Goal: Transaction & Acquisition: Purchase product/service

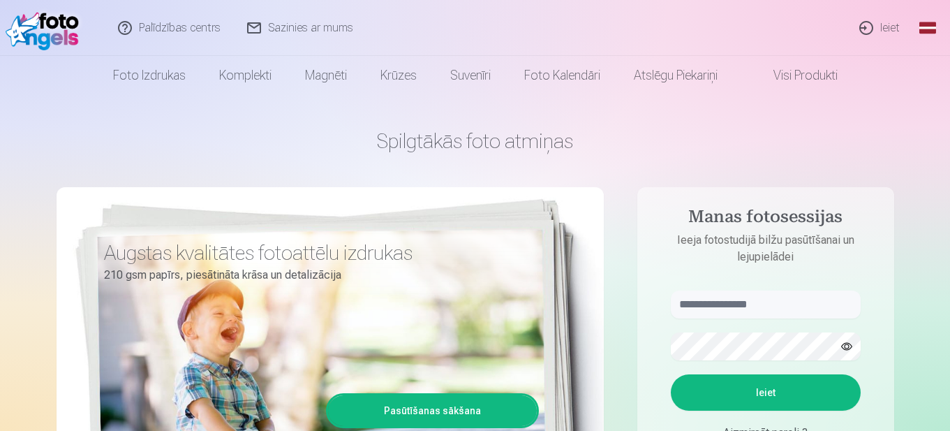
click at [863, 30] on link "Ieiet" at bounding box center [880, 28] width 67 height 56
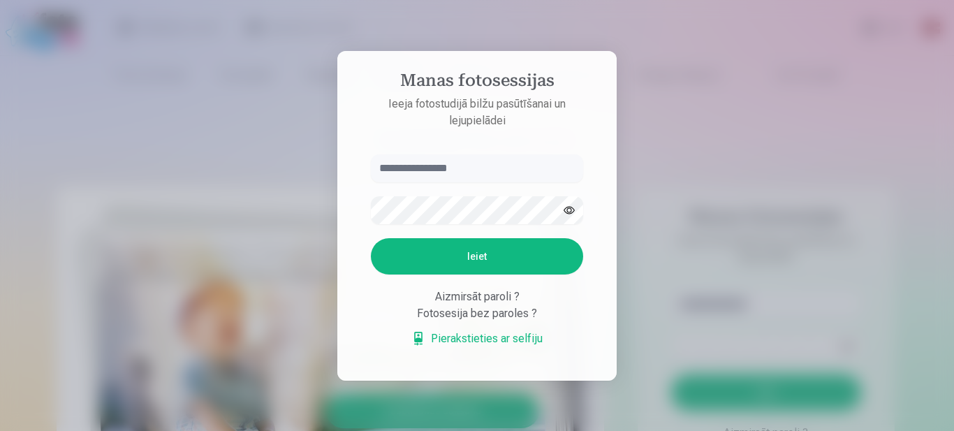
click at [428, 165] on input "text" at bounding box center [477, 168] width 212 height 28
type input "**********"
click at [564, 205] on button "button" at bounding box center [569, 210] width 27 height 27
click at [493, 258] on button "Ieiet" at bounding box center [477, 256] width 212 height 36
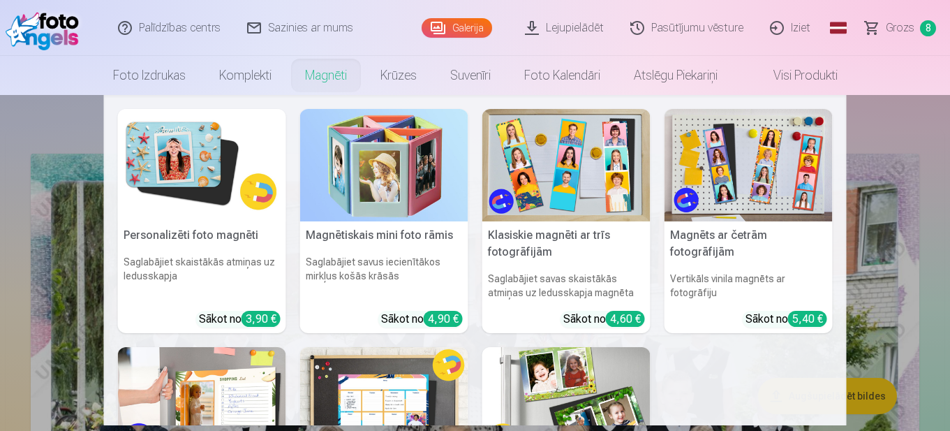
click at [328, 76] on link "Magnēti" at bounding box center [325, 75] width 75 height 39
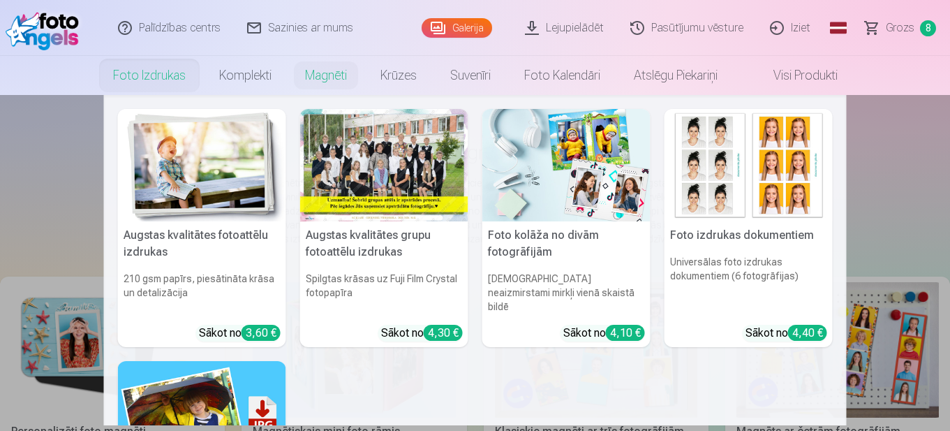
click at [163, 79] on link "Foto izdrukas" at bounding box center [149, 75] width 106 height 39
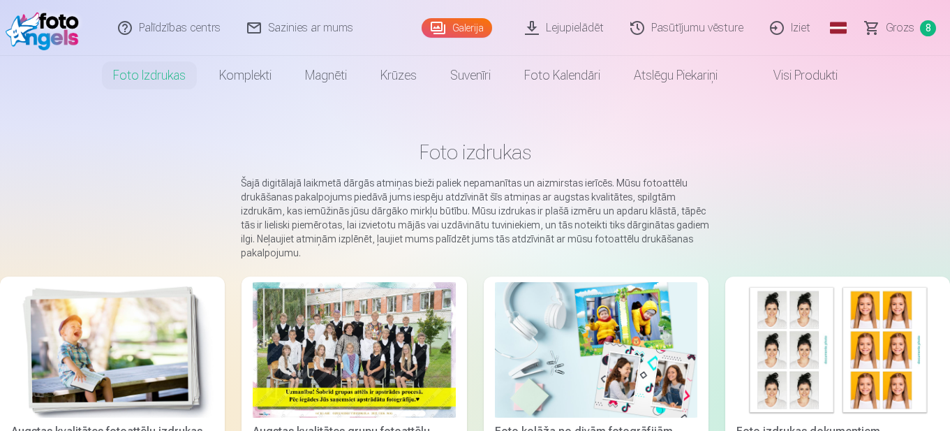
click at [471, 24] on link "Galerija" at bounding box center [457, 28] width 71 height 20
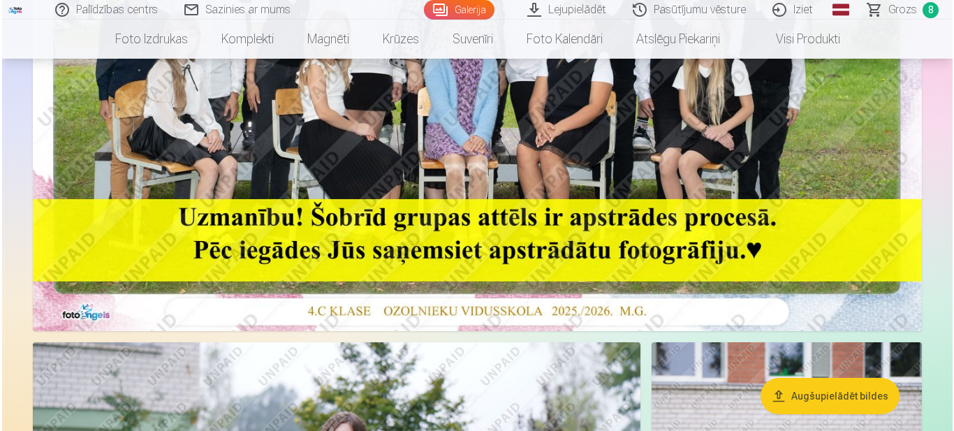
scroll to position [419, 0]
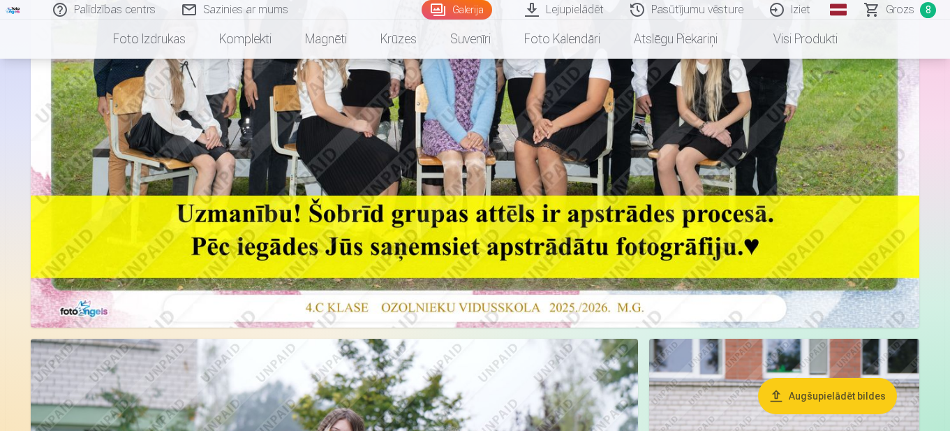
click at [423, 89] on img at bounding box center [475, 31] width 889 height 593
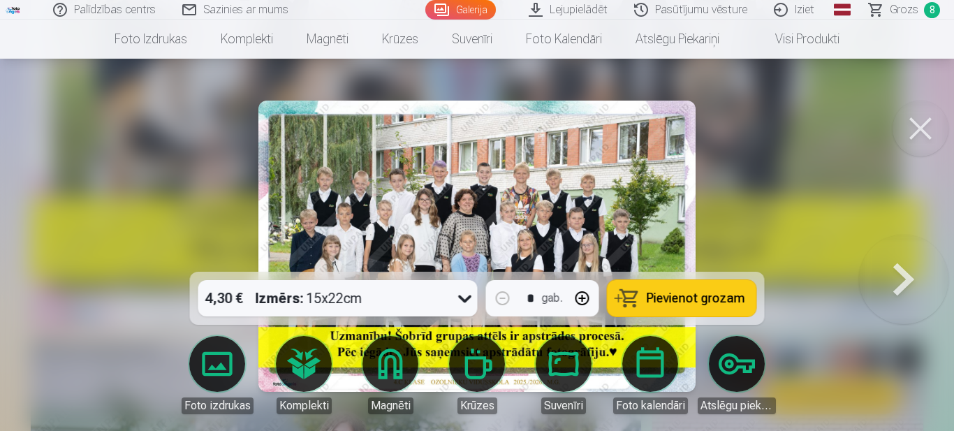
click at [674, 300] on span "Pievienot grozam" at bounding box center [696, 298] width 98 height 13
click at [900, 6] on span "Grozs" at bounding box center [904, 9] width 29 height 17
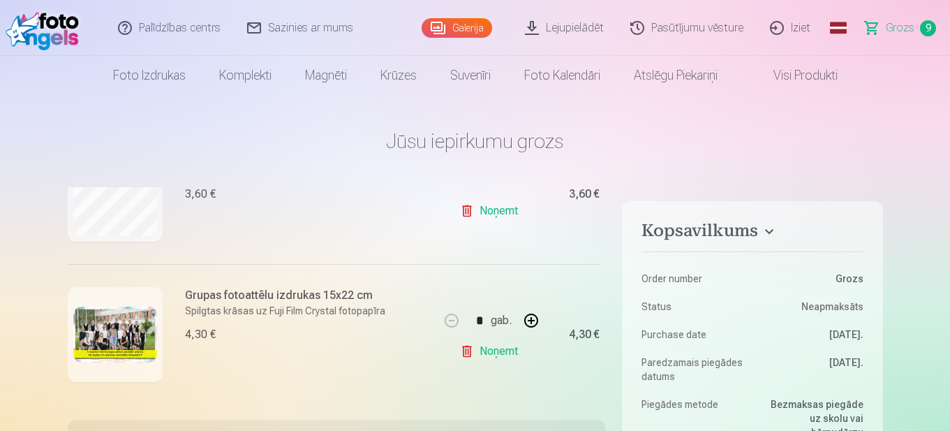
scroll to position [1207, 0]
click at [465, 346] on link "Noņemt" at bounding box center [492, 350] width 64 height 28
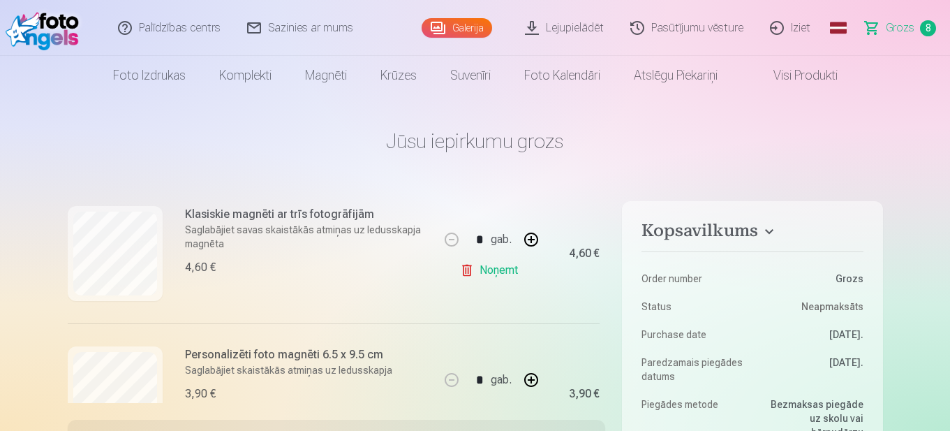
scroll to position [279, 0]
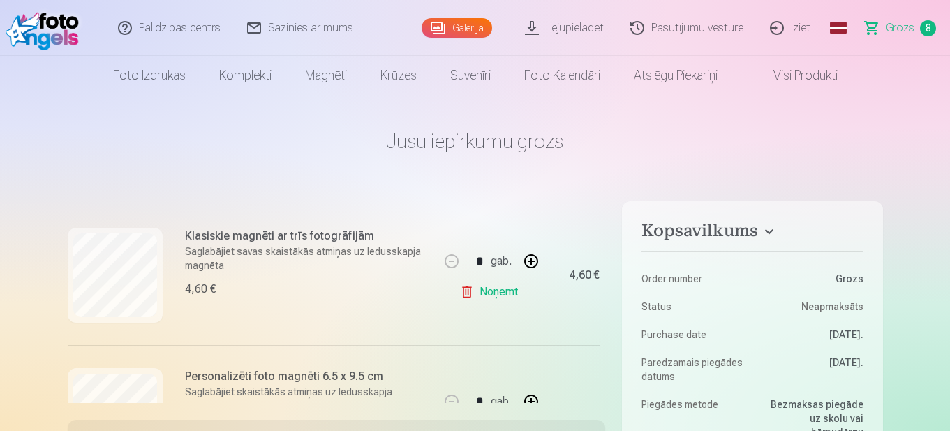
click at [797, 31] on link "Iziet" at bounding box center [791, 28] width 67 height 56
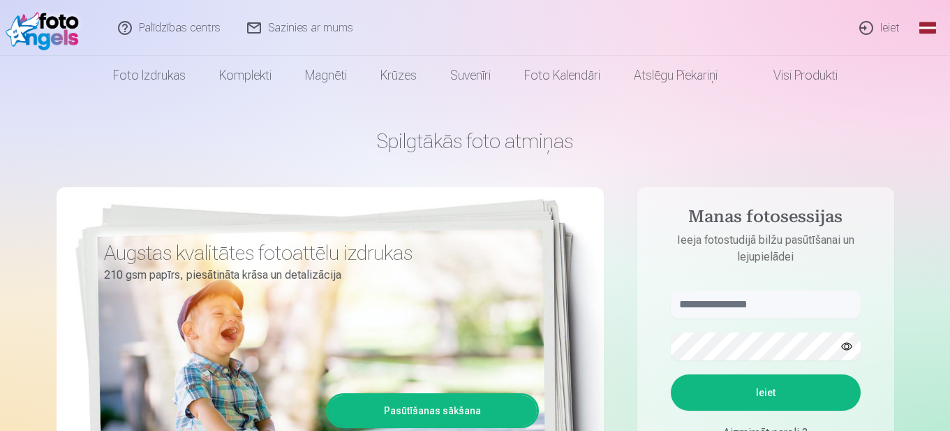
click at [880, 33] on link "Ieiet" at bounding box center [880, 28] width 67 height 56
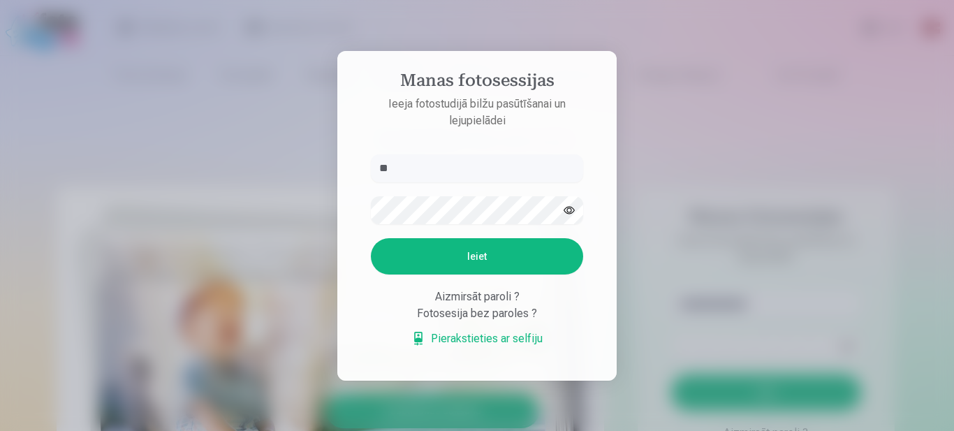
click at [433, 166] on input "**" at bounding box center [477, 168] width 212 height 28
type input "**********"
click at [571, 209] on button "button" at bounding box center [569, 210] width 27 height 27
click at [494, 259] on button "Ieiet" at bounding box center [477, 256] width 212 height 36
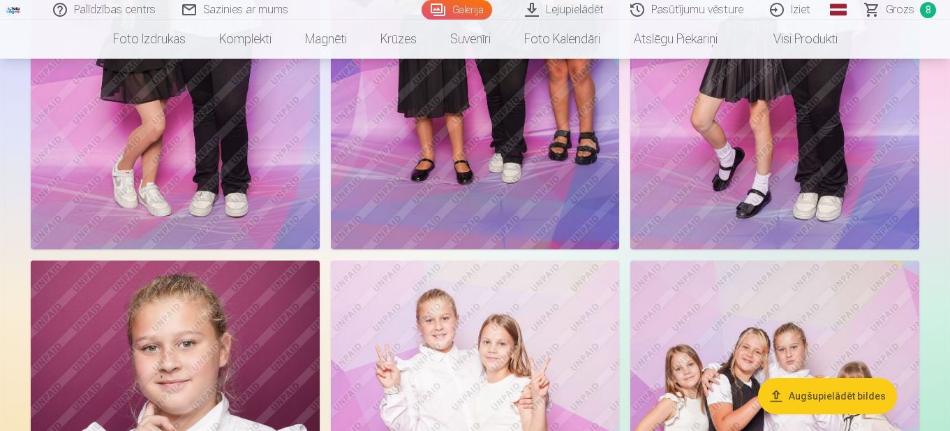
scroll to position [2234, 0]
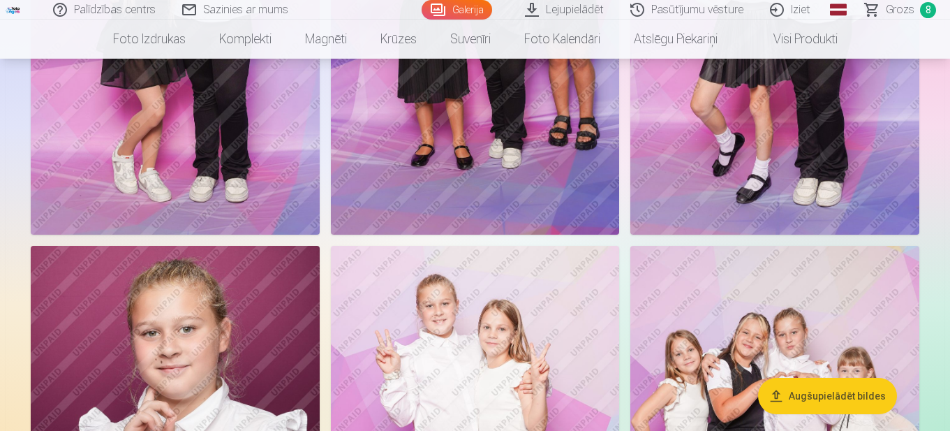
click at [516, 172] on img at bounding box center [475, 18] width 289 height 434
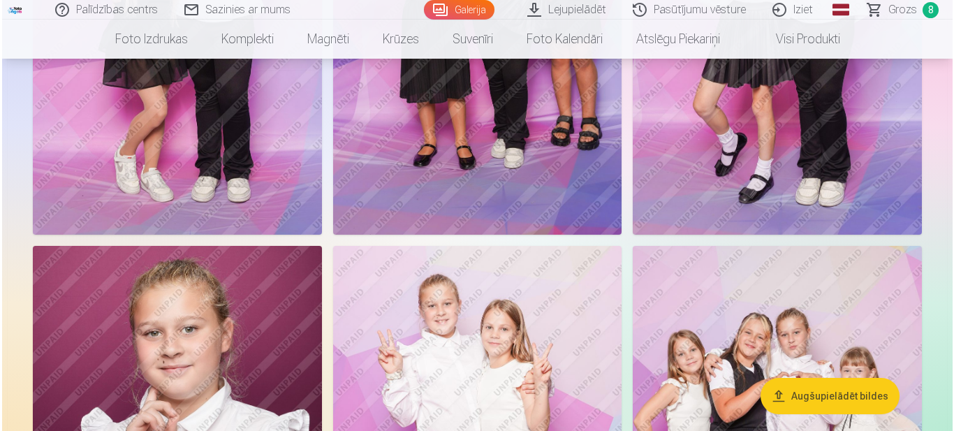
scroll to position [2242, 0]
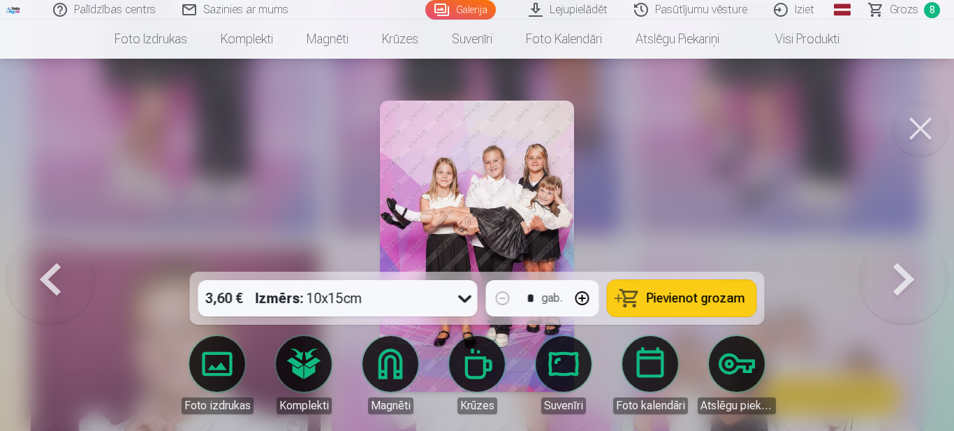
click at [711, 296] on span "Pievienot grozam" at bounding box center [696, 298] width 98 height 13
click at [939, 129] on button at bounding box center [920, 129] width 56 height 56
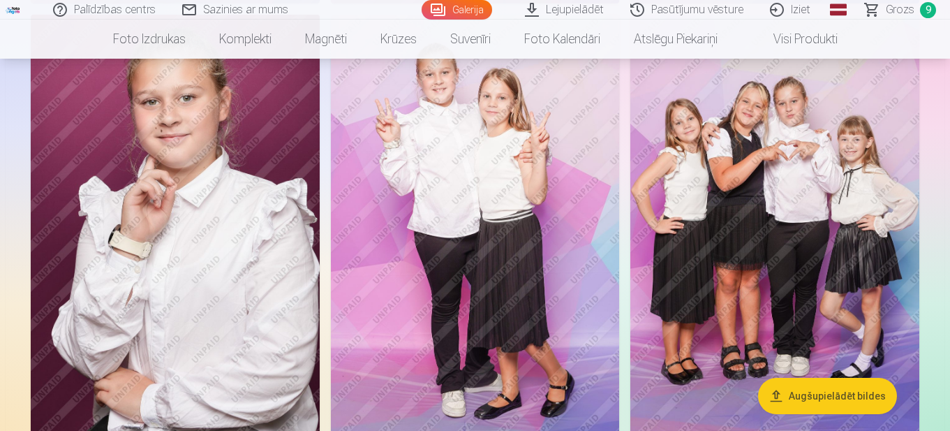
scroll to position [2444, 0]
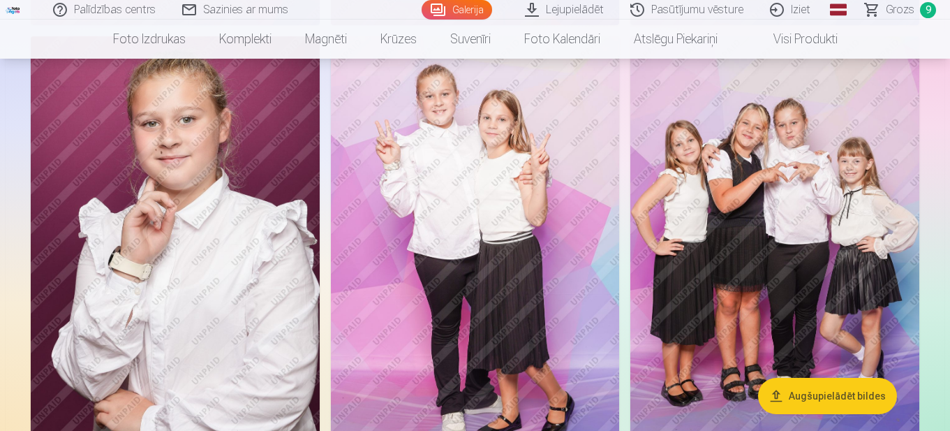
click at [785, 267] on img at bounding box center [774, 253] width 289 height 434
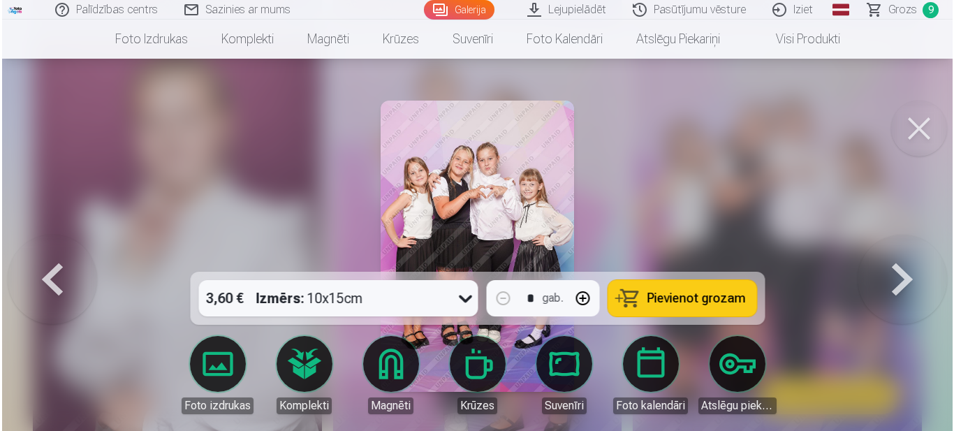
scroll to position [2451, 0]
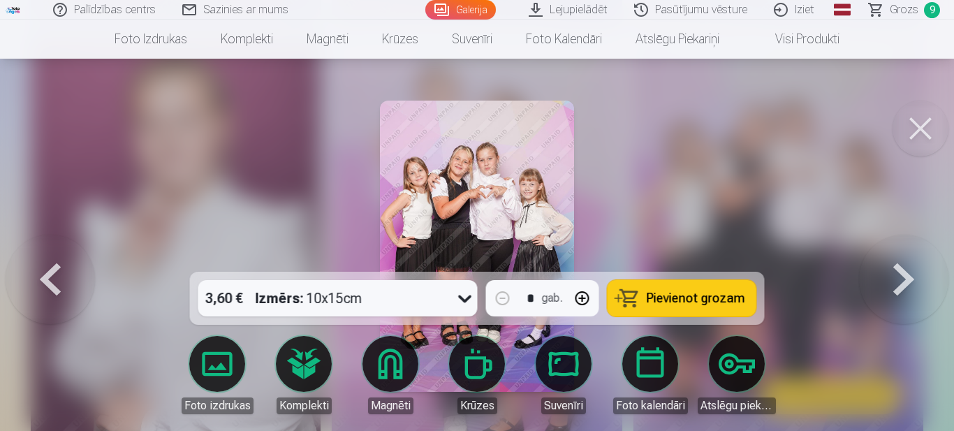
click at [718, 288] on button "Pievienot grozam" at bounding box center [681, 298] width 149 height 36
click at [924, 133] on button at bounding box center [920, 129] width 56 height 56
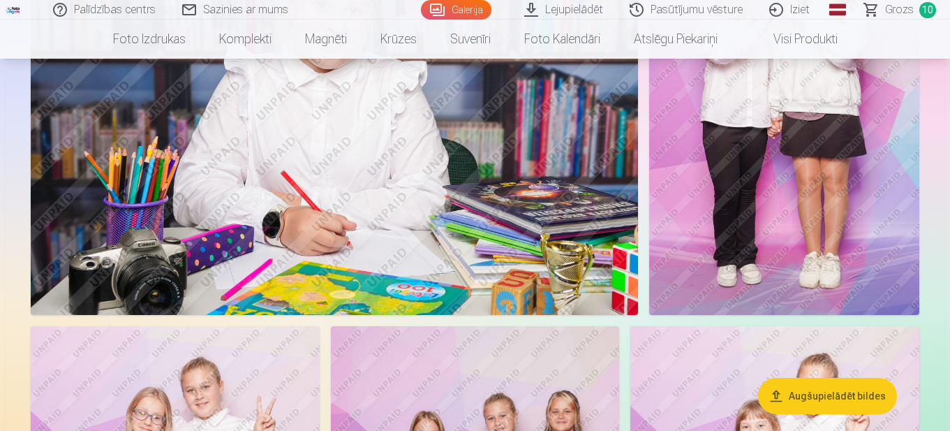
scroll to position [1606, 0]
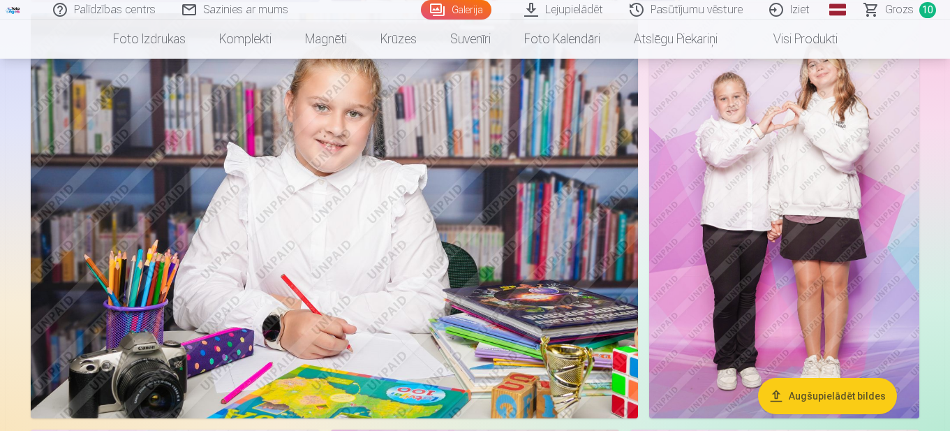
click at [349, 253] on img at bounding box center [334, 215] width 607 height 405
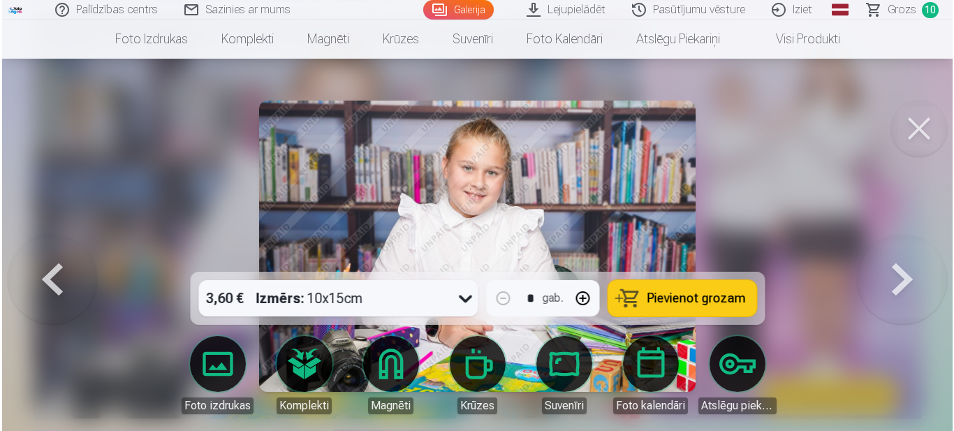
scroll to position [1609, 0]
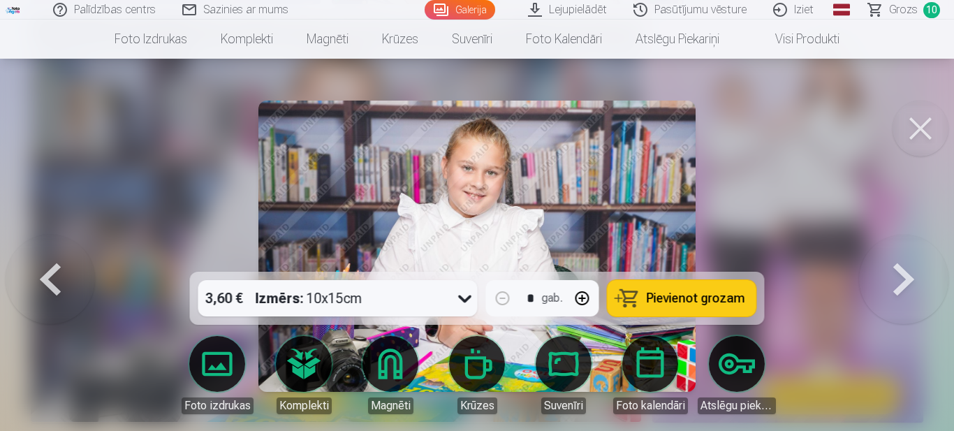
click at [686, 292] on span "Pievienot grozam" at bounding box center [696, 298] width 98 height 13
click at [902, 120] on button at bounding box center [920, 129] width 56 height 56
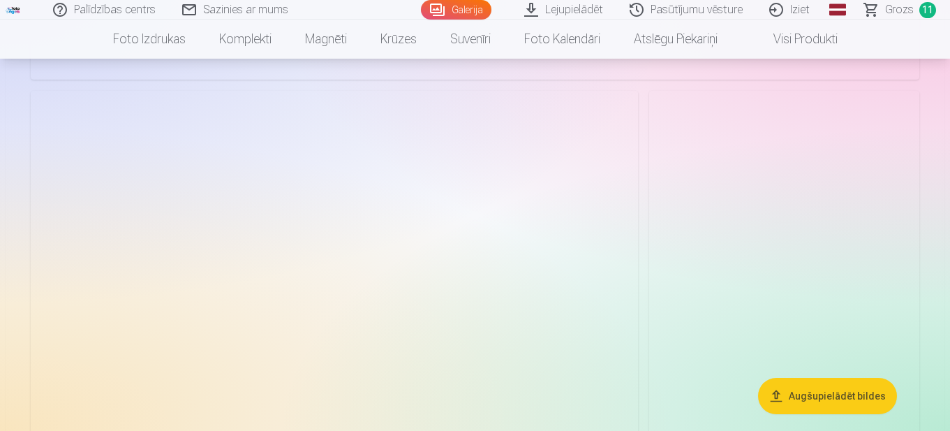
scroll to position [628, 0]
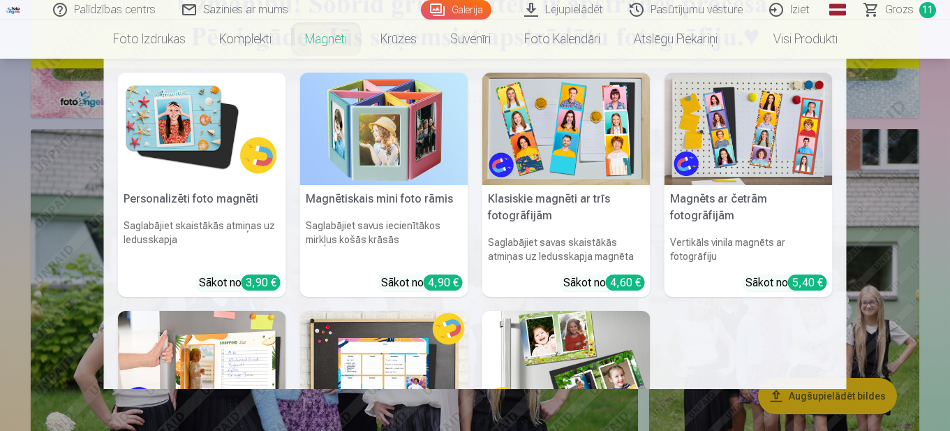
click at [331, 35] on link "Magnēti" at bounding box center [325, 39] width 75 height 39
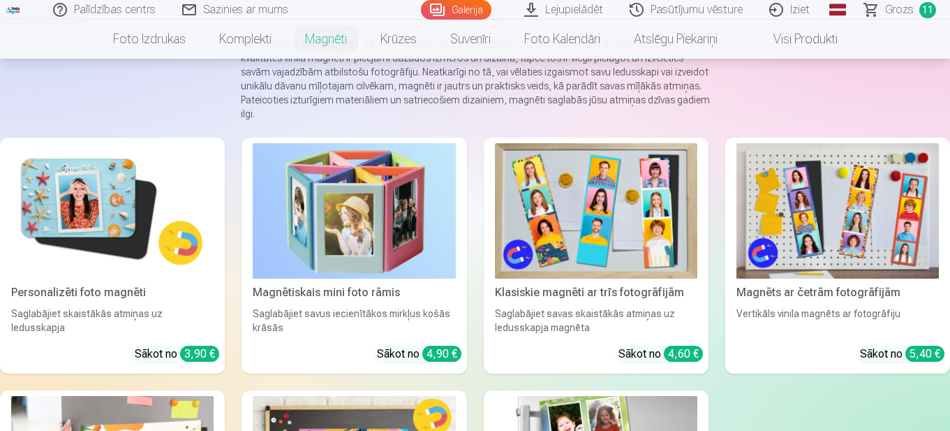
scroll to position [140, 0]
click at [140, 179] on img at bounding box center [112, 209] width 202 height 135
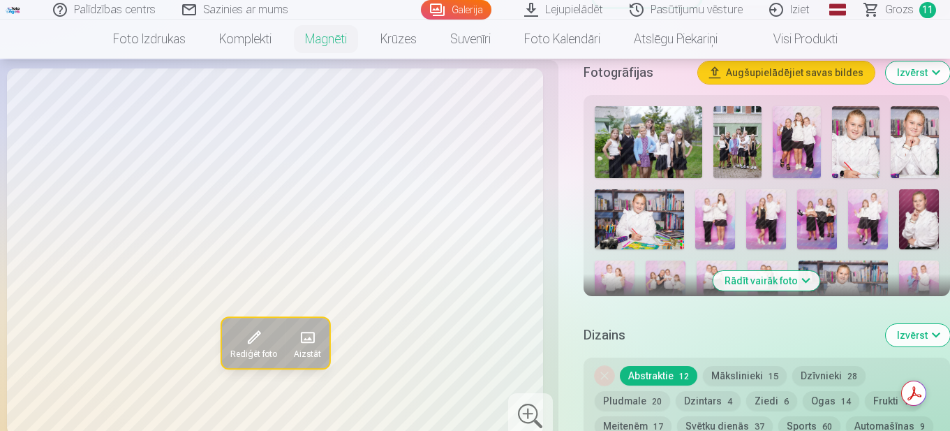
scroll to position [489, 0]
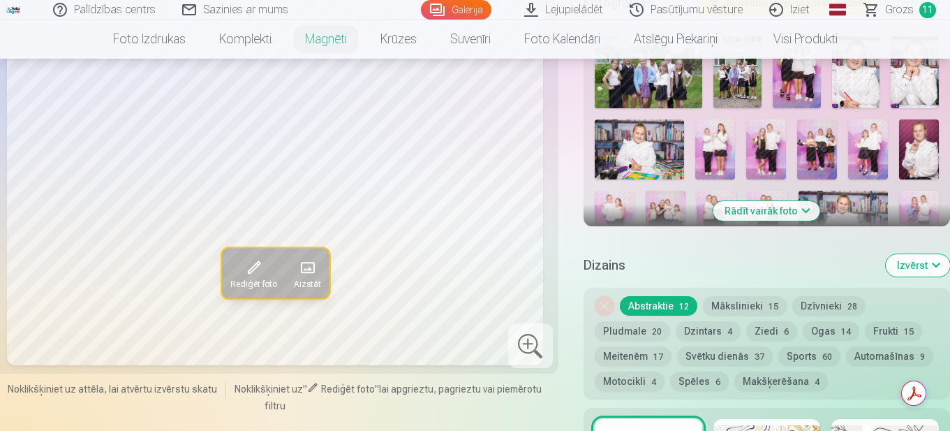
click at [773, 201] on button "Rādīt vairāk foto" at bounding box center [767, 211] width 107 height 20
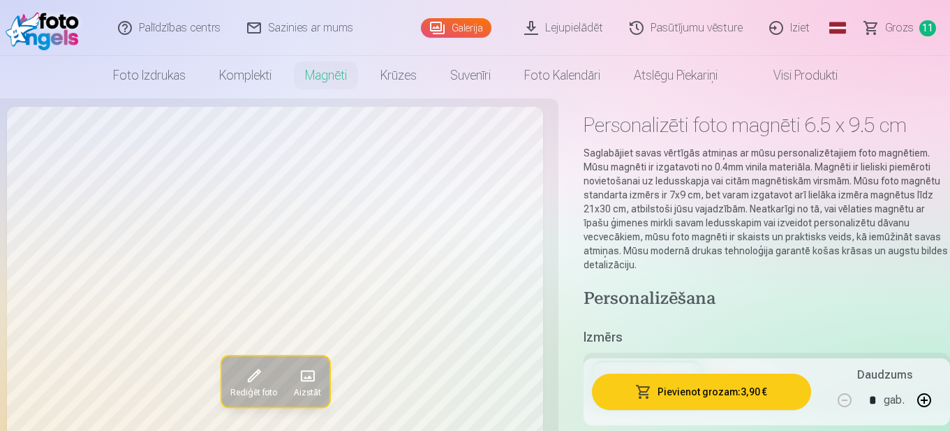
scroll to position [0, 0]
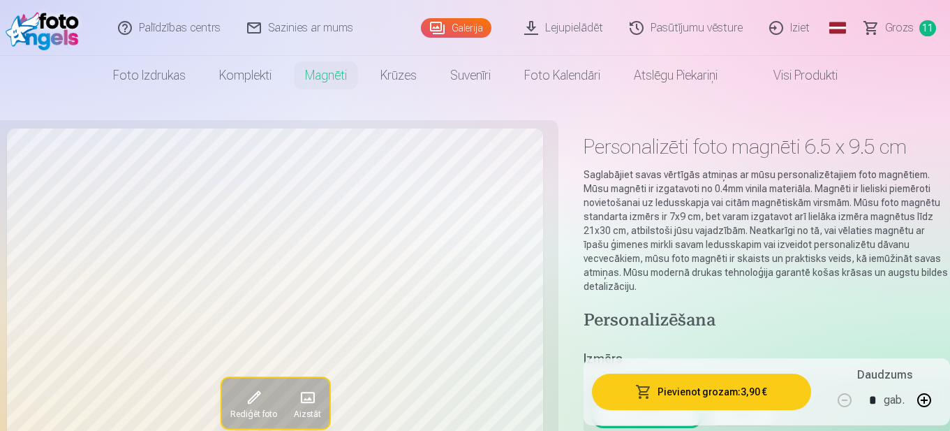
click at [894, 22] on span "Grozs" at bounding box center [899, 28] width 29 height 17
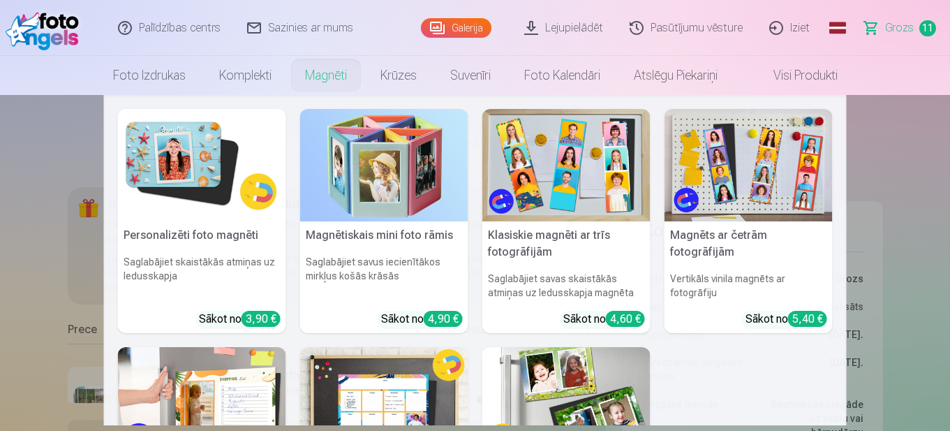
click at [307, 71] on link "Magnēti" at bounding box center [325, 75] width 75 height 39
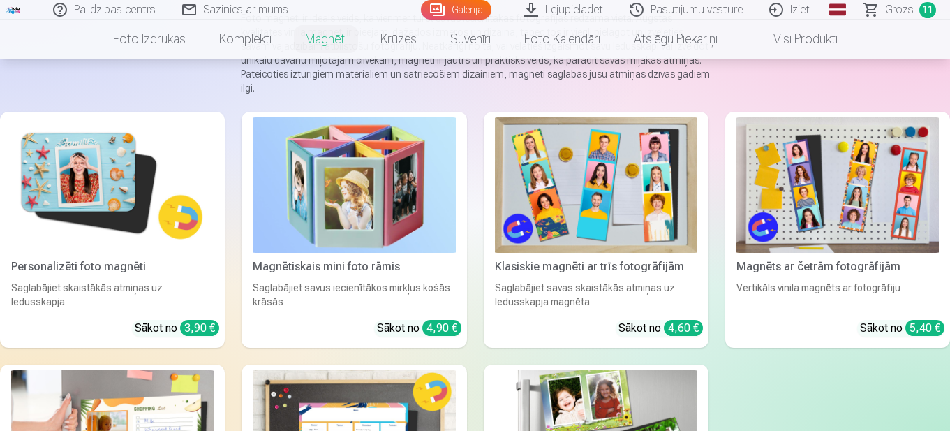
scroll to position [140, 0]
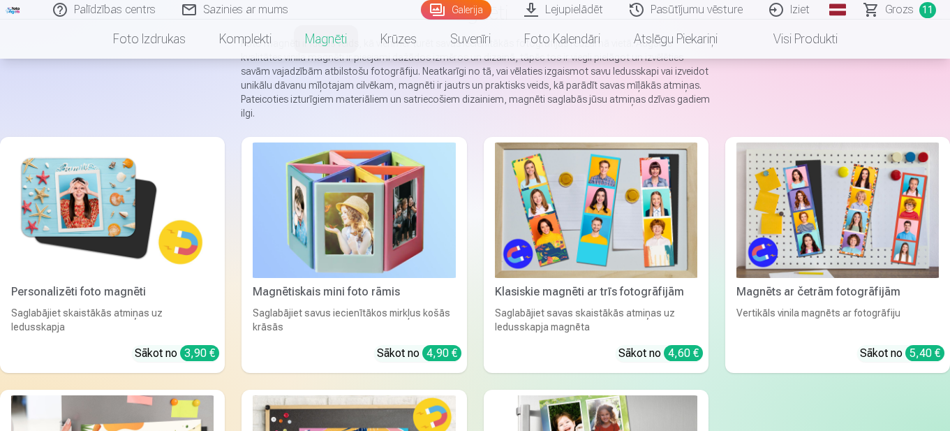
click at [142, 256] on img at bounding box center [112, 209] width 202 height 135
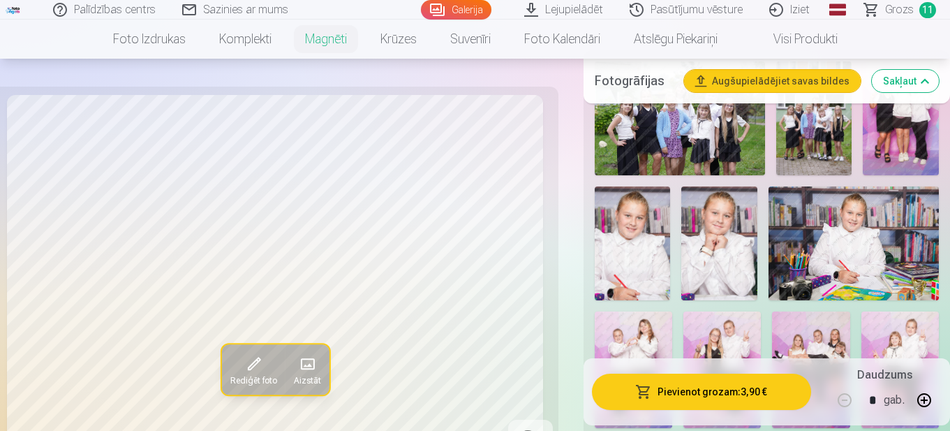
scroll to position [489, 0]
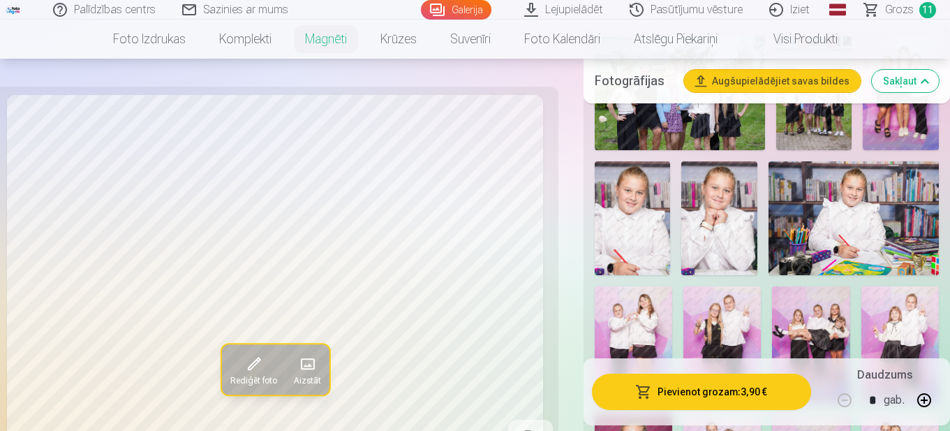
click at [633, 205] on img at bounding box center [632, 218] width 75 height 114
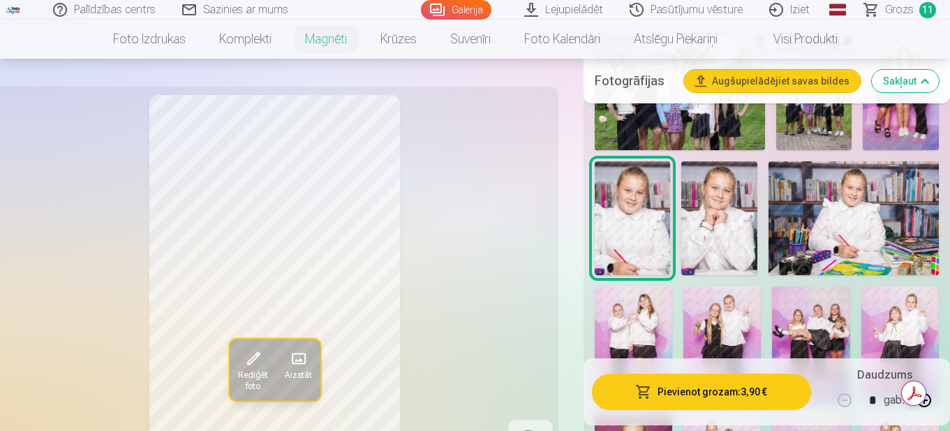
click at [309, 371] on span "Aizstāt" at bounding box center [298, 375] width 27 height 11
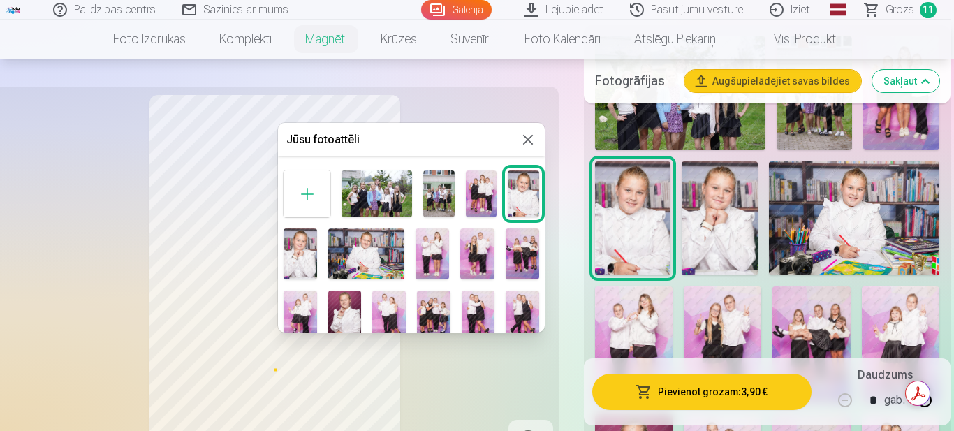
click at [516, 198] on img at bounding box center [523, 193] width 31 height 47
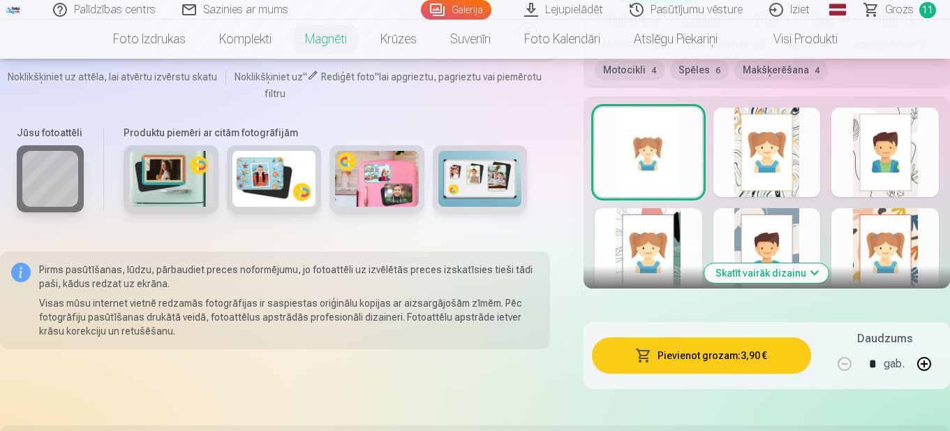
scroll to position [1815, 0]
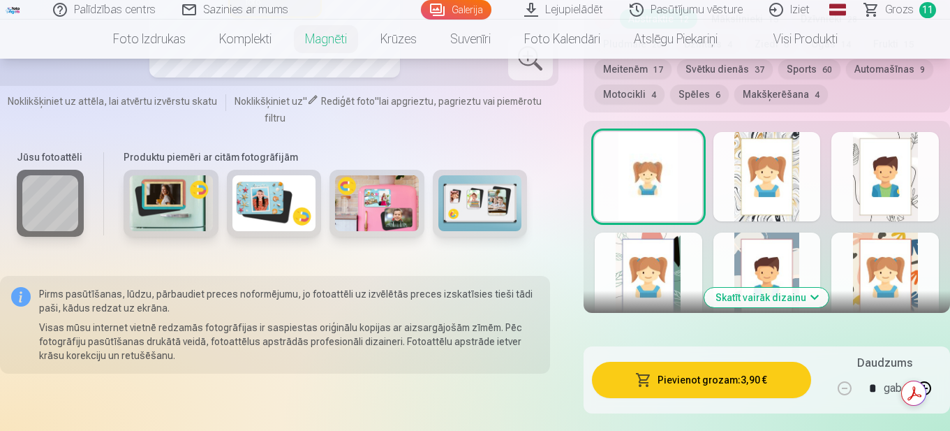
click at [772, 288] on button "Skatīt vairāk dizainu" at bounding box center [766, 298] width 124 height 20
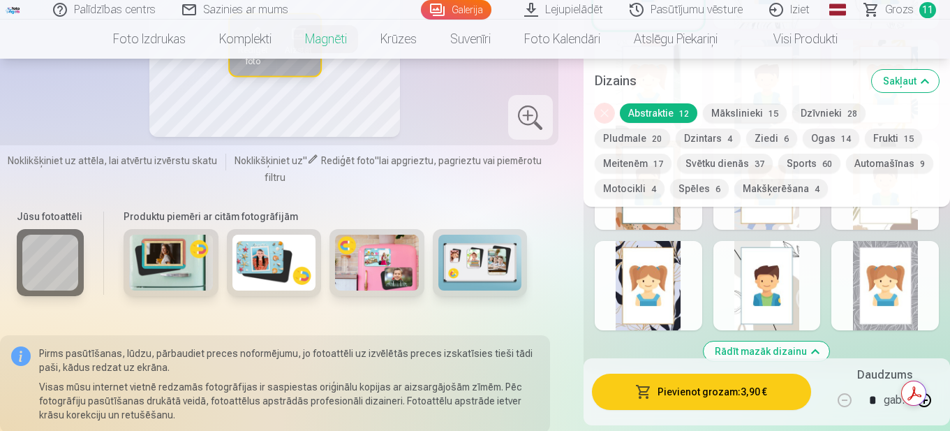
scroll to position [2025, 0]
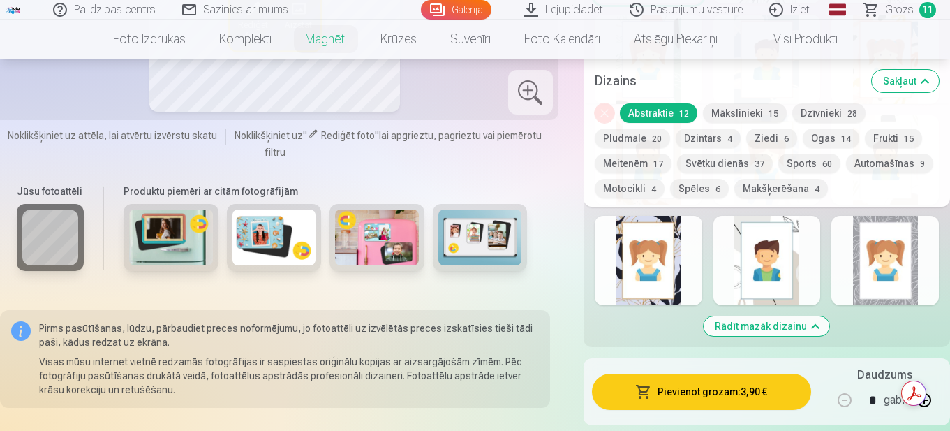
click at [894, 257] on div at bounding box center [886, 260] width 108 height 89
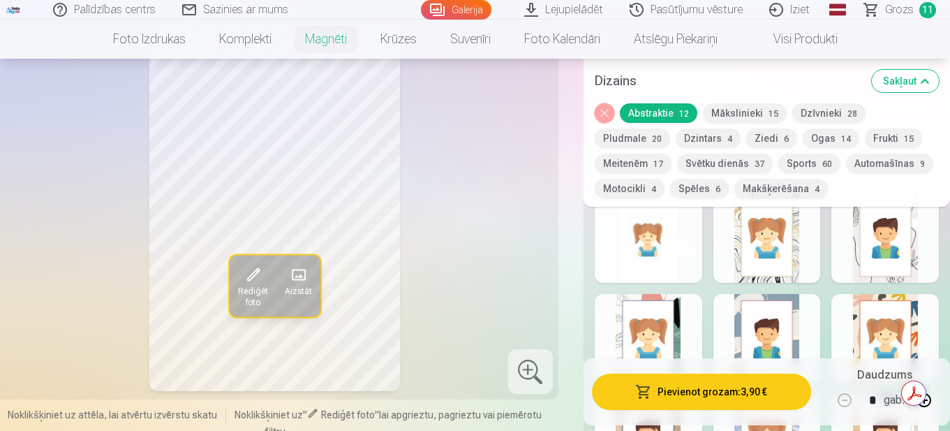
scroll to position [1815, 0]
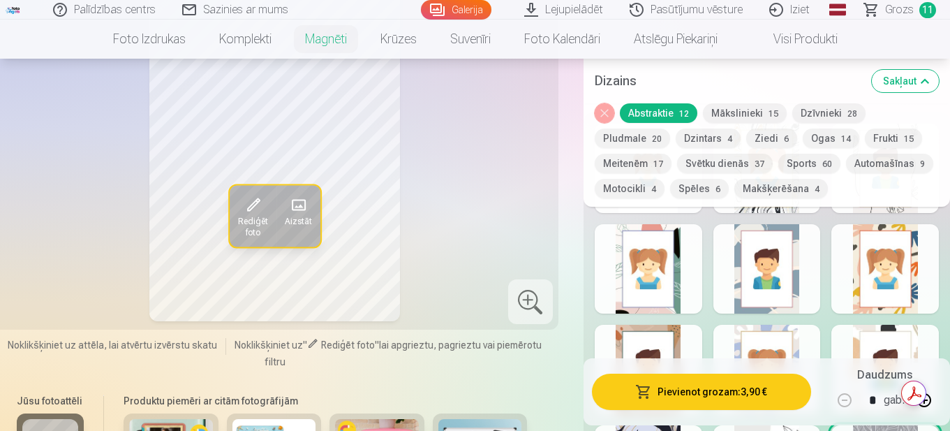
click at [754, 263] on div at bounding box center [768, 268] width 108 height 89
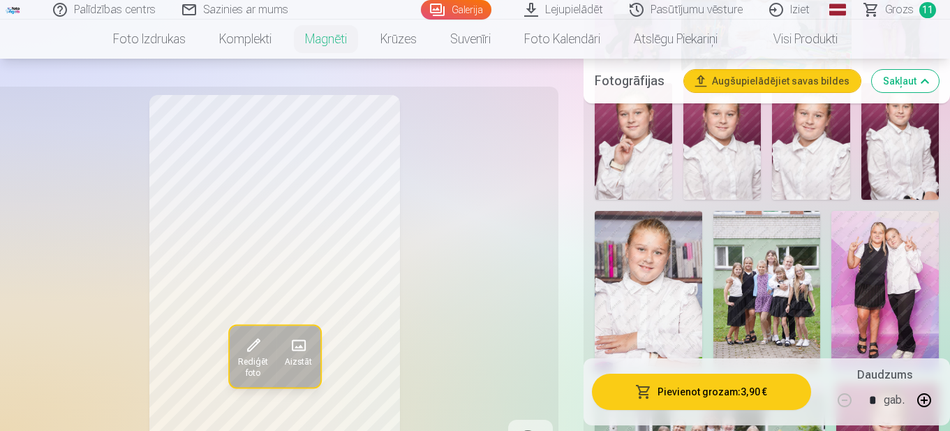
scroll to position [1047, 0]
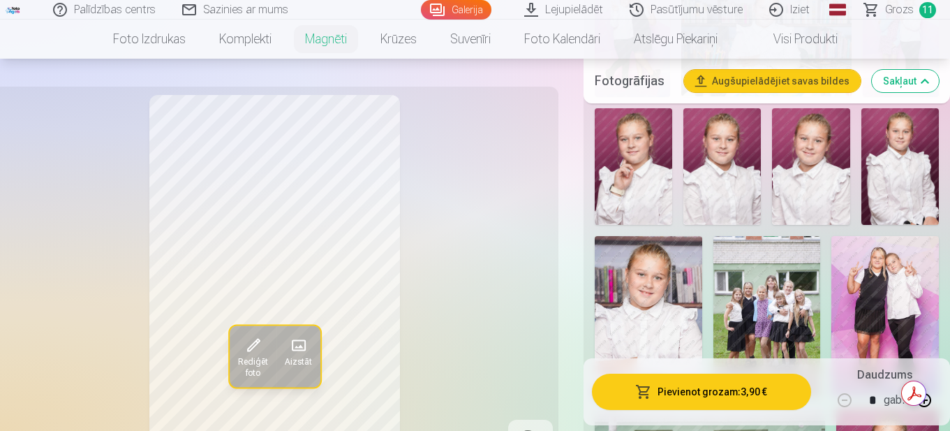
click at [621, 149] on img at bounding box center [633, 166] width 77 height 117
click at [732, 167] on img at bounding box center [722, 166] width 77 height 117
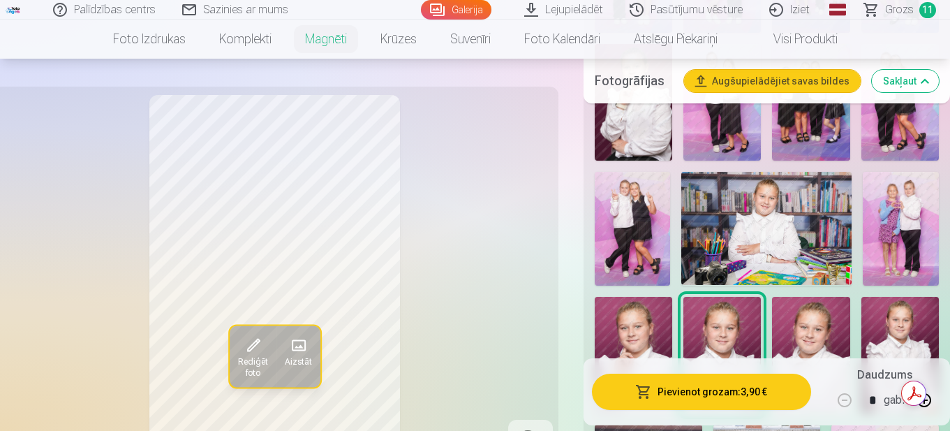
scroll to position [908, 0]
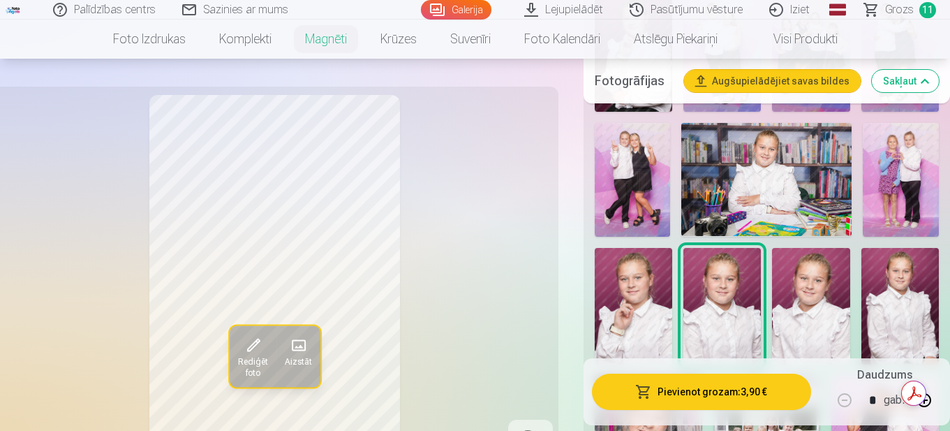
click at [906, 309] on img at bounding box center [900, 306] width 77 height 117
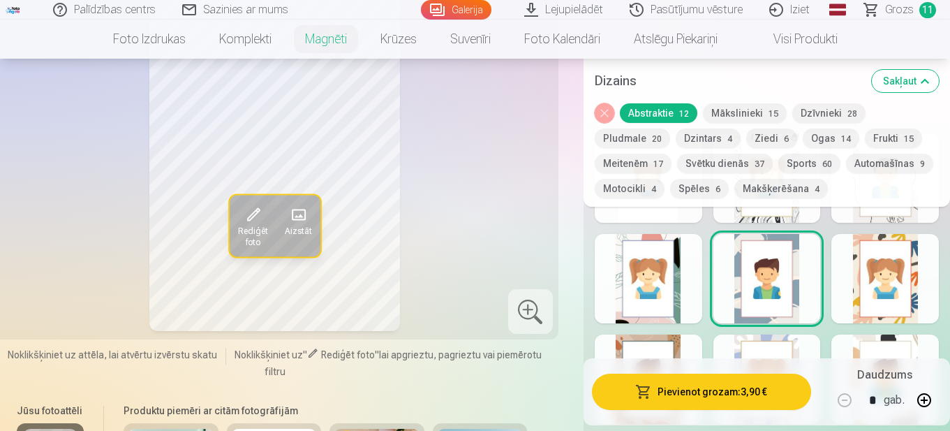
scroll to position [1815, 0]
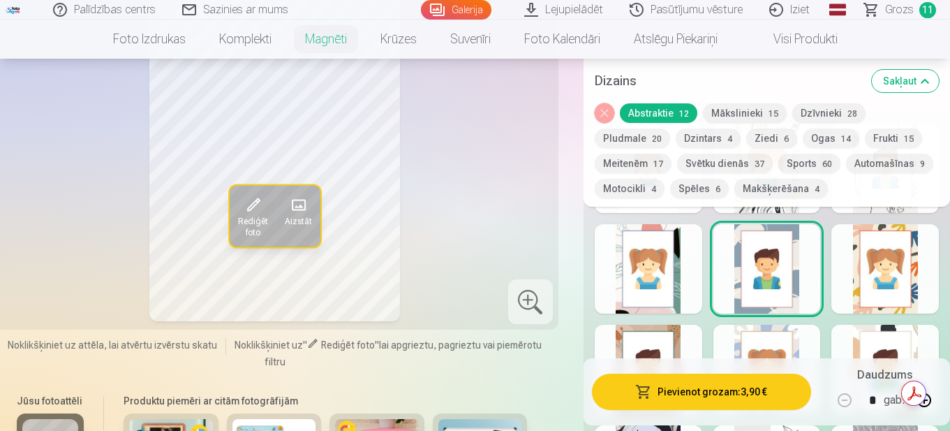
drag, startPoint x: 651, startPoint y: 265, endPoint x: 647, endPoint y: 256, distance: 10.0
click at [647, 258] on div at bounding box center [649, 268] width 108 height 89
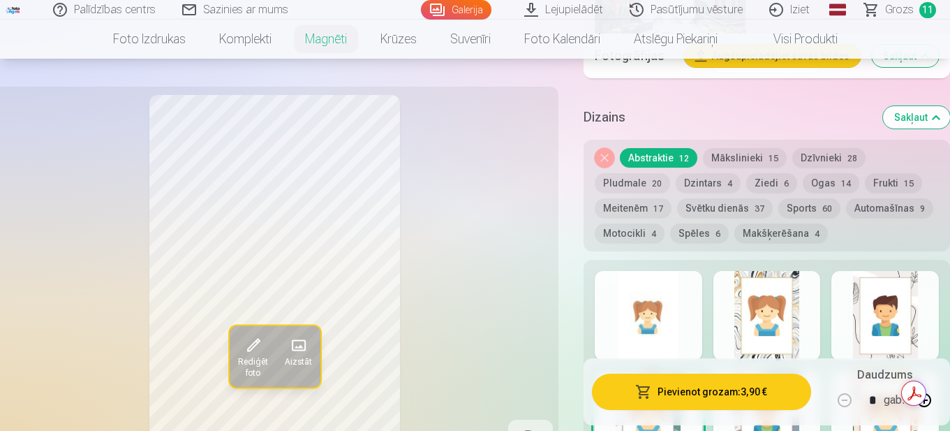
scroll to position [1676, 0]
click at [655, 295] on div at bounding box center [649, 316] width 108 height 89
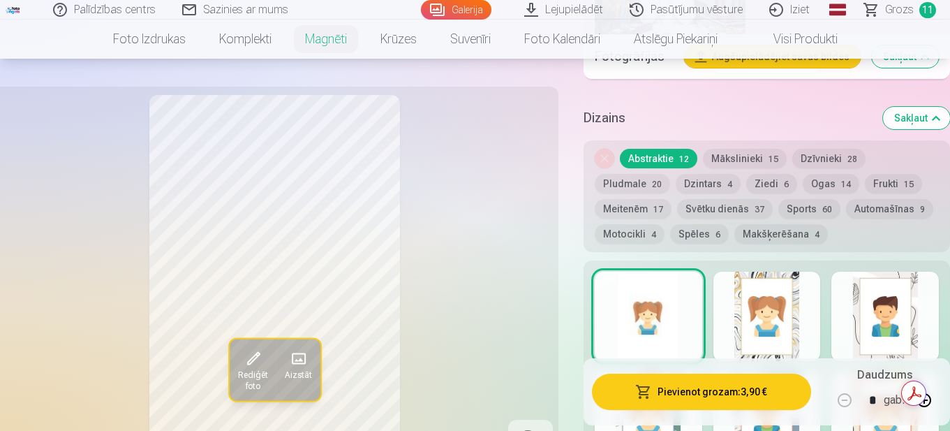
click at [871, 311] on div at bounding box center [886, 316] width 108 height 89
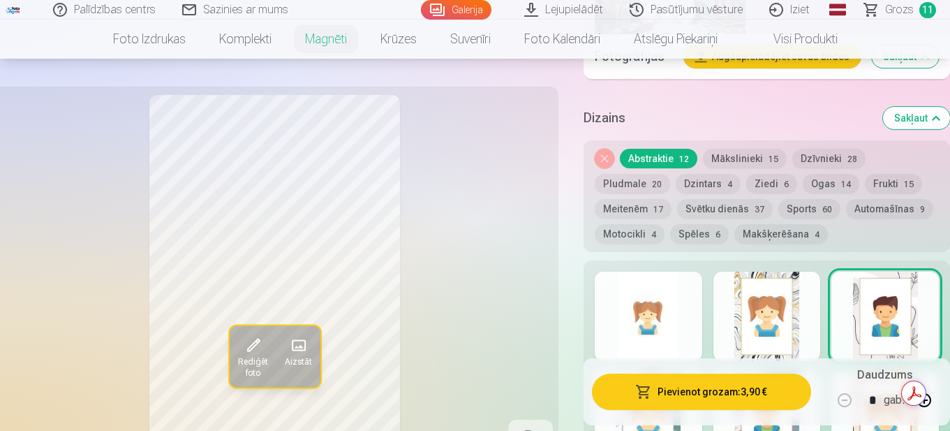
drag, startPoint x: 770, startPoint y: 302, endPoint x: 783, endPoint y: 298, distance: 13.2
click at [776, 303] on div at bounding box center [768, 316] width 108 height 89
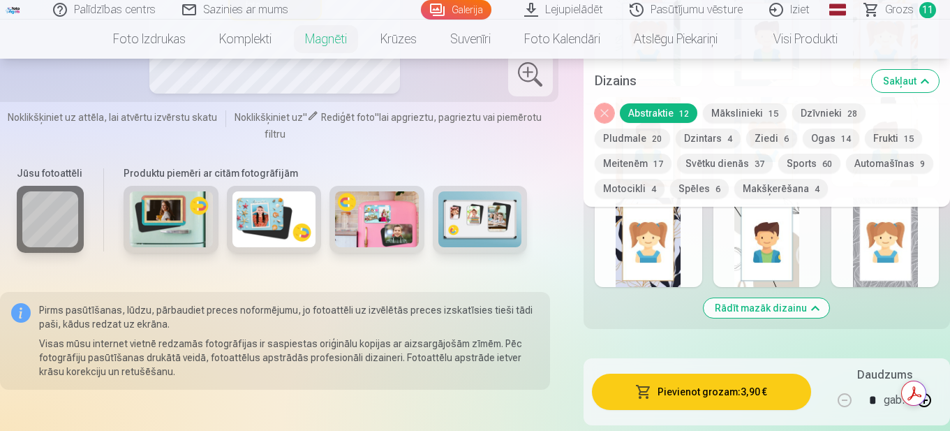
scroll to position [2025, 0]
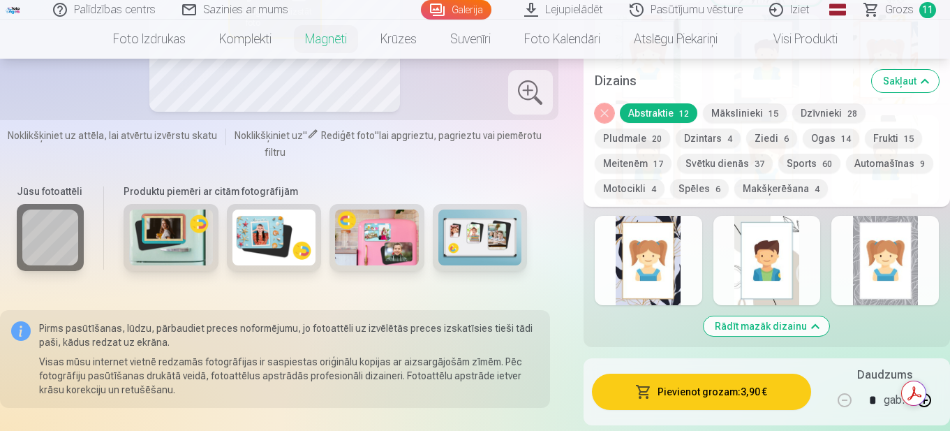
click at [794, 316] on button "Rādīt mazāk dizainu" at bounding box center [767, 326] width 126 height 20
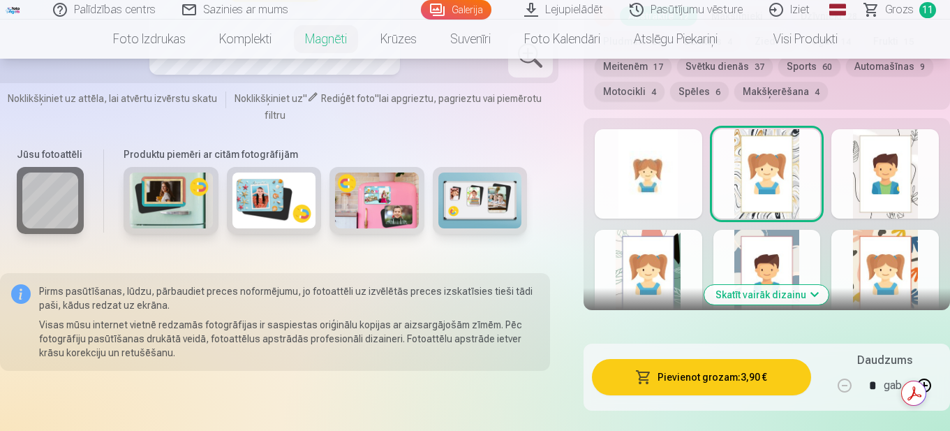
scroll to position [1794, 0]
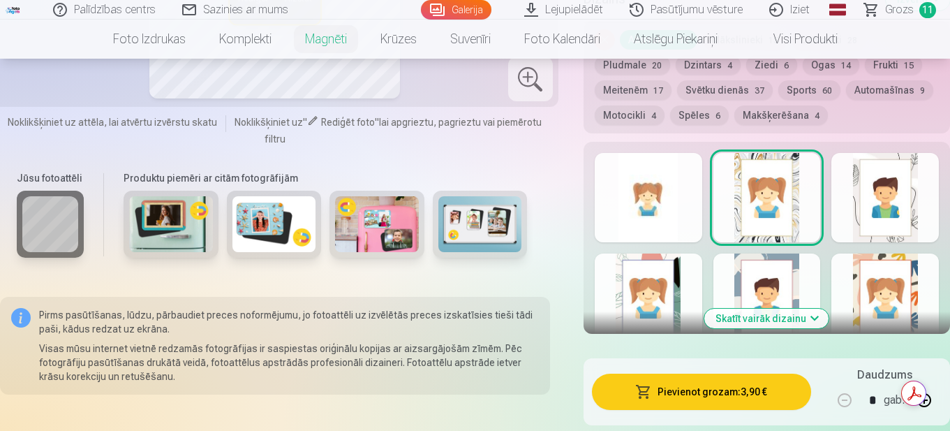
click at [788, 309] on button "Skatīt vairāk dizainu" at bounding box center [766, 319] width 124 height 20
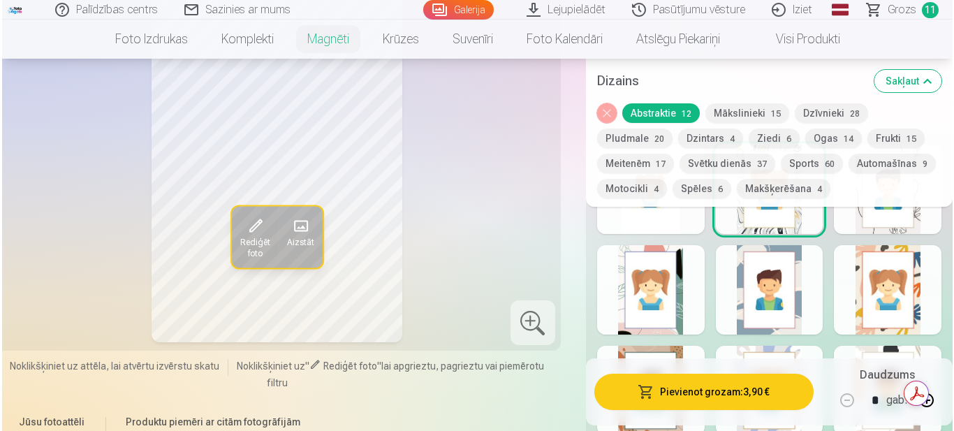
scroll to position [1725, 0]
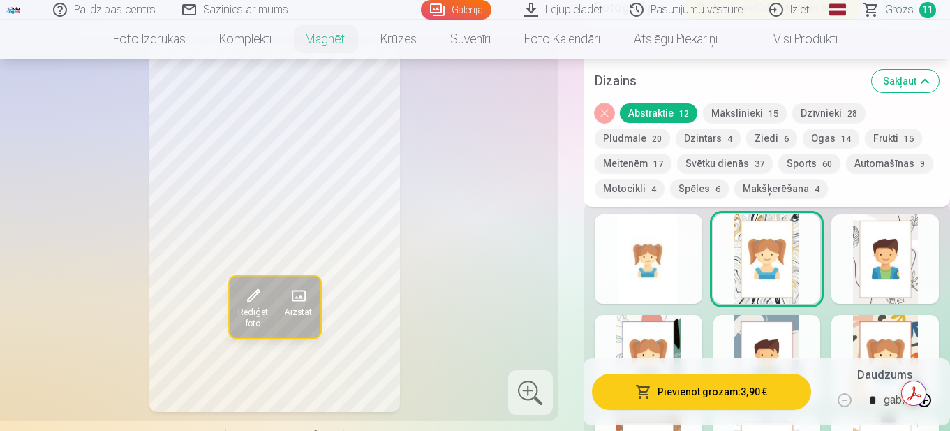
click at [894, 258] on div at bounding box center [886, 258] width 108 height 89
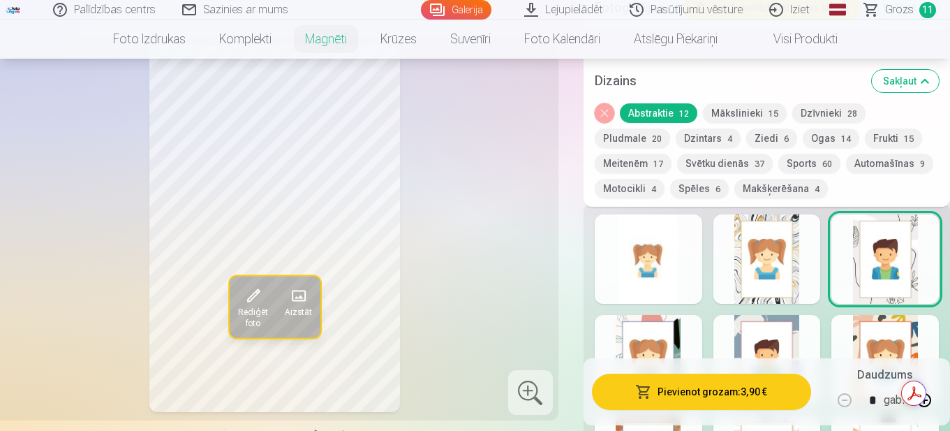
click at [737, 385] on button "Pievienot grozam : 3,90 €" at bounding box center [701, 392] width 219 height 36
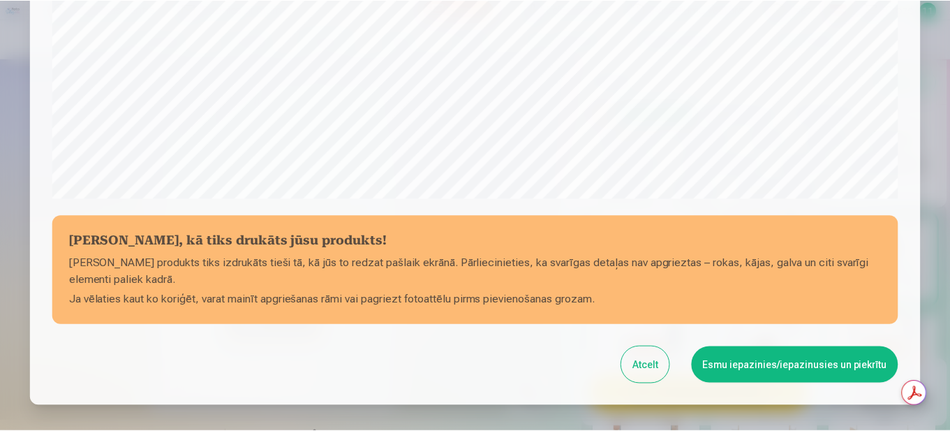
scroll to position [575, 0]
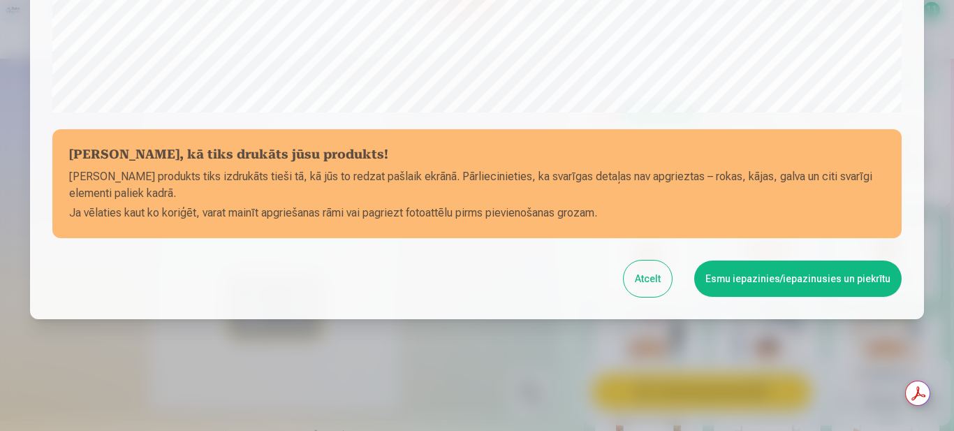
click at [811, 260] on div "Atcelt Esmu iepazinies/iepazinusies un piekrītu" at bounding box center [476, 278] width 849 height 36
click at [804, 277] on button "Esmu iepazinies/iepazinusies un piekrītu" at bounding box center [797, 278] width 207 height 36
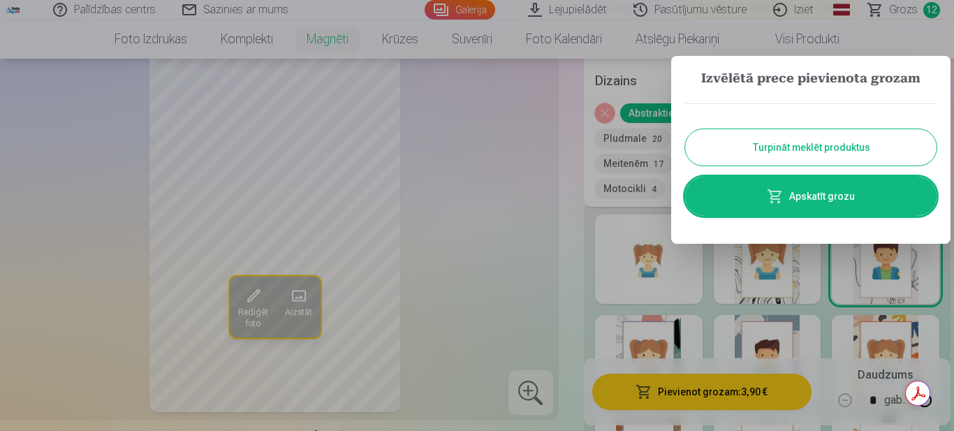
click at [503, 187] on div at bounding box center [477, 215] width 954 height 431
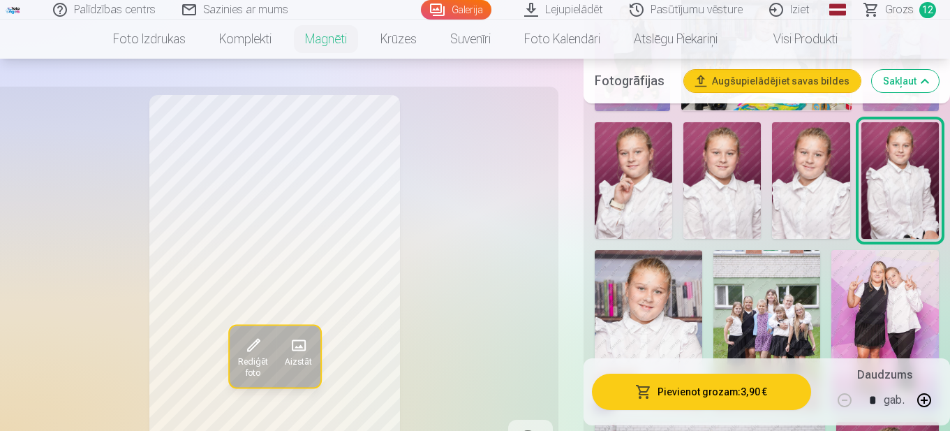
scroll to position [1026, 0]
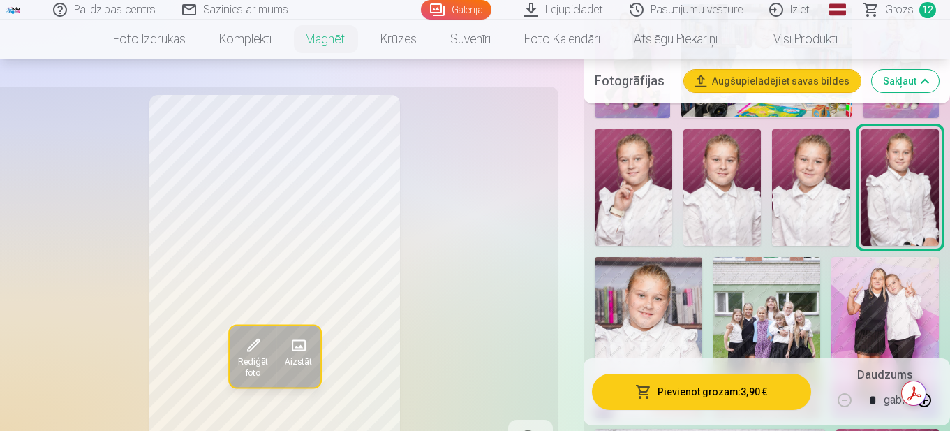
click at [633, 302] on img at bounding box center [649, 337] width 108 height 161
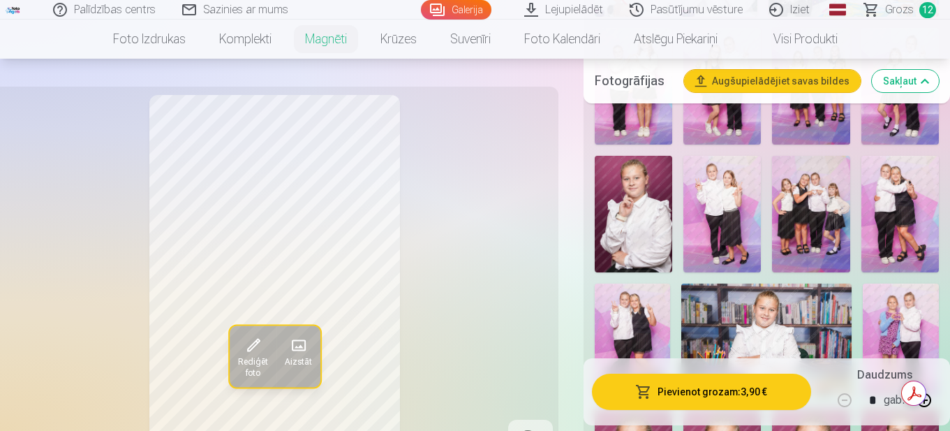
scroll to position [817, 0]
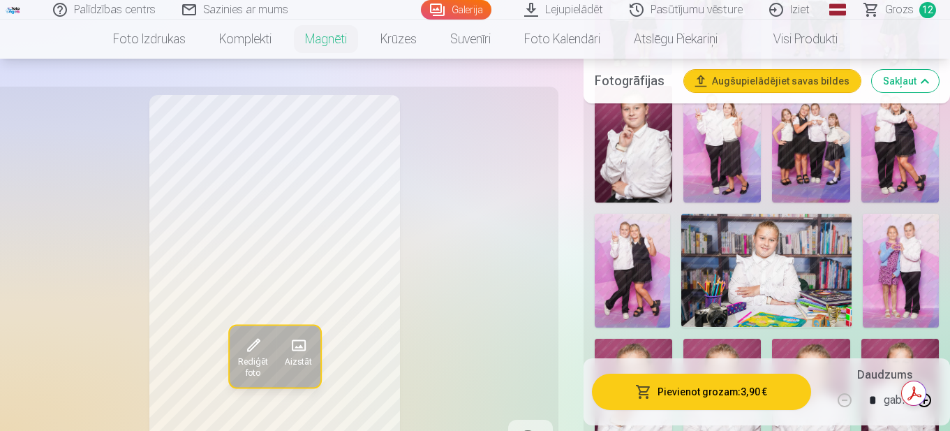
click at [765, 286] on img at bounding box center [766, 271] width 170 height 114
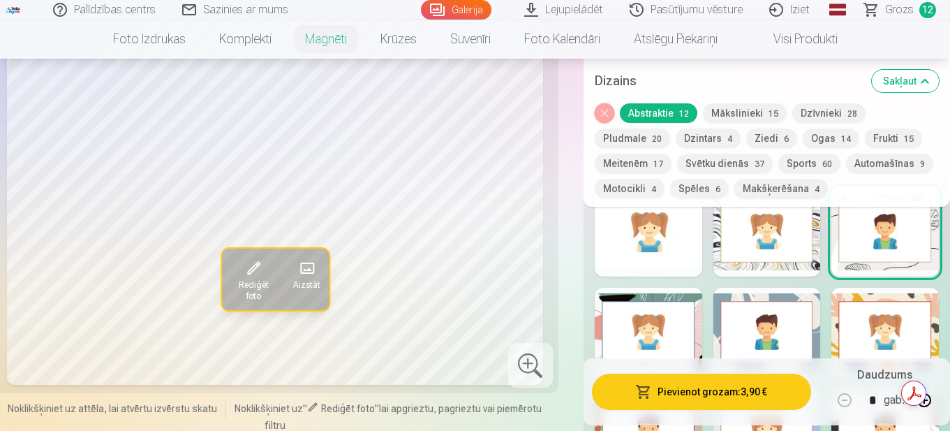
scroll to position [1794, 0]
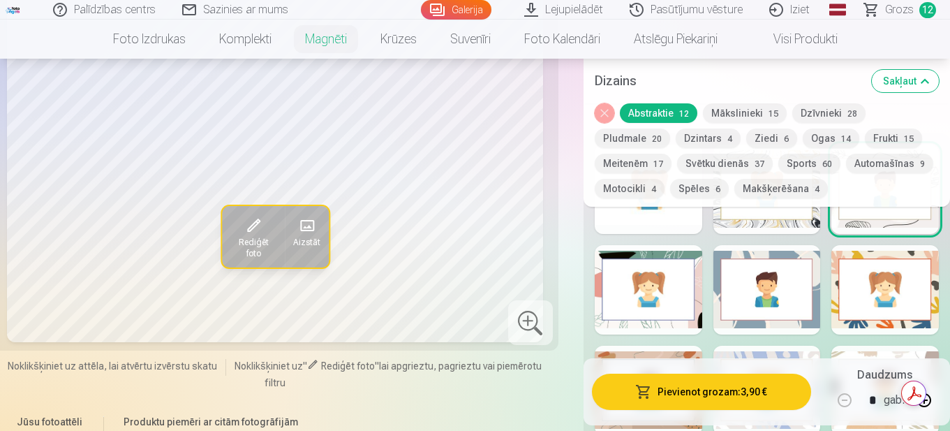
click at [660, 274] on div at bounding box center [649, 289] width 108 height 89
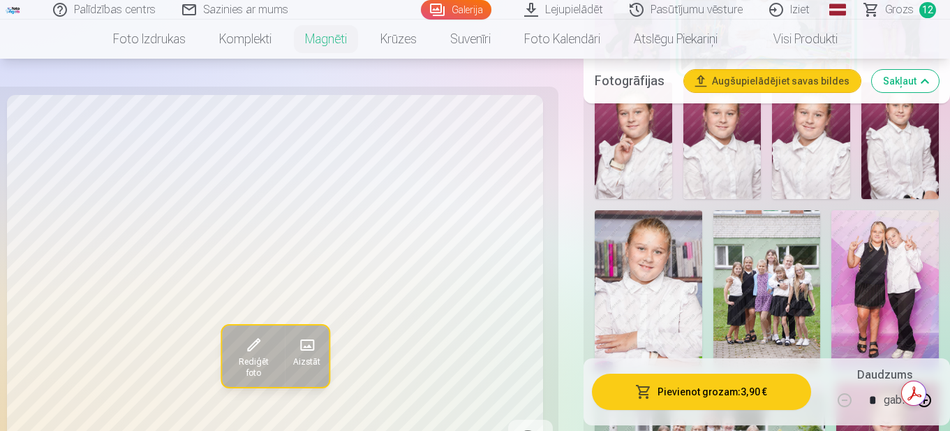
scroll to position [1096, 0]
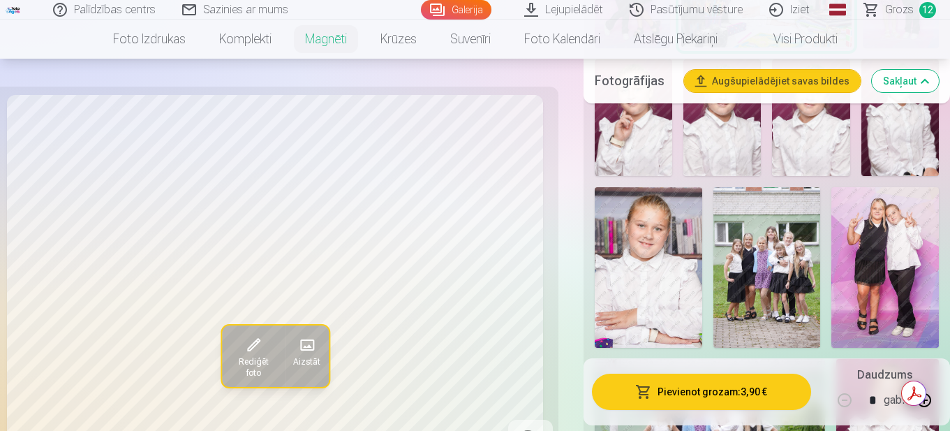
click at [638, 244] on img at bounding box center [649, 267] width 108 height 161
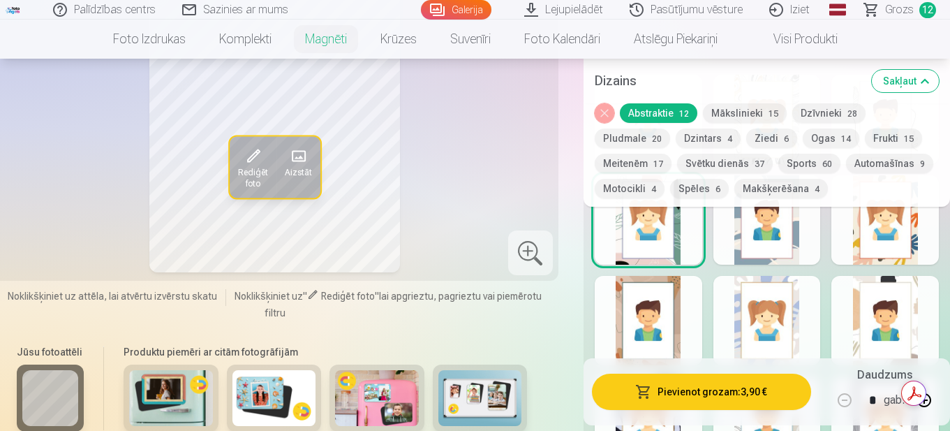
scroll to position [1794, 0]
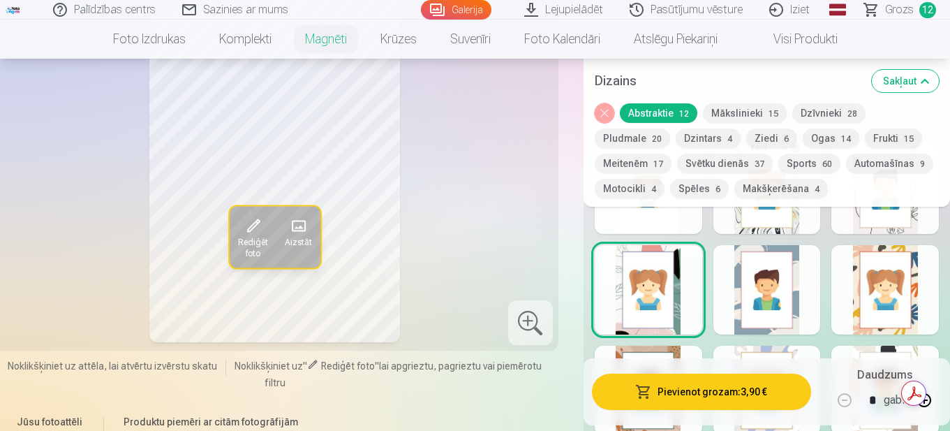
click at [673, 346] on div at bounding box center [649, 390] width 108 height 89
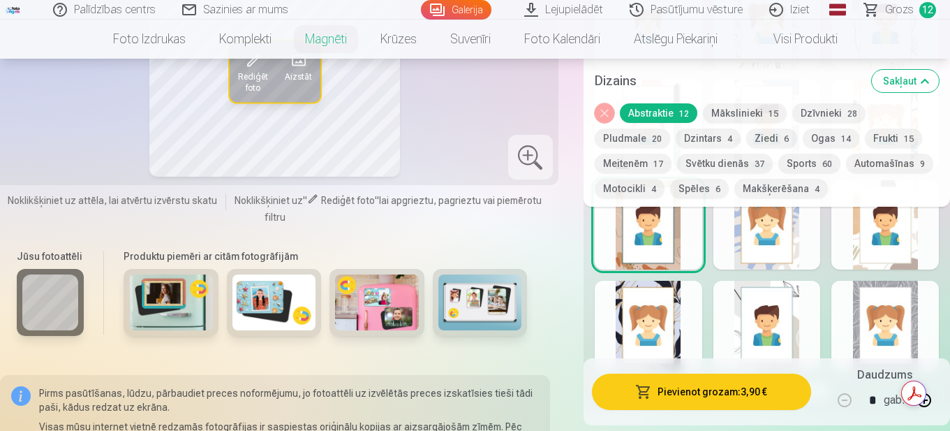
scroll to position [2004, 0]
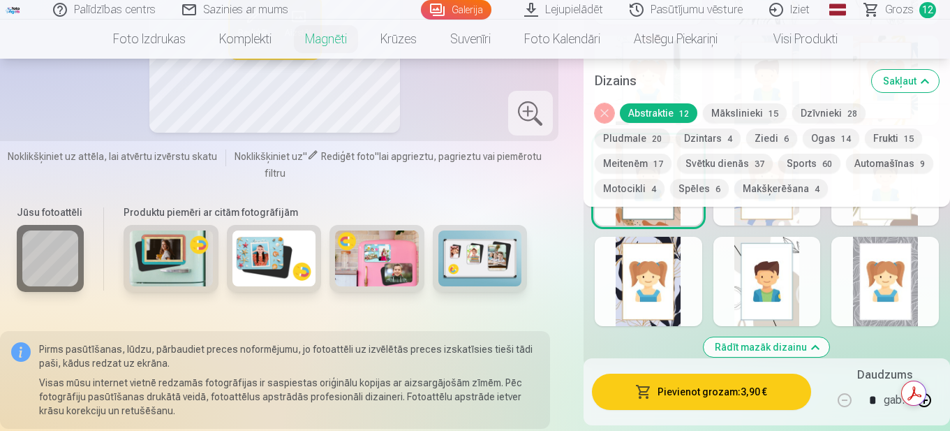
click at [774, 264] on div at bounding box center [768, 281] width 108 height 89
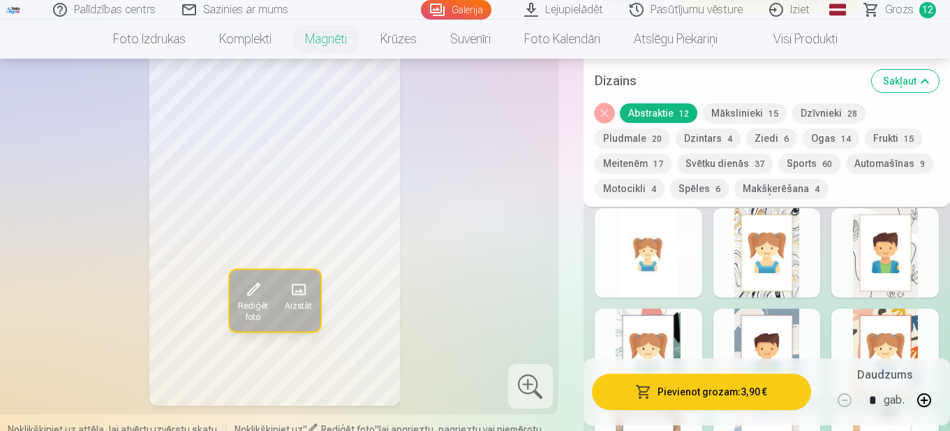
scroll to position [1725, 0]
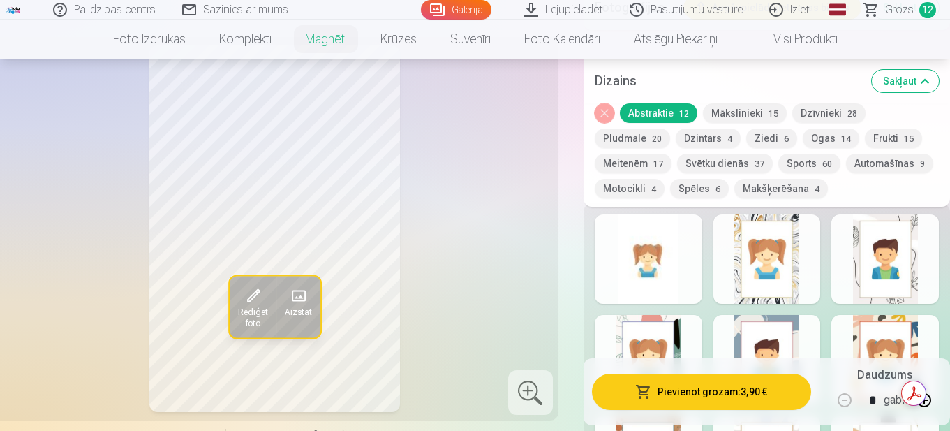
click at [901, 315] on div at bounding box center [886, 359] width 108 height 89
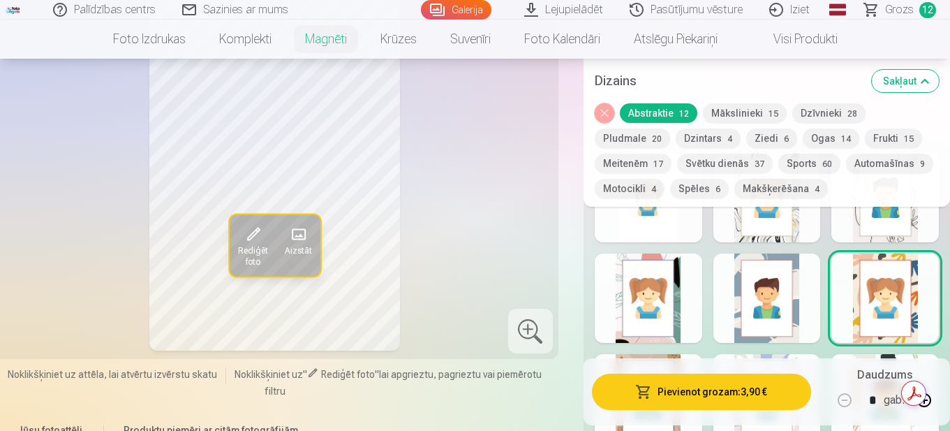
scroll to position [1794, 0]
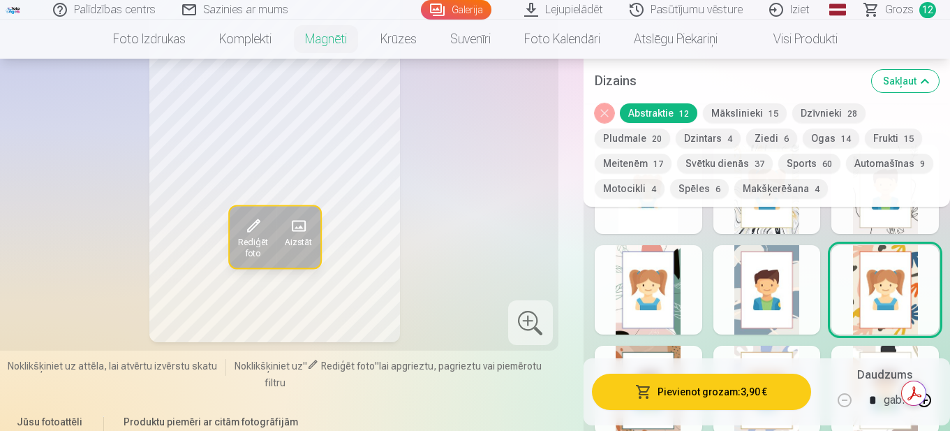
click at [810, 158] on button "Sports 60" at bounding box center [809, 164] width 62 height 20
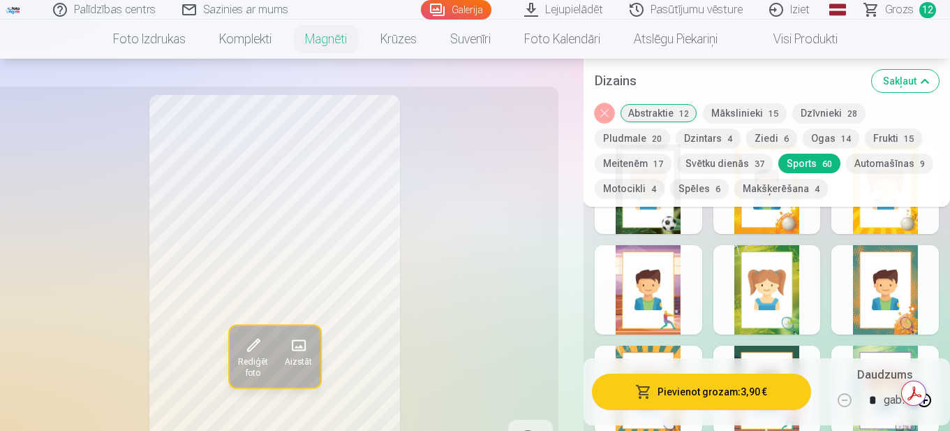
click at [895, 158] on button "Automašīnas 9" at bounding box center [889, 164] width 87 height 20
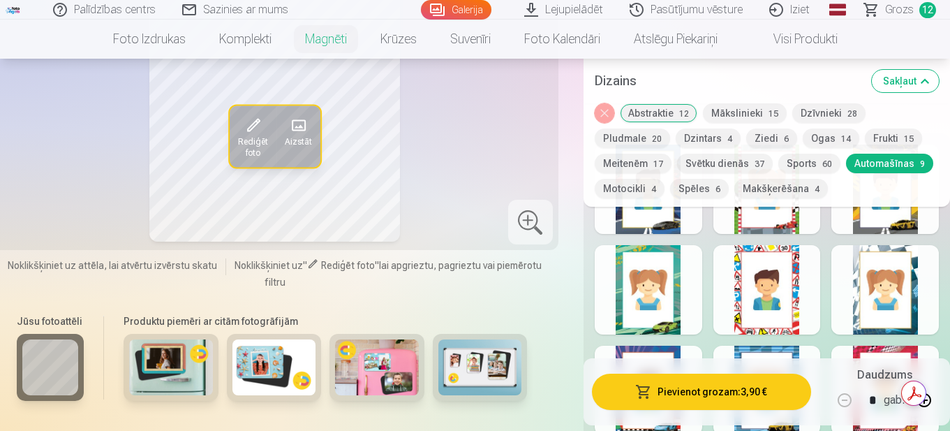
click at [628, 159] on button "Meitenēm 17" at bounding box center [633, 164] width 77 height 20
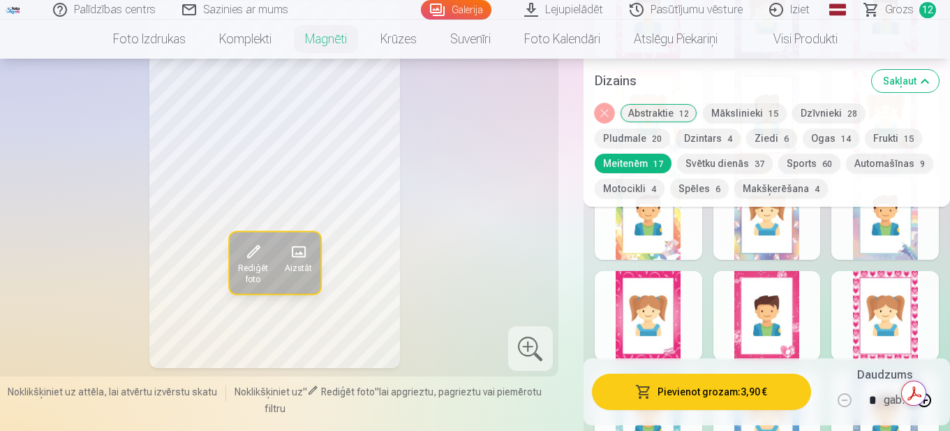
scroll to position [2004, 0]
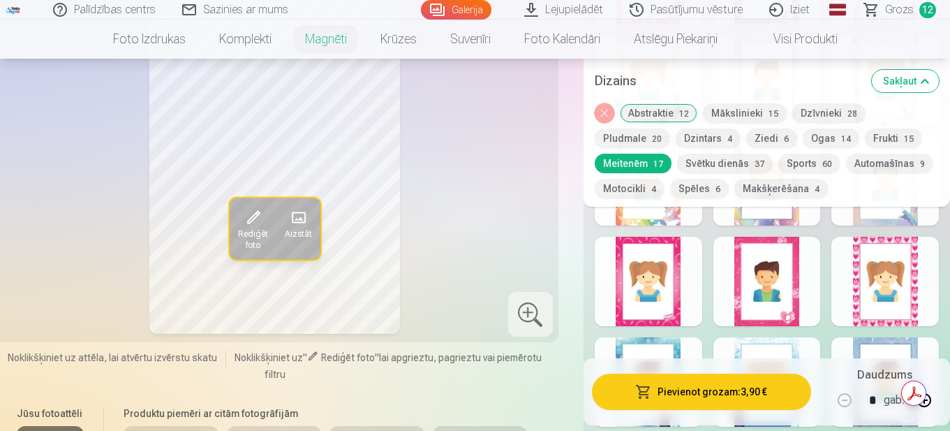
click at [667, 283] on div at bounding box center [649, 281] width 108 height 89
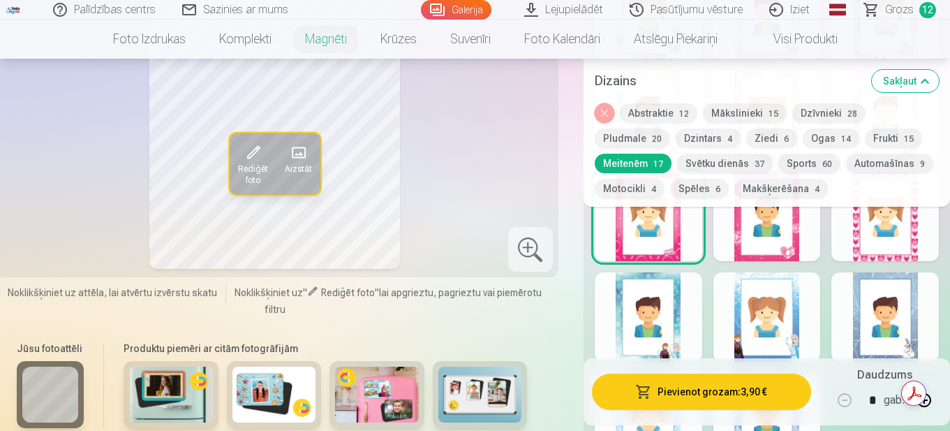
scroll to position [2213, 0]
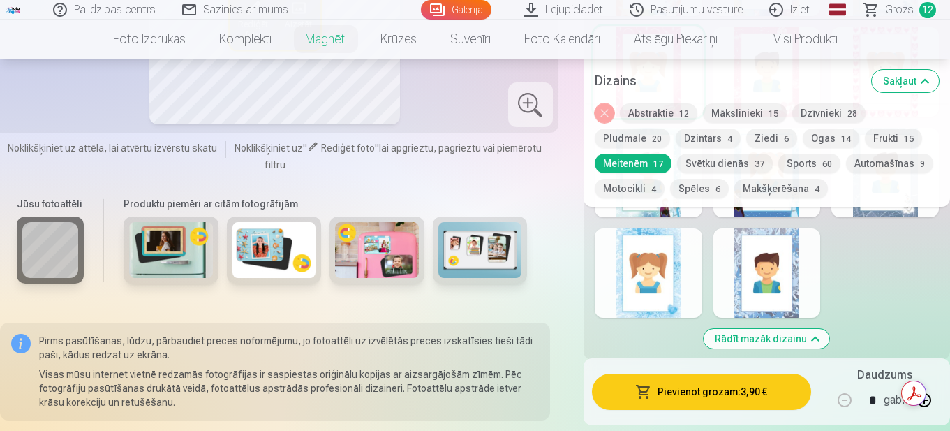
click at [670, 269] on div at bounding box center [649, 272] width 108 height 89
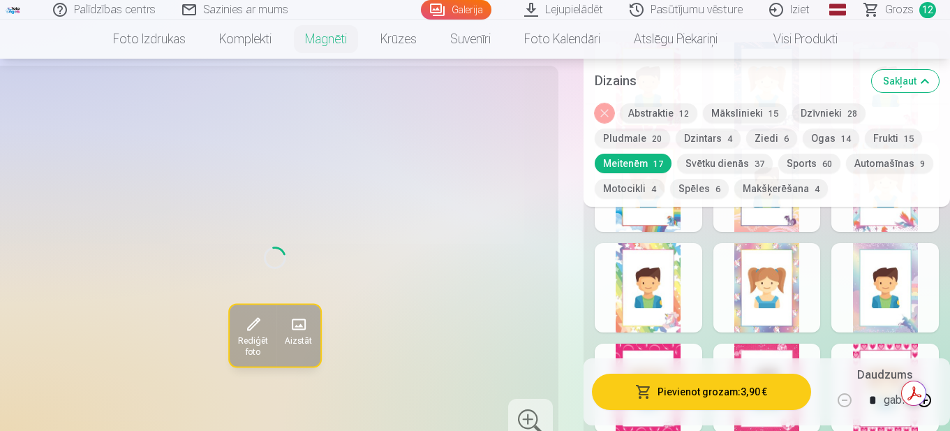
scroll to position [1864, 0]
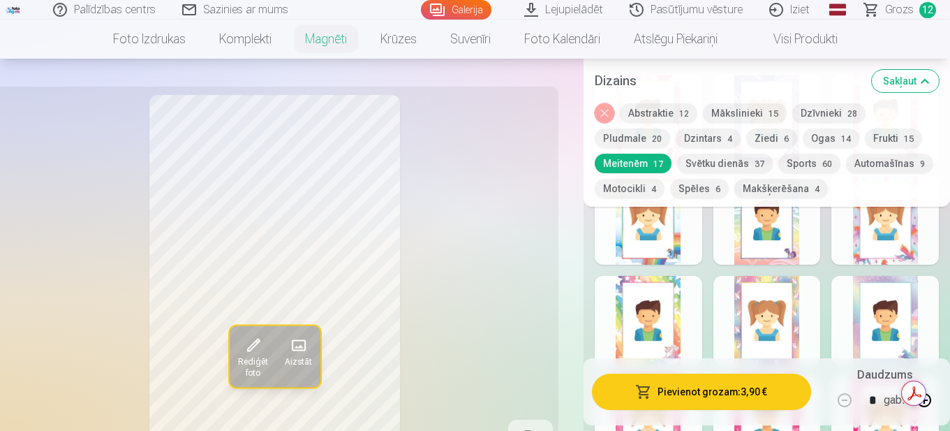
click at [711, 191] on button "Spēles 6" at bounding box center [699, 189] width 59 height 20
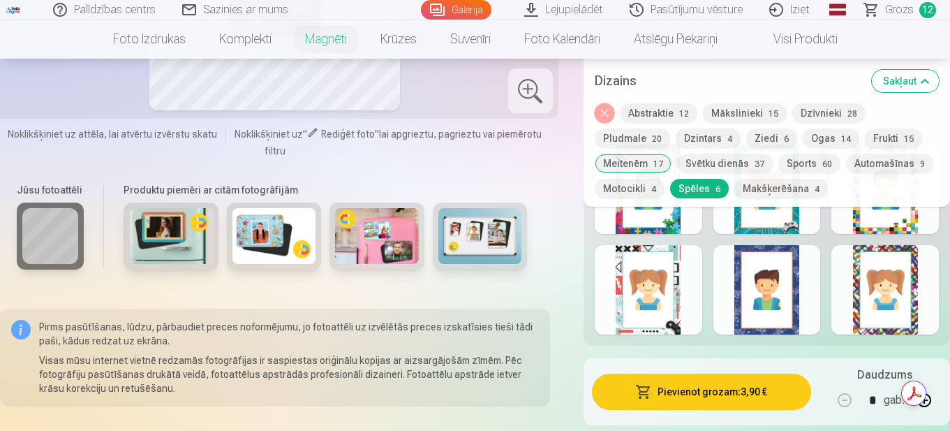
scroll to position [1725, 0]
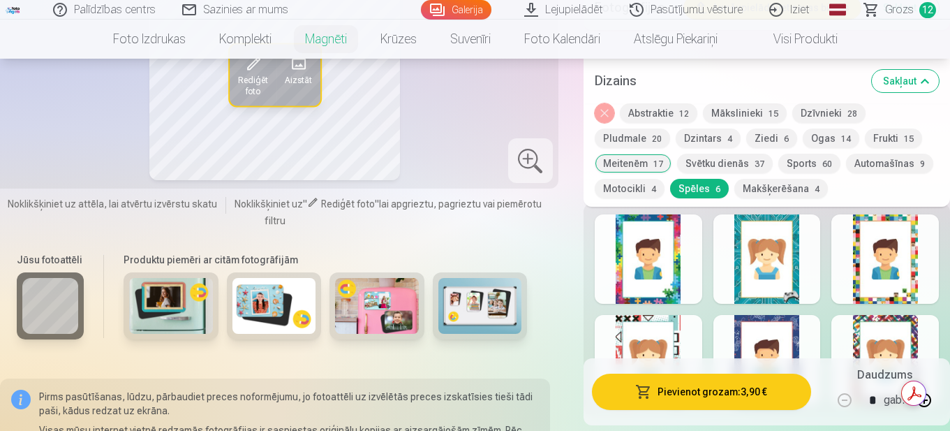
click at [887, 268] on div at bounding box center [886, 258] width 108 height 89
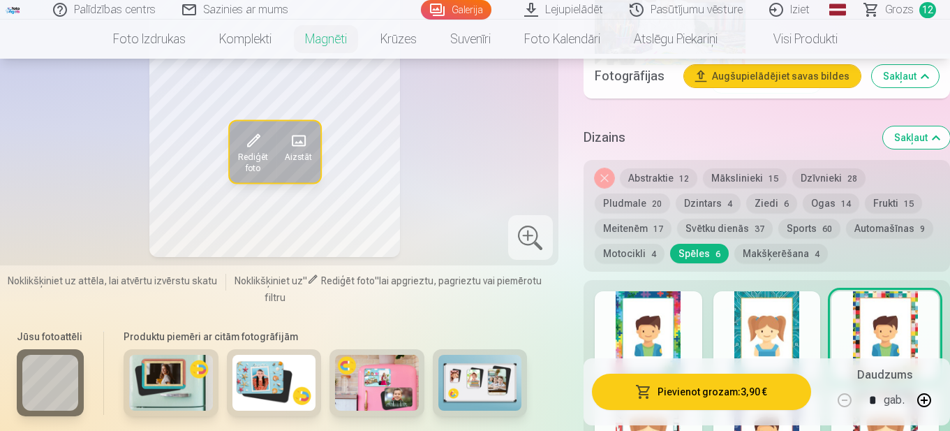
scroll to position [1655, 0]
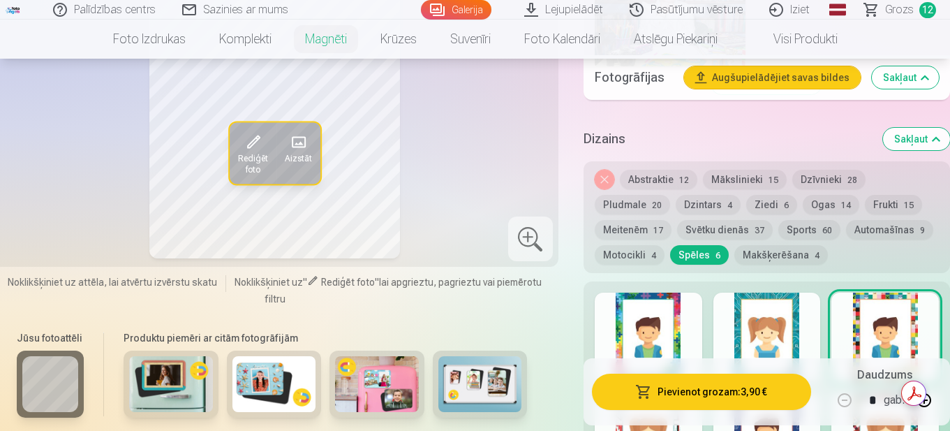
click at [664, 308] on div at bounding box center [649, 337] width 108 height 89
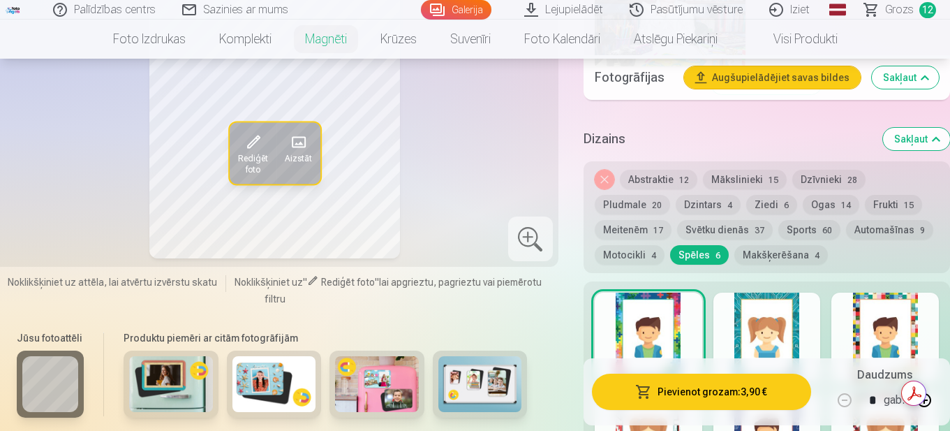
click at [783, 320] on div at bounding box center [768, 337] width 108 height 89
click at [752, 170] on button "Mākslinieki 15" at bounding box center [745, 180] width 84 height 20
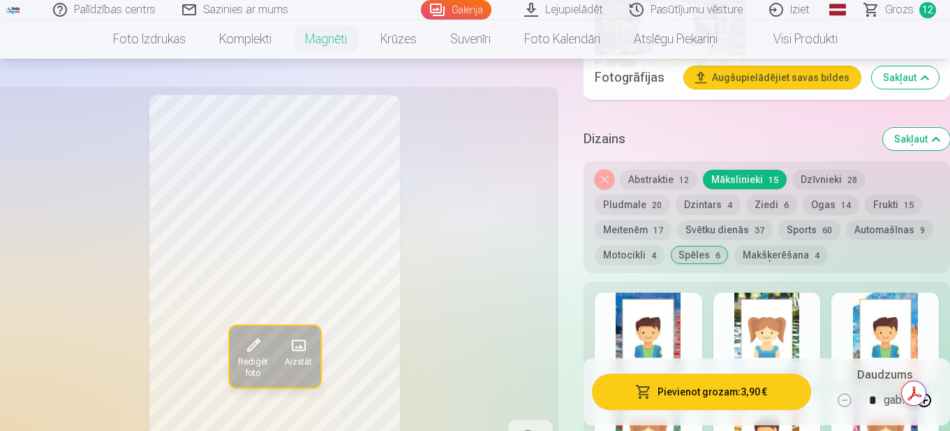
click at [775, 315] on div at bounding box center [768, 337] width 108 height 89
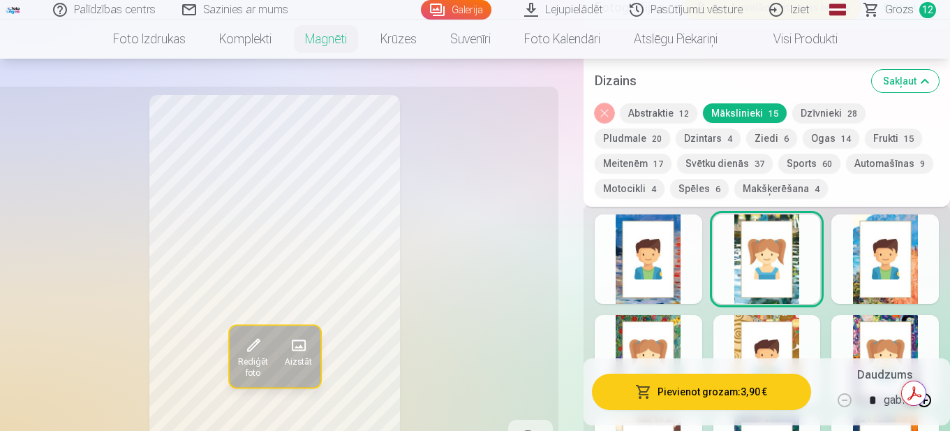
click at [650, 263] on div at bounding box center [649, 258] width 108 height 89
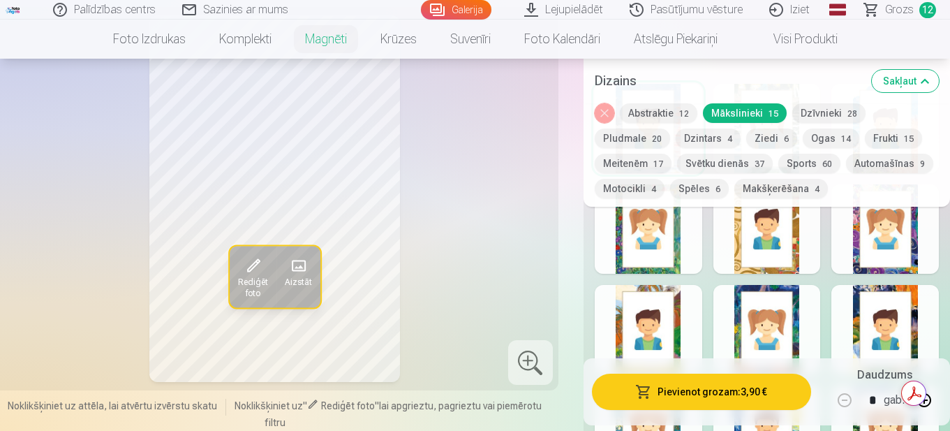
scroll to position [1864, 0]
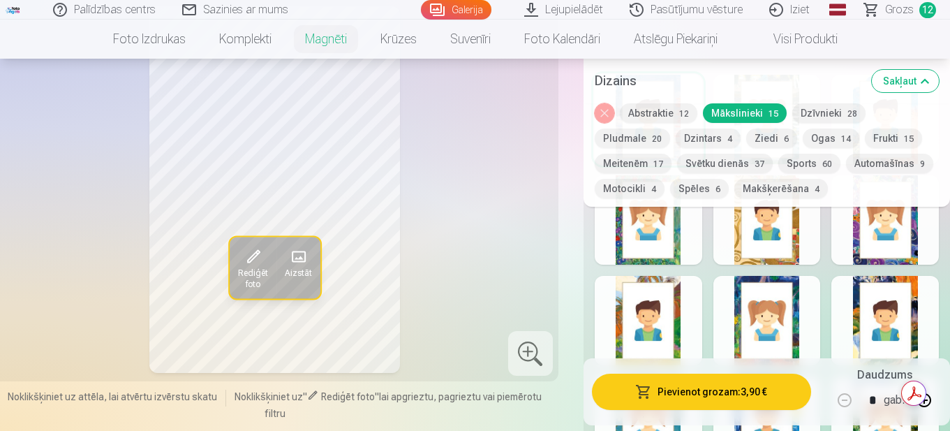
click at [773, 313] on div at bounding box center [768, 320] width 108 height 89
click at [766, 183] on button "Makšķerēšana 4" at bounding box center [782, 189] width 94 height 20
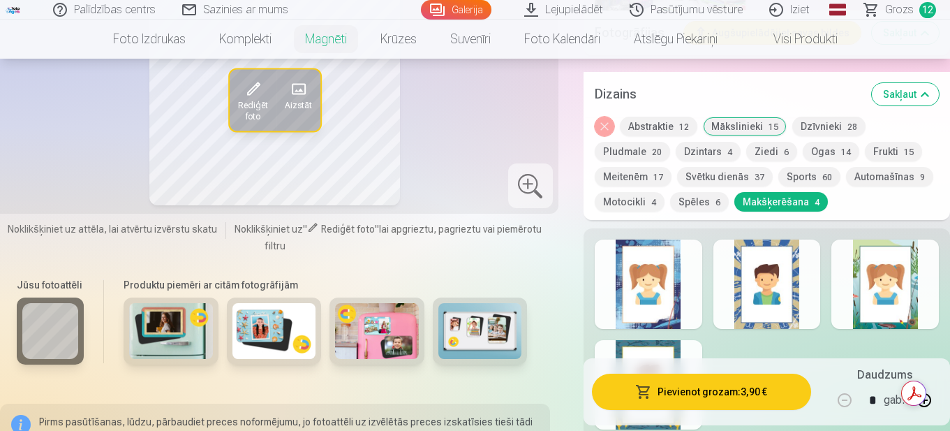
scroll to position [1725, 0]
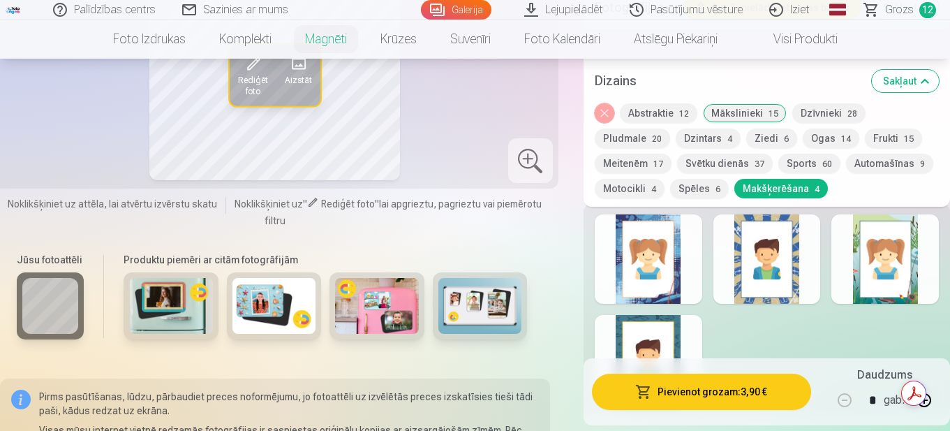
click at [643, 316] on div at bounding box center [649, 359] width 108 height 89
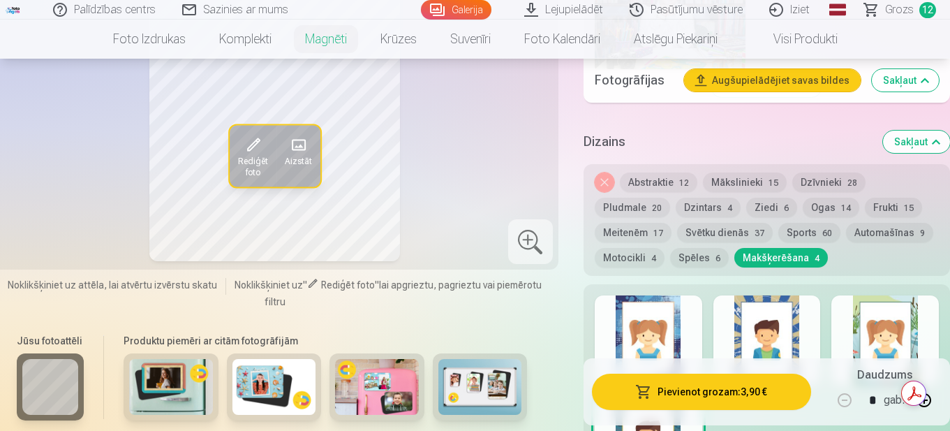
scroll to position [1655, 0]
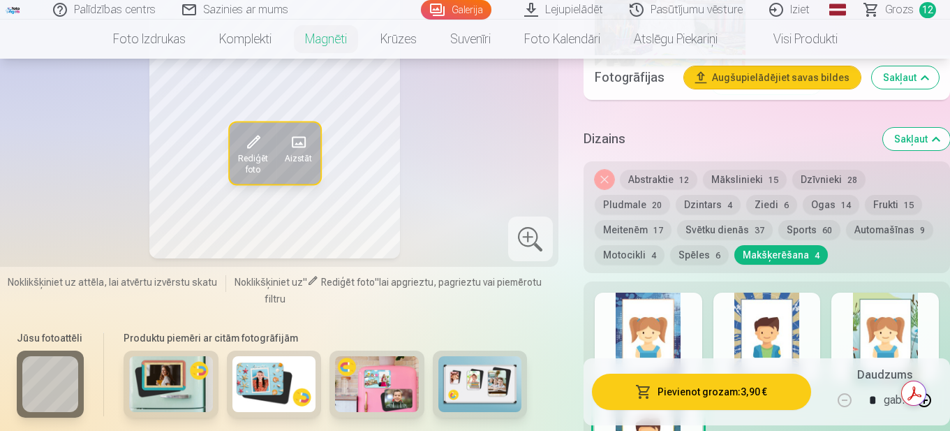
click at [709, 195] on button "Dzintars 4" at bounding box center [708, 205] width 65 height 20
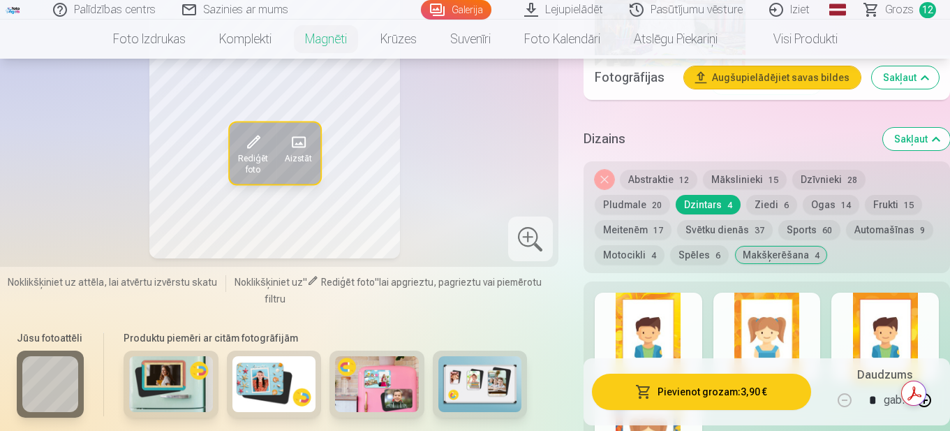
click at [885, 332] on div at bounding box center [886, 337] width 108 height 89
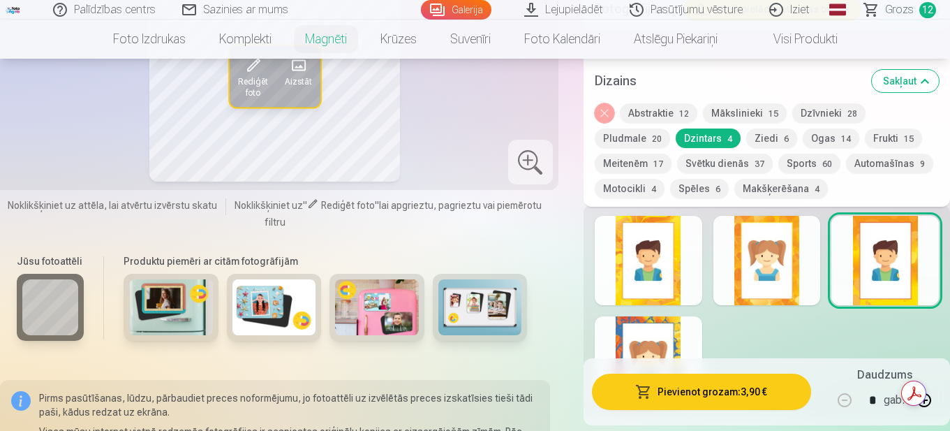
scroll to position [1725, 0]
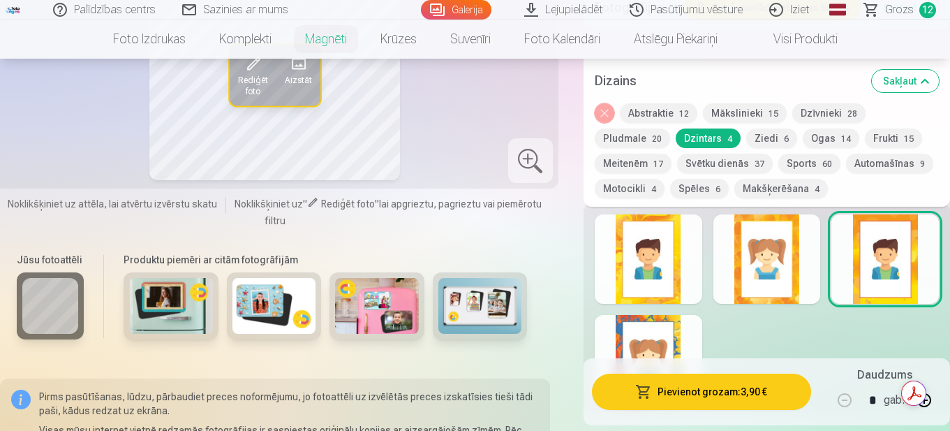
click at [822, 133] on button "Ogas 14" at bounding box center [831, 138] width 57 height 20
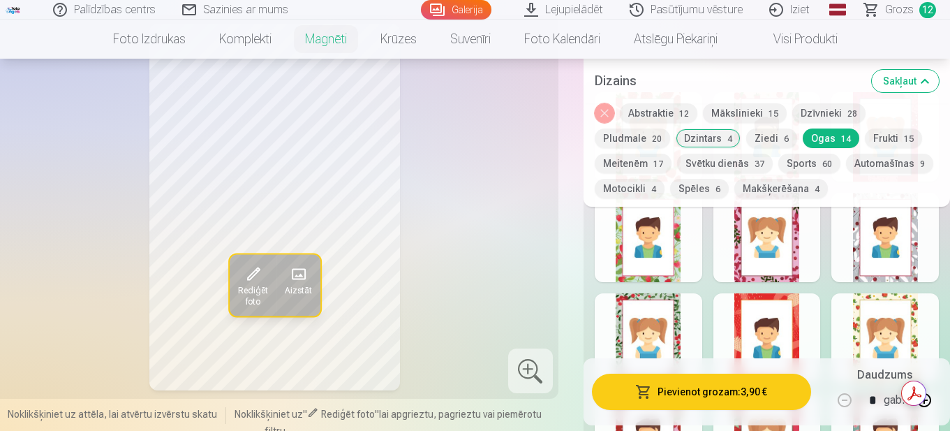
scroll to position [1934, 0]
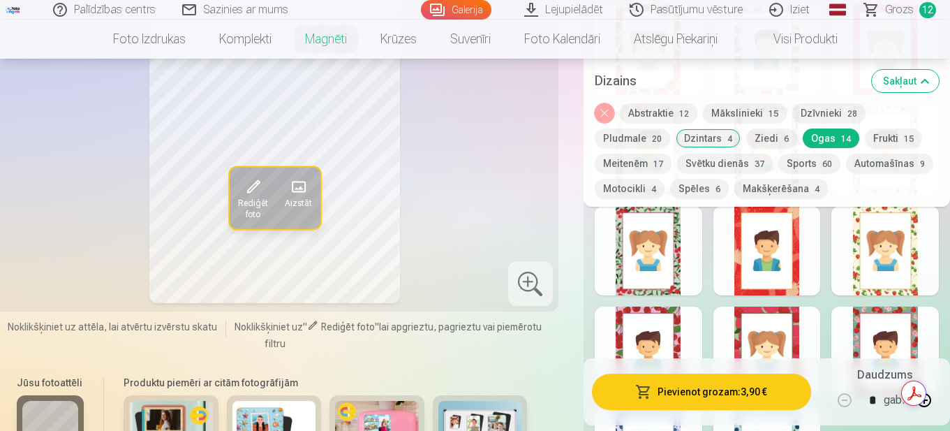
click at [672, 256] on div at bounding box center [649, 250] width 108 height 89
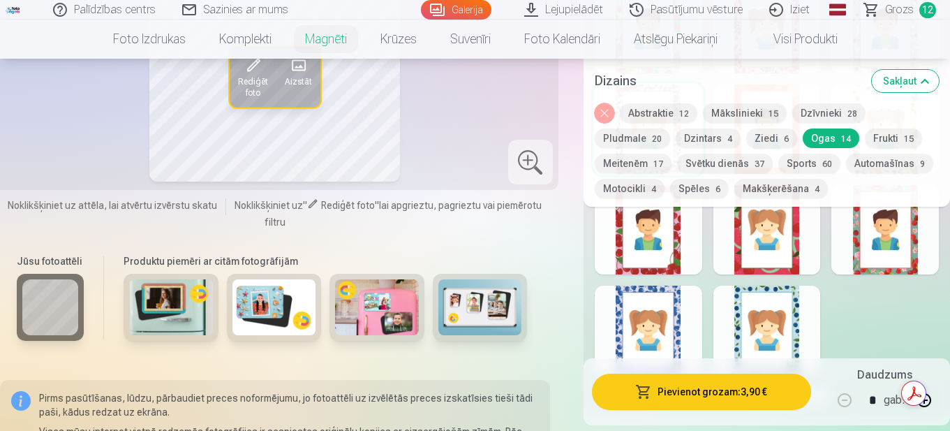
scroll to position [2074, 0]
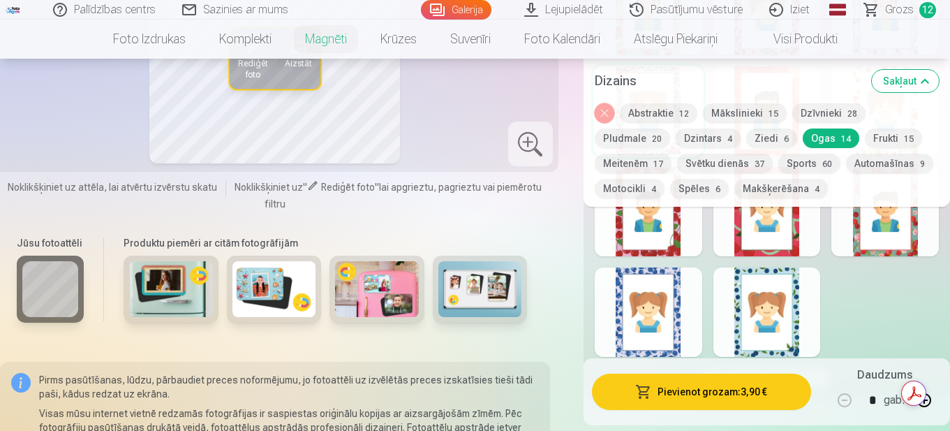
click at [806, 306] on div at bounding box center [768, 311] width 108 height 89
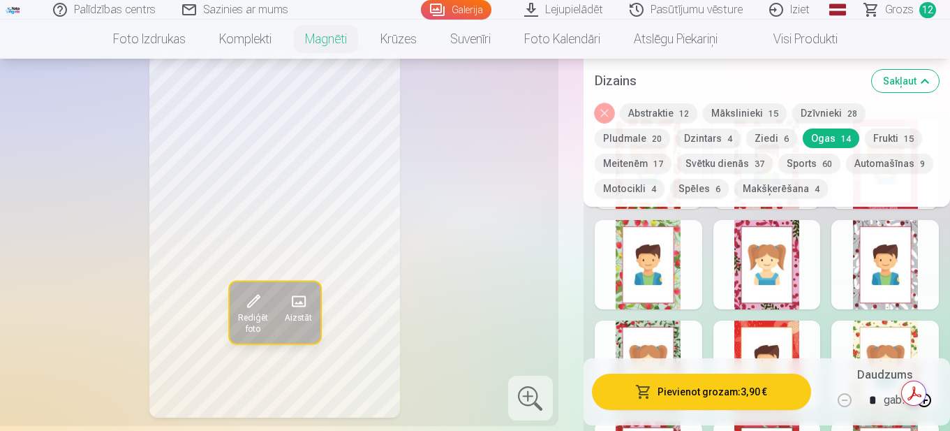
scroll to position [1794, 0]
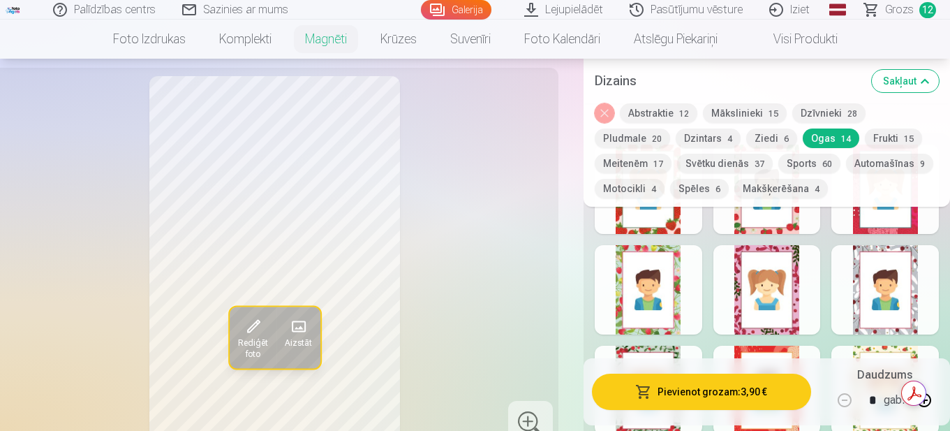
click at [822, 110] on button "Dzīvnieki 28" at bounding box center [828, 113] width 73 height 20
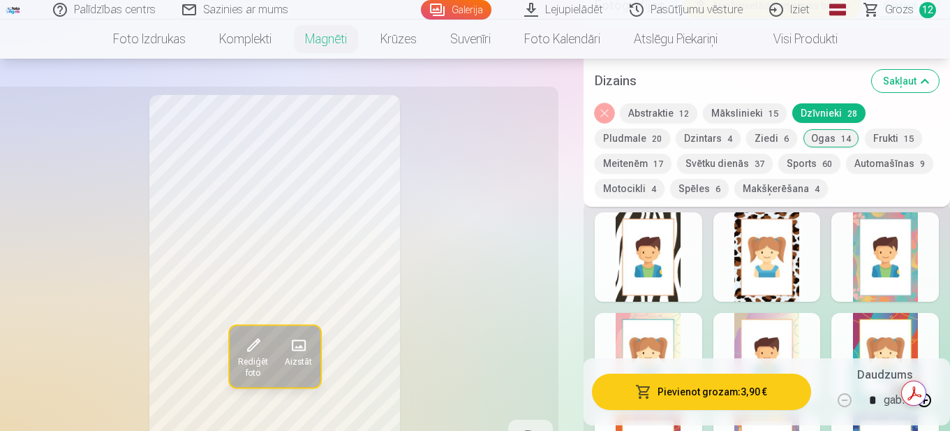
scroll to position [1725, 0]
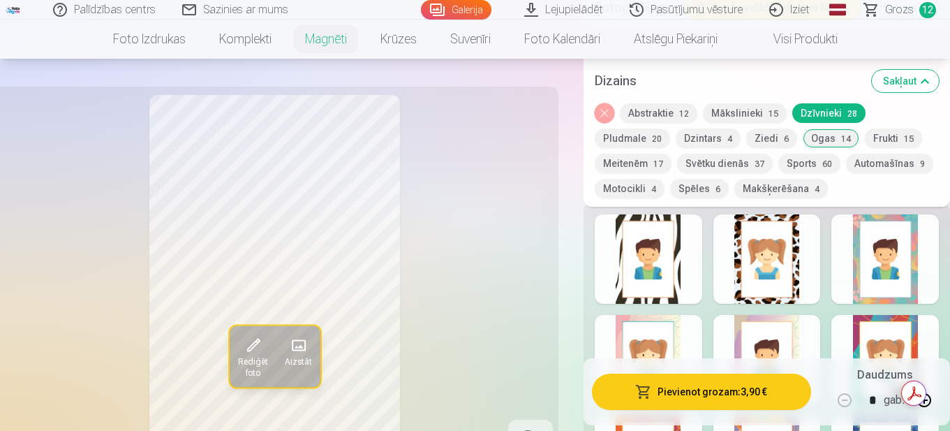
click at [765, 260] on div at bounding box center [768, 258] width 108 height 89
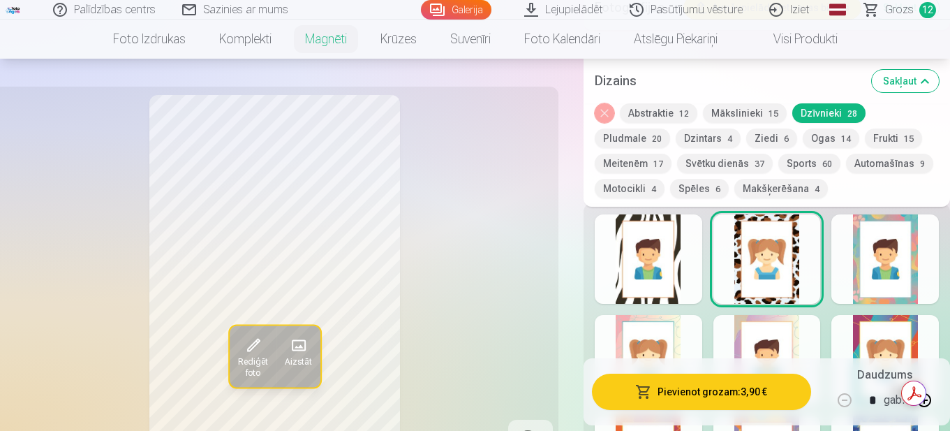
click at [670, 250] on div at bounding box center [649, 258] width 108 height 89
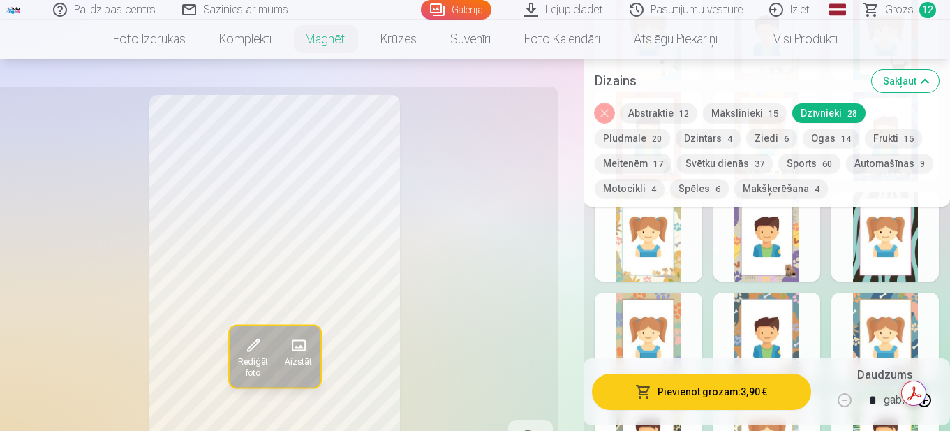
scroll to position [2074, 0]
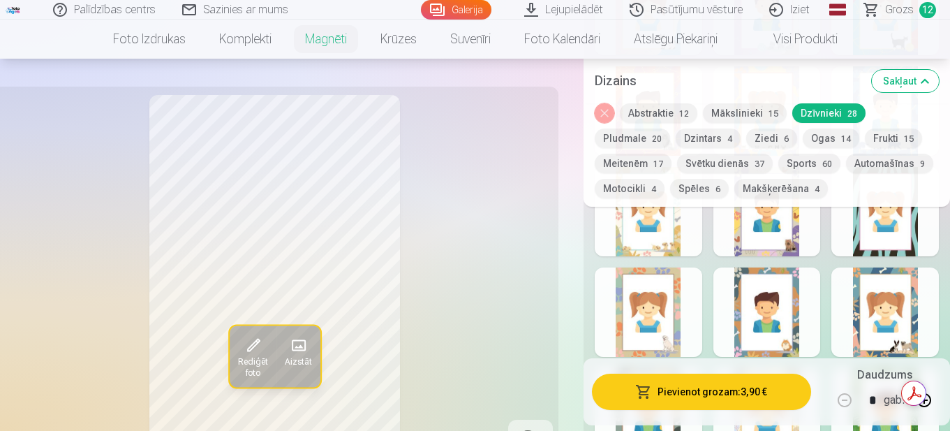
click at [673, 309] on div at bounding box center [649, 311] width 108 height 89
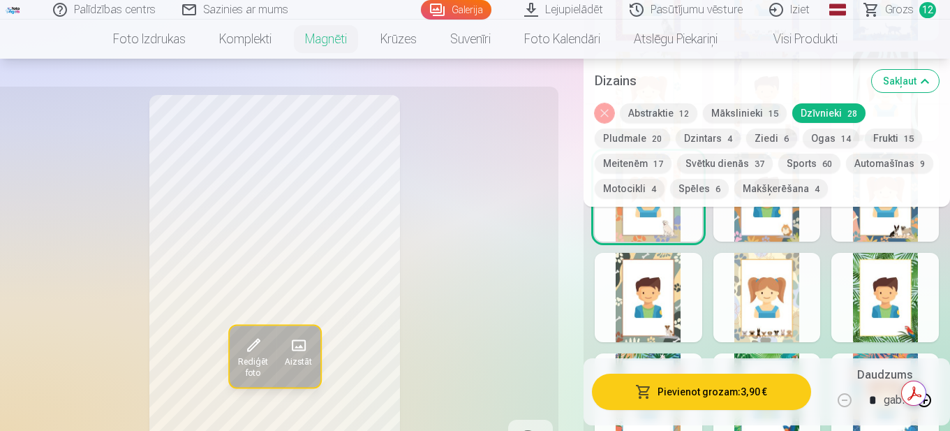
scroll to position [2213, 0]
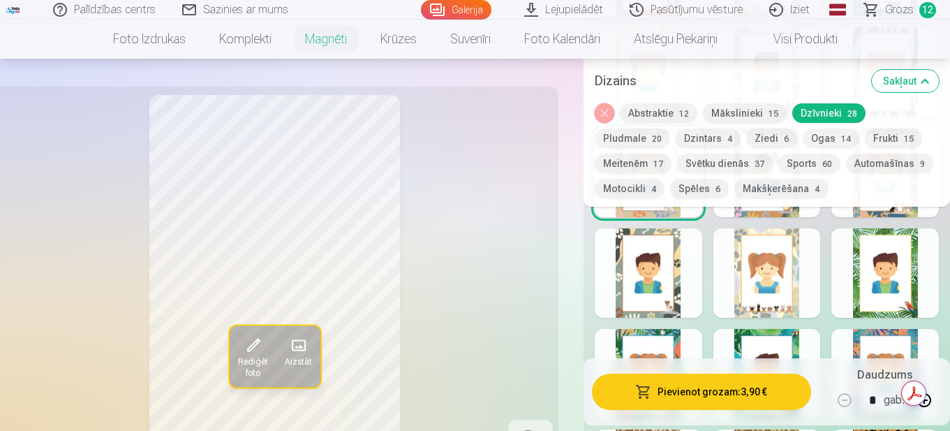
click at [889, 269] on div at bounding box center [886, 272] width 108 height 89
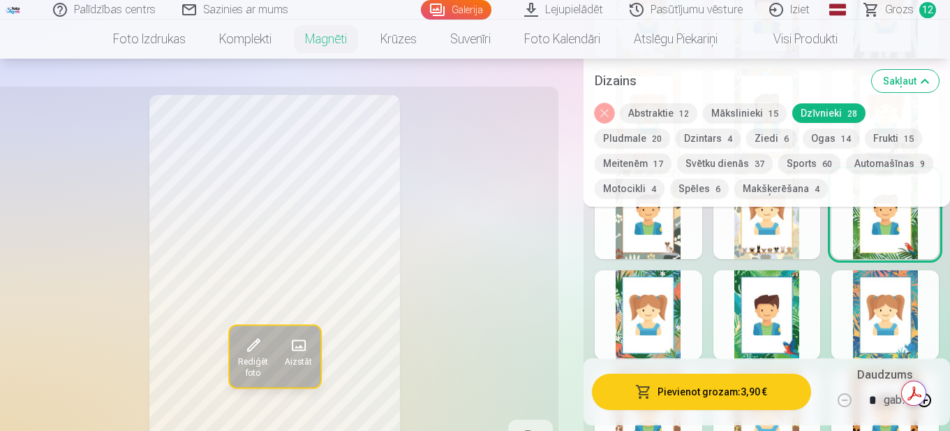
scroll to position [2353, 0]
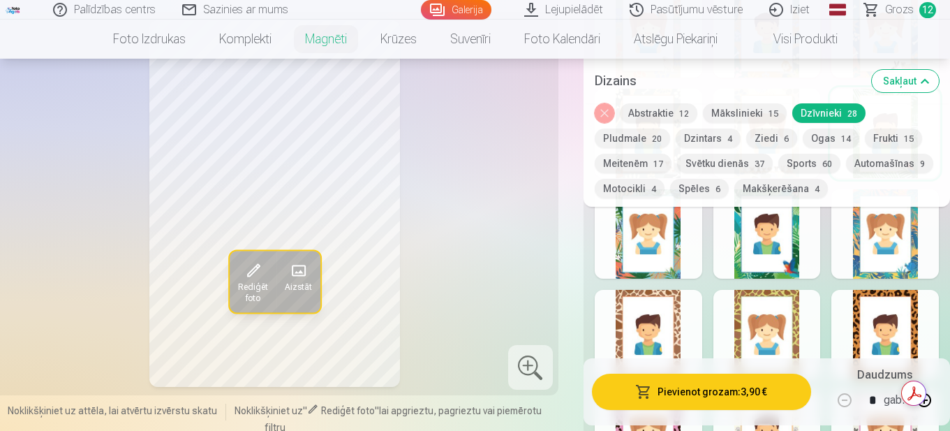
click at [891, 137] on button "Frukti 15" at bounding box center [893, 138] width 57 height 20
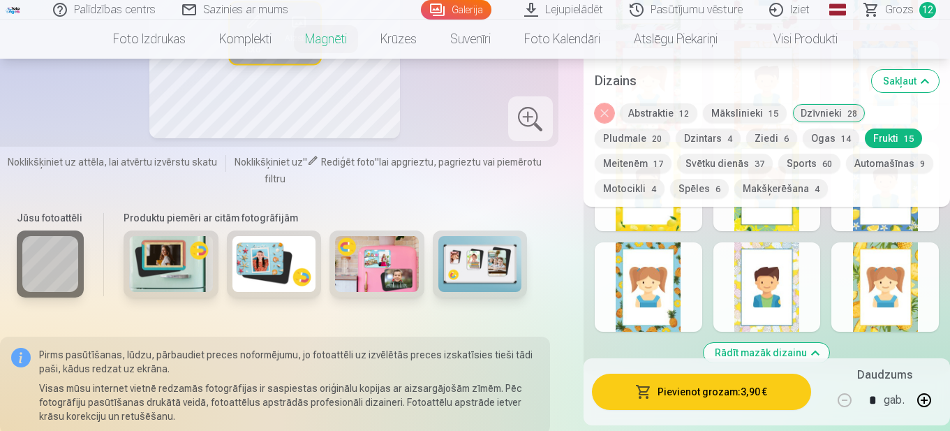
scroll to position [2074, 0]
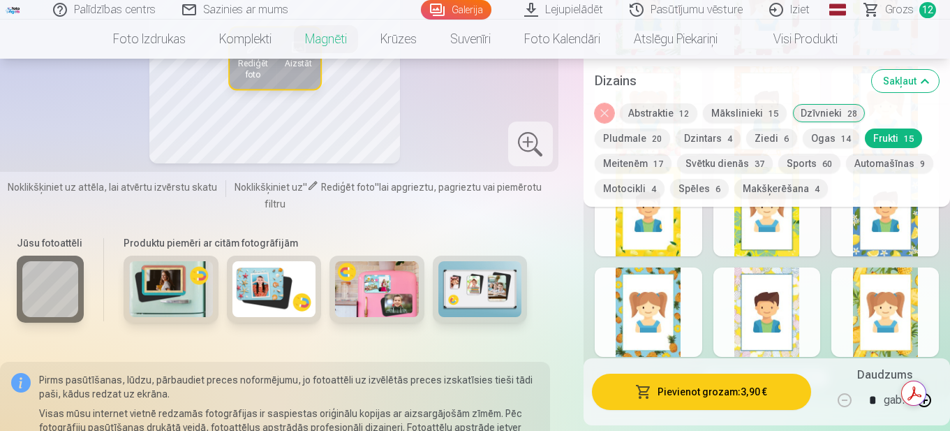
click at [902, 304] on div at bounding box center [886, 311] width 108 height 89
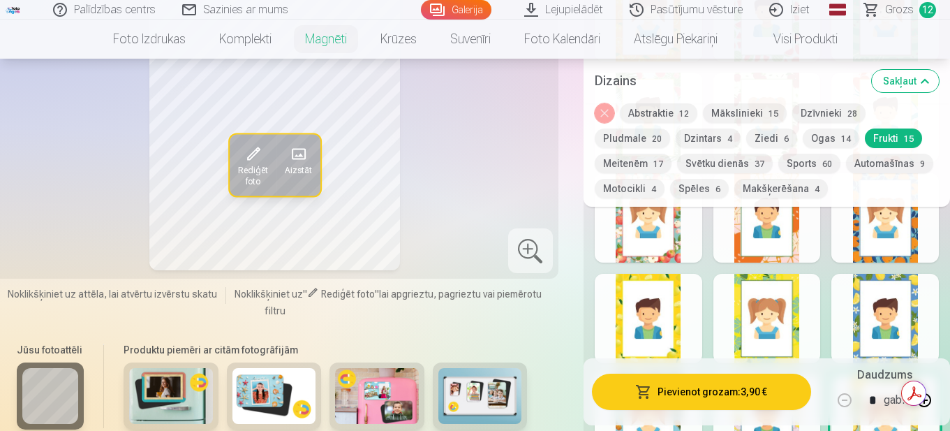
scroll to position [1934, 0]
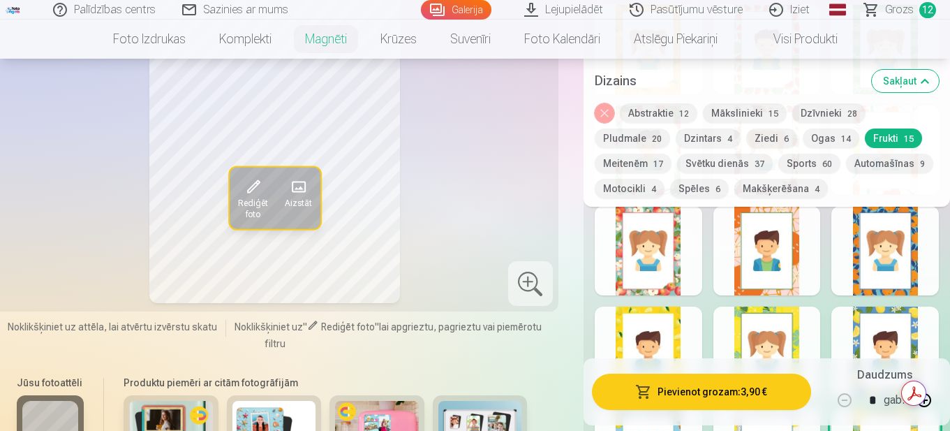
click at [760, 257] on div at bounding box center [768, 250] width 108 height 89
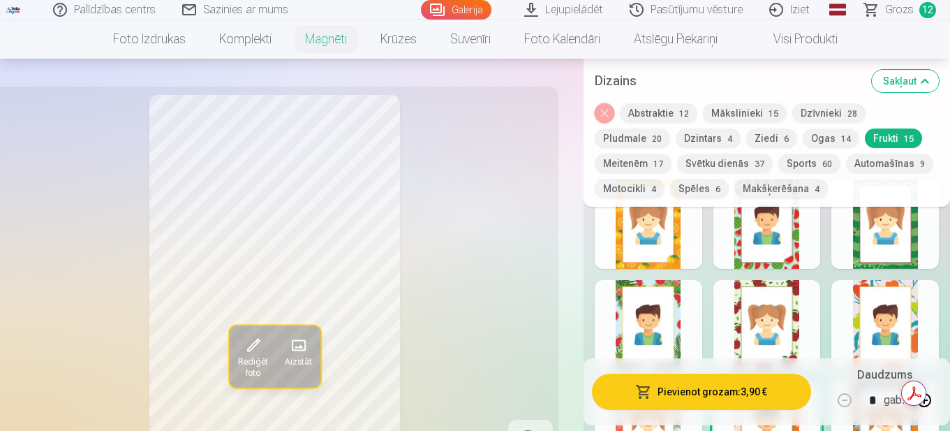
scroll to position [1725, 0]
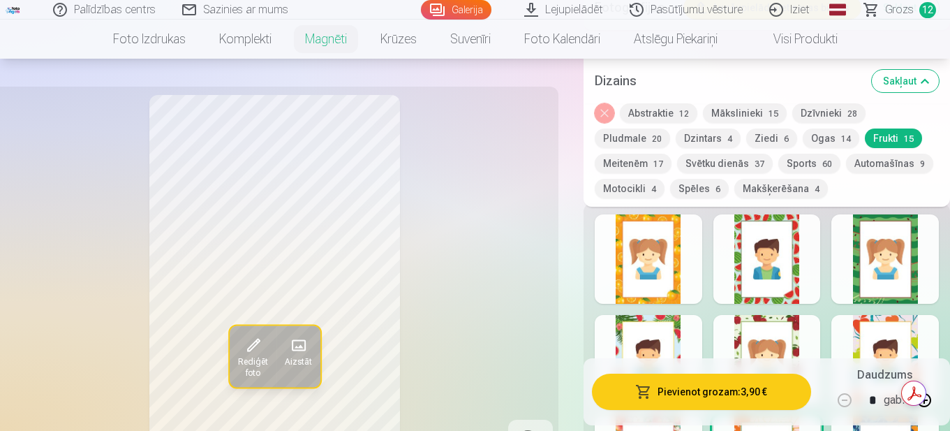
click at [894, 276] on div at bounding box center [886, 258] width 108 height 89
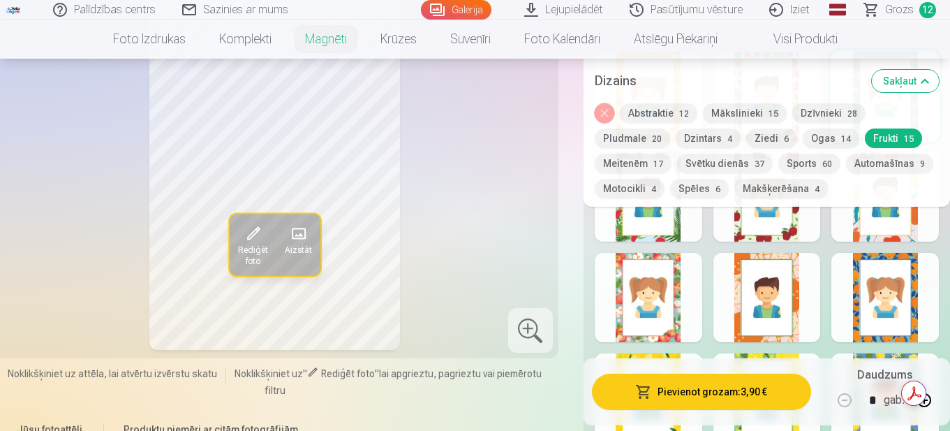
scroll to position [1794, 0]
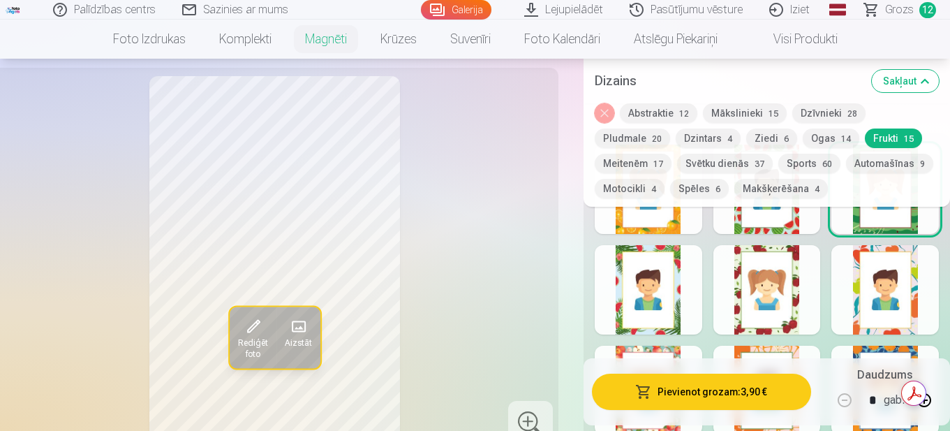
click at [656, 291] on div at bounding box center [649, 289] width 108 height 89
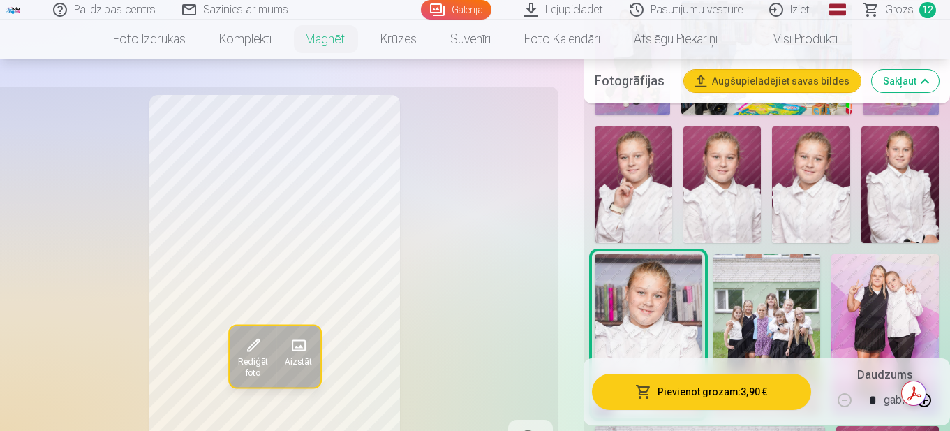
scroll to position [1026, 0]
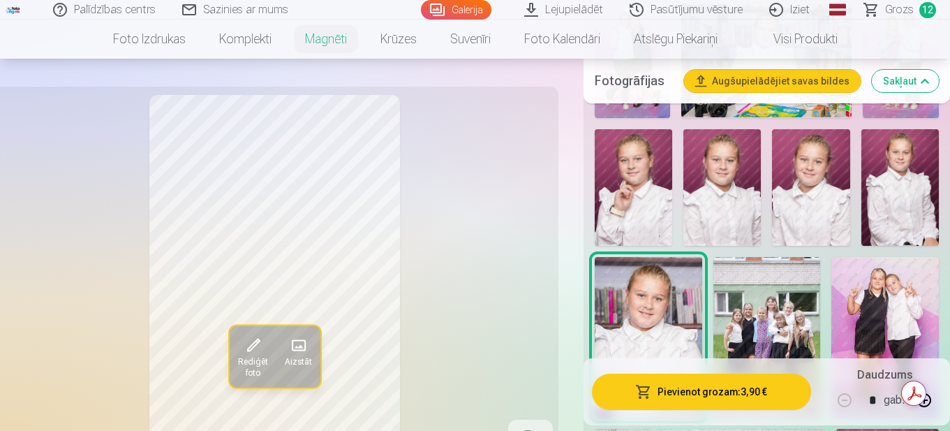
click at [630, 173] on img at bounding box center [633, 187] width 77 height 117
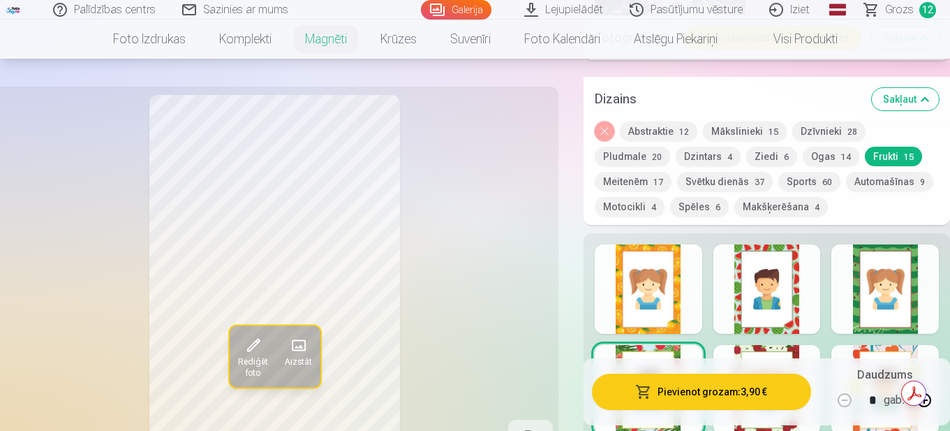
scroll to position [1794, 0]
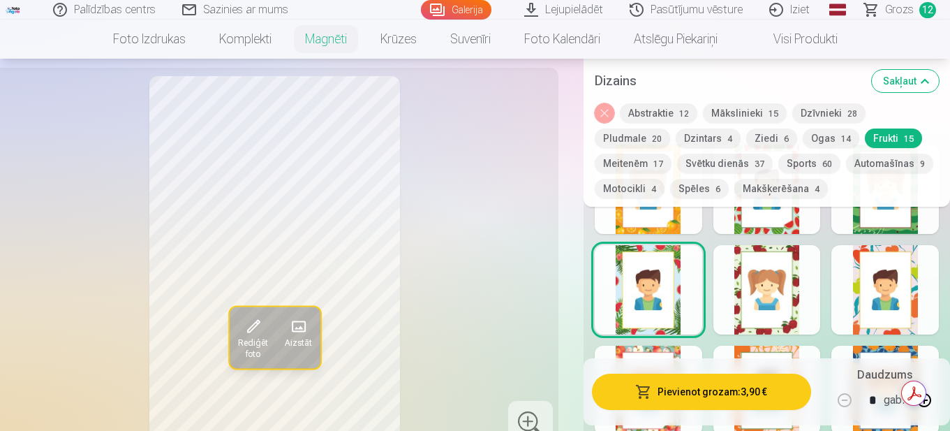
click at [737, 159] on button "Svētku dienās 37" at bounding box center [725, 164] width 96 height 20
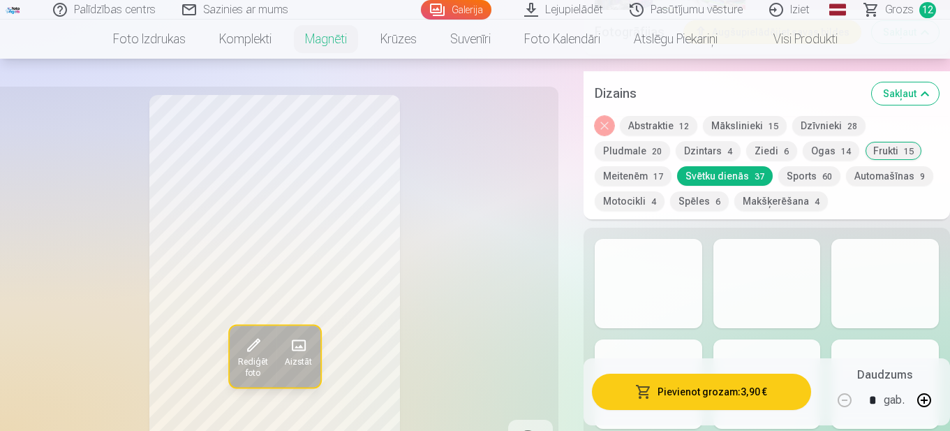
scroll to position [1725, 0]
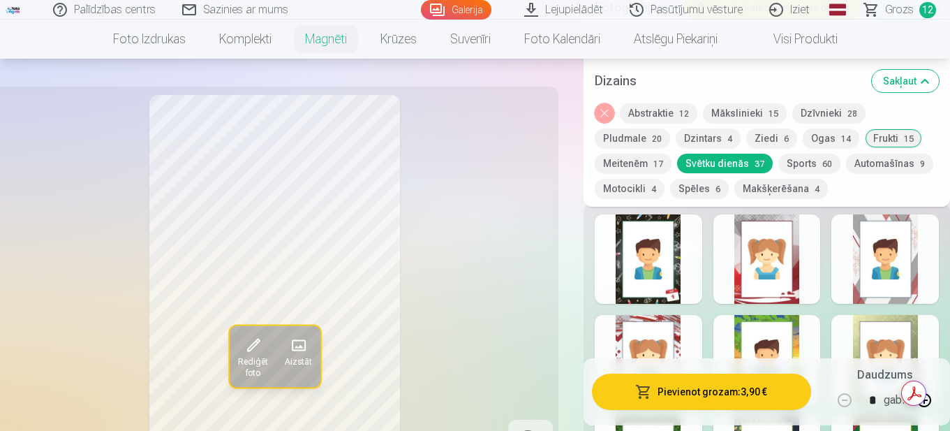
click at [659, 242] on div at bounding box center [649, 258] width 108 height 89
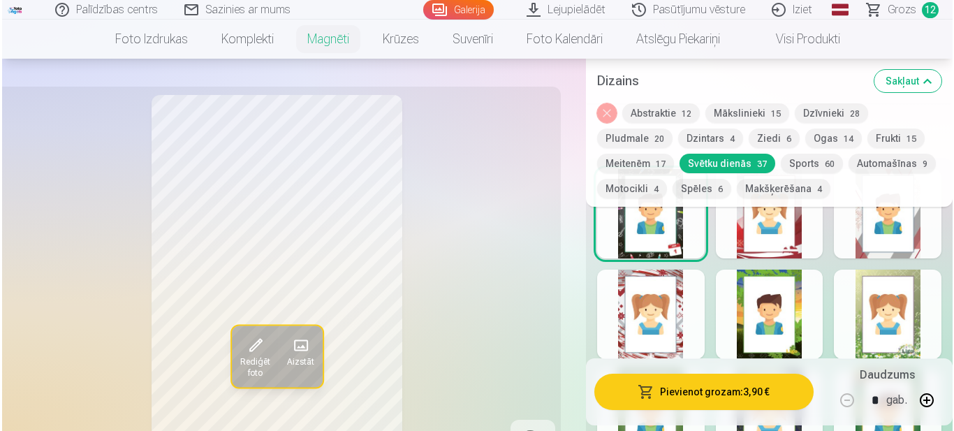
scroll to position [1794, 0]
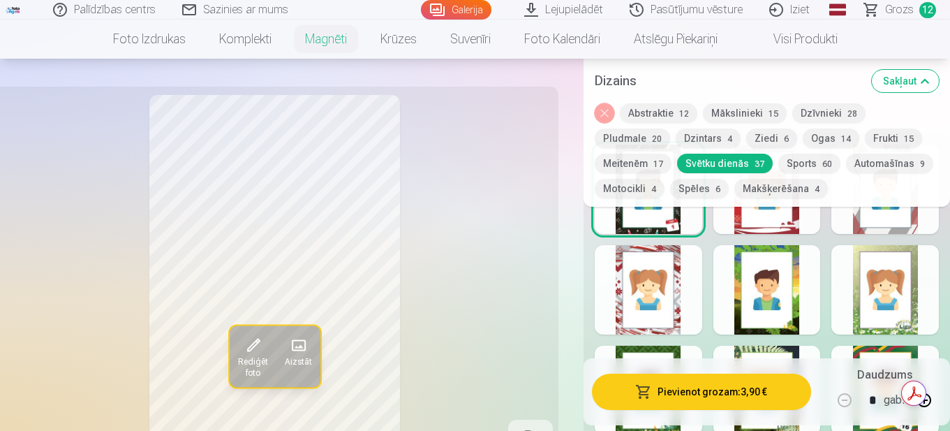
click at [717, 387] on button "Pievienot grozam : 3,90 €" at bounding box center [701, 392] width 219 height 36
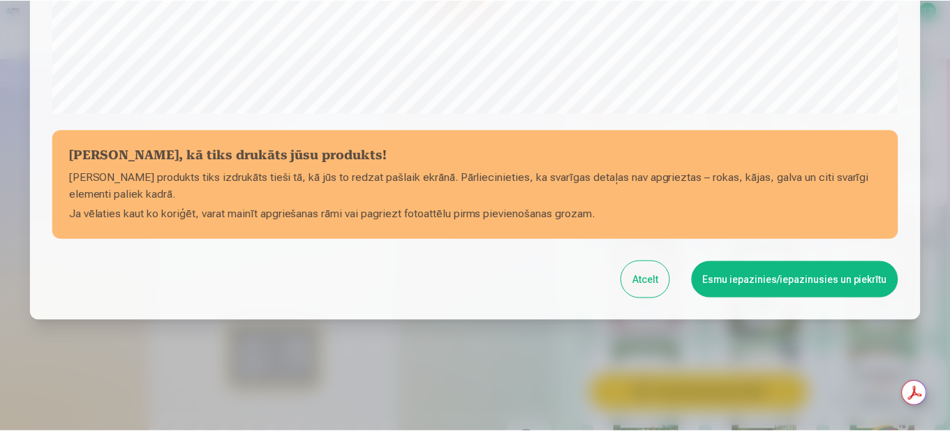
scroll to position [575, 0]
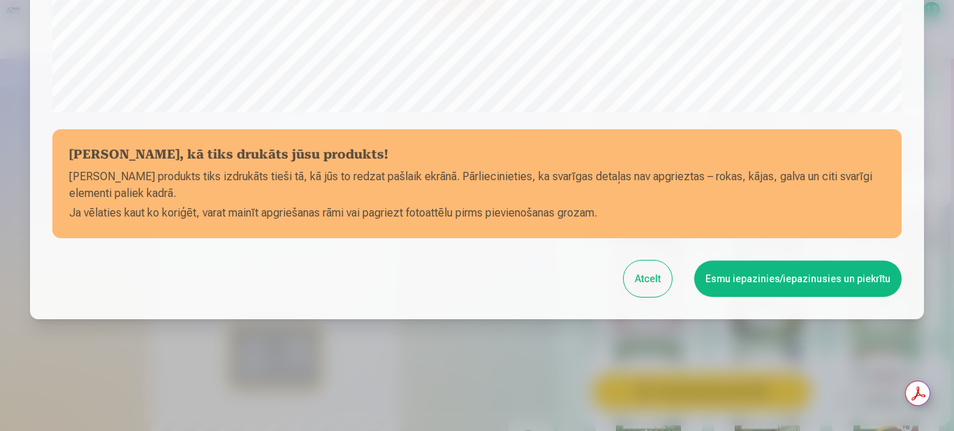
click at [748, 281] on button "Esmu iepazinies/iepazinusies un piekrītu" at bounding box center [797, 278] width 207 height 36
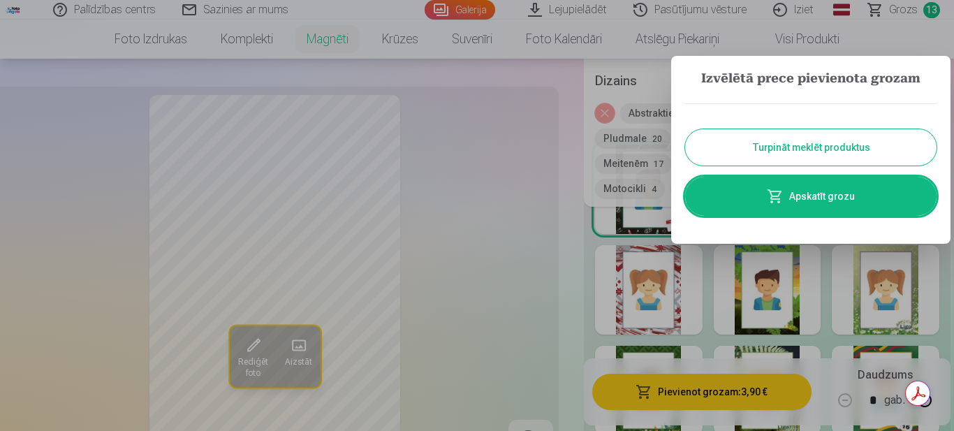
drag, startPoint x: 441, startPoint y: 196, endPoint x: 482, endPoint y: 227, distance: 51.4
click at [464, 216] on div at bounding box center [477, 215] width 954 height 431
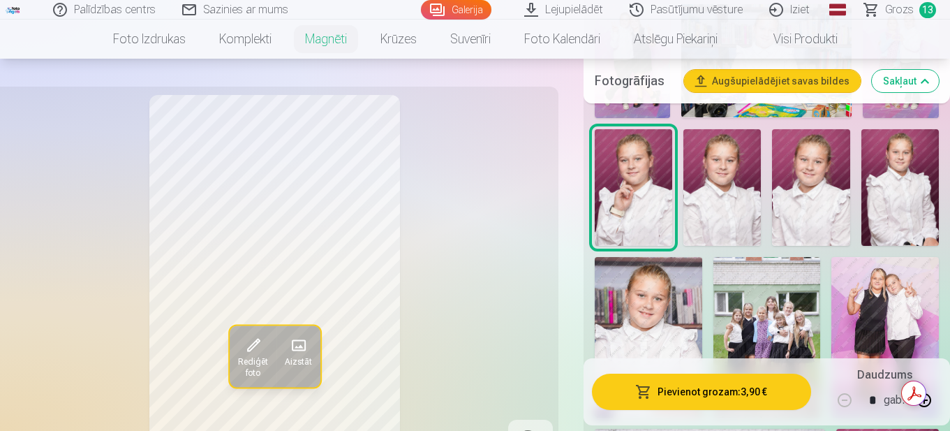
scroll to position [1096, 0]
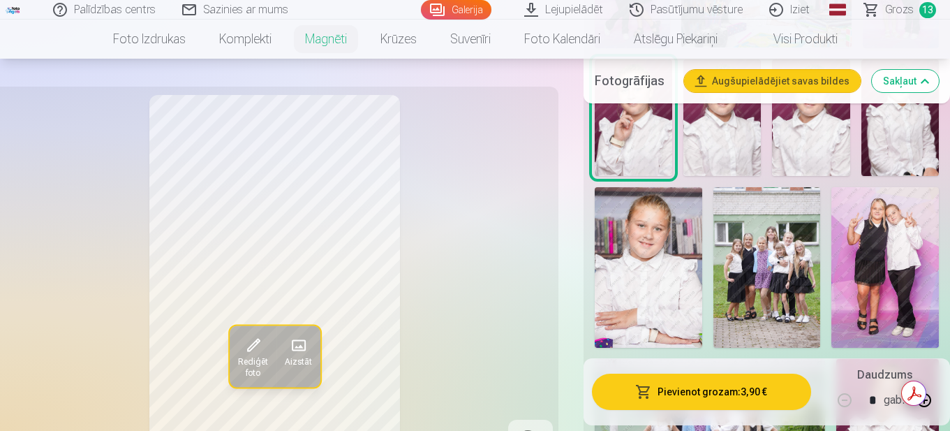
click at [446, 284] on div "Rediģēt foto Aizstāt" at bounding box center [275, 278] width 550 height 367
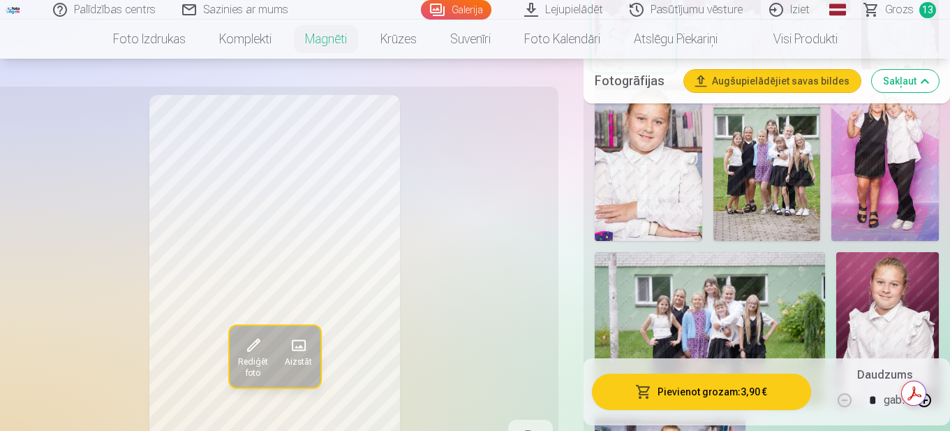
scroll to position [1236, 0]
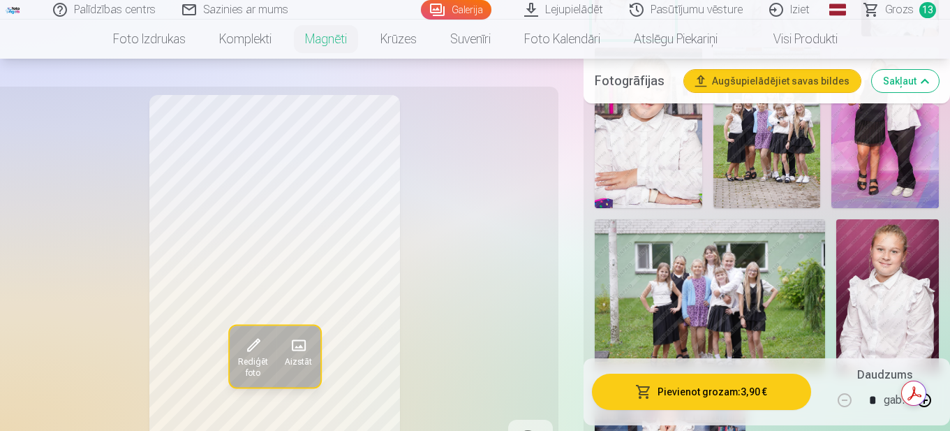
click at [905, 10] on span "Grozs" at bounding box center [899, 9] width 29 height 17
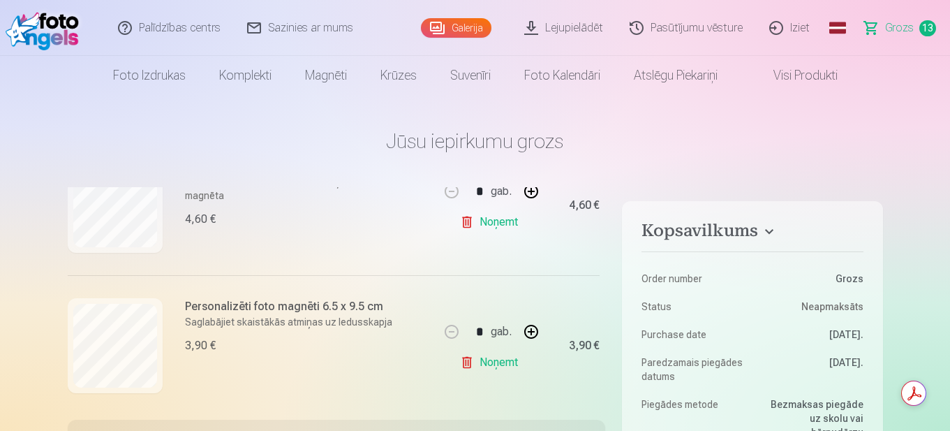
scroll to position [419, 0]
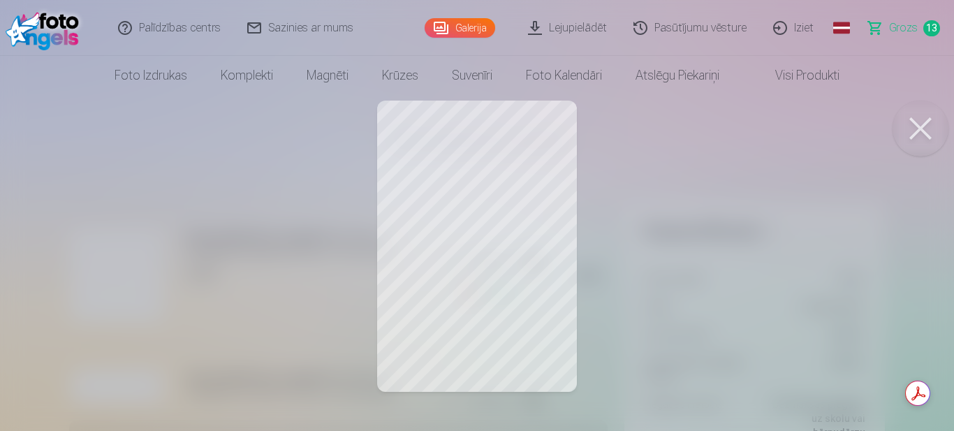
click at [918, 126] on button at bounding box center [920, 129] width 56 height 56
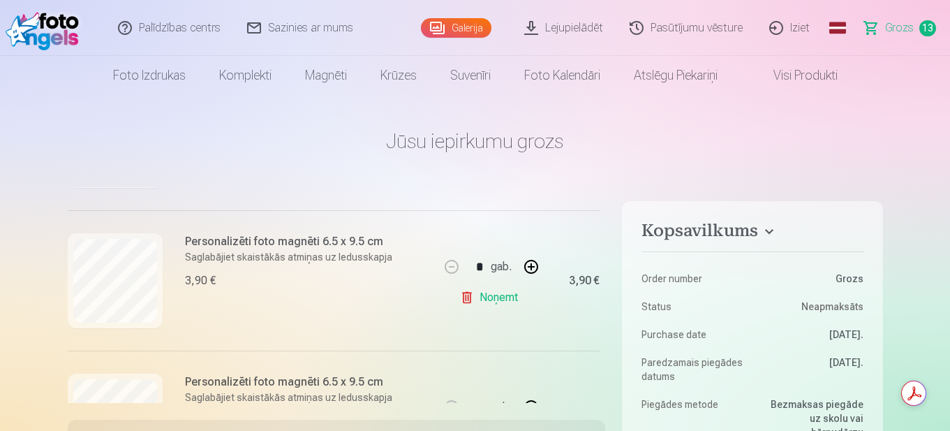
scroll to position [628, 0]
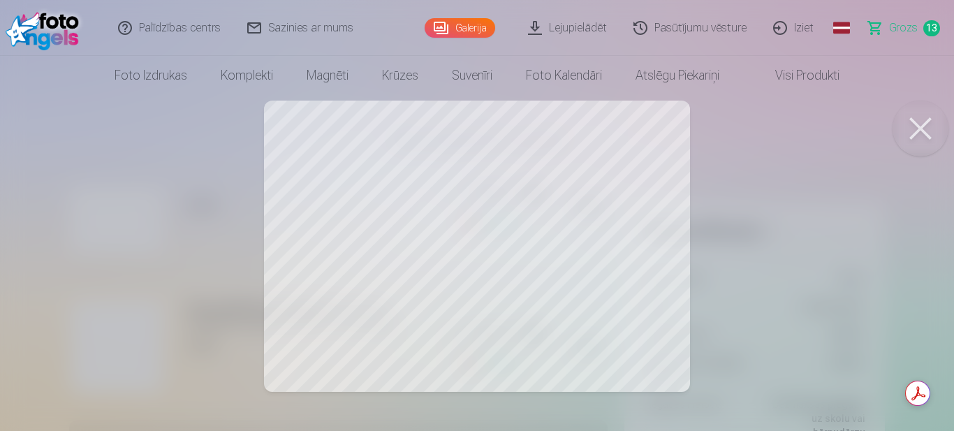
click at [914, 128] on button at bounding box center [920, 129] width 56 height 56
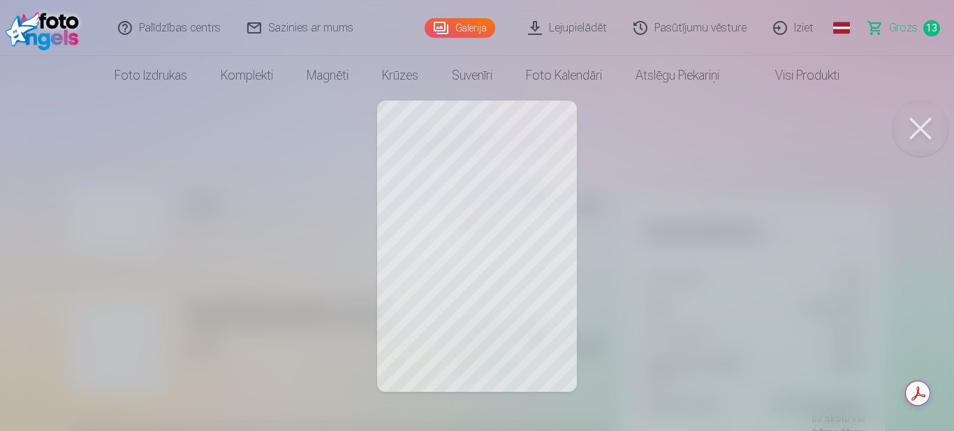
click at [920, 140] on button at bounding box center [920, 129] width 56 height 56
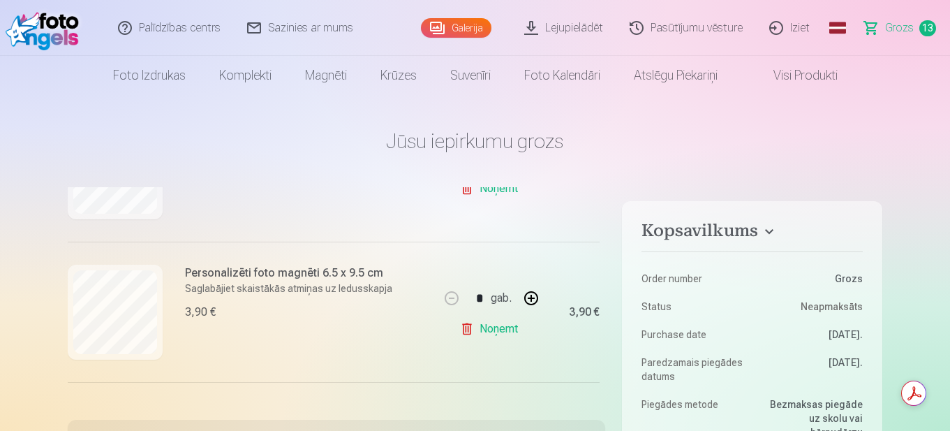
scroll to position [838, 0]
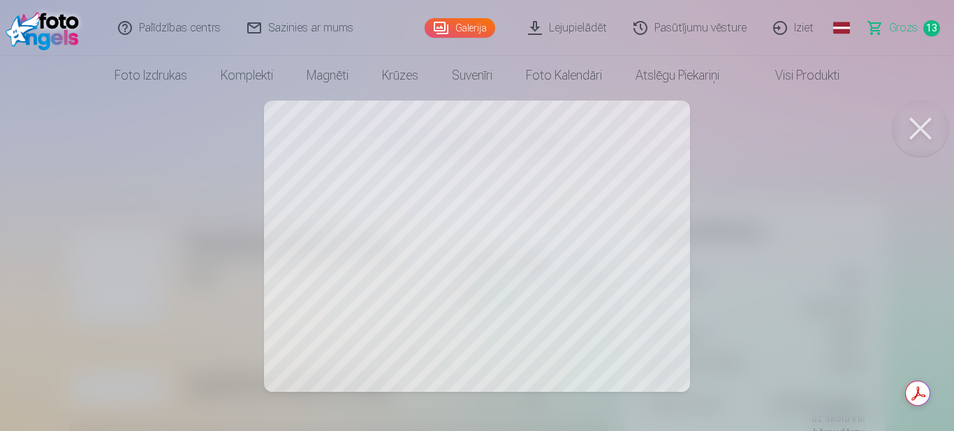
drag, startPoint x: 920, startPoint y: 132, endPoint x: 702, endPoint y: 216, distance: 232.7
click at [920, 131] on button at bounding box center [920, 129] width 56 height 56
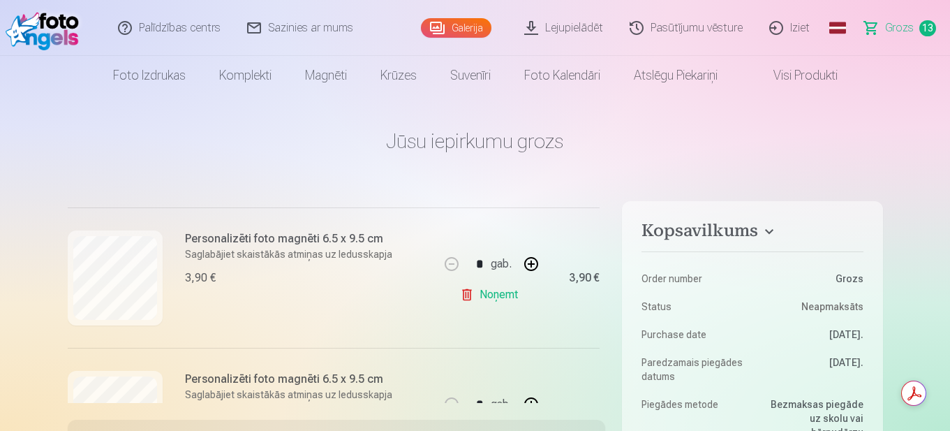
click at [463, 292] on link "Noņemt" at bounding box center [492, 295] width 64 height 28
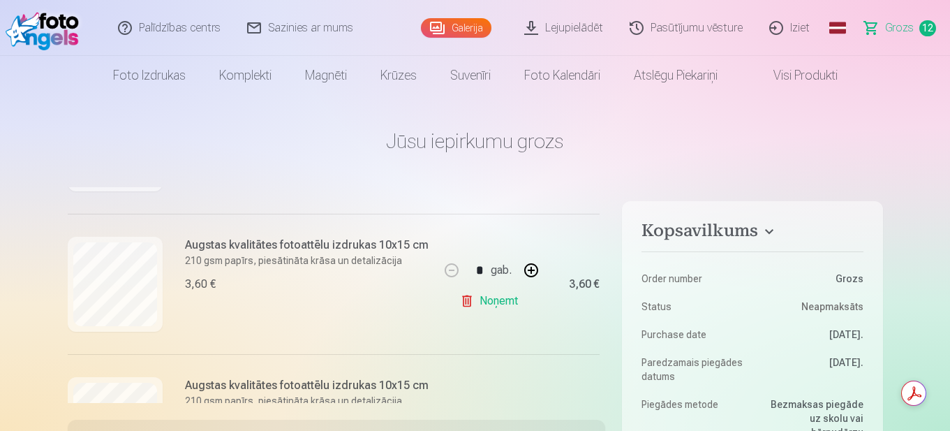
scroll to position [977, 0]
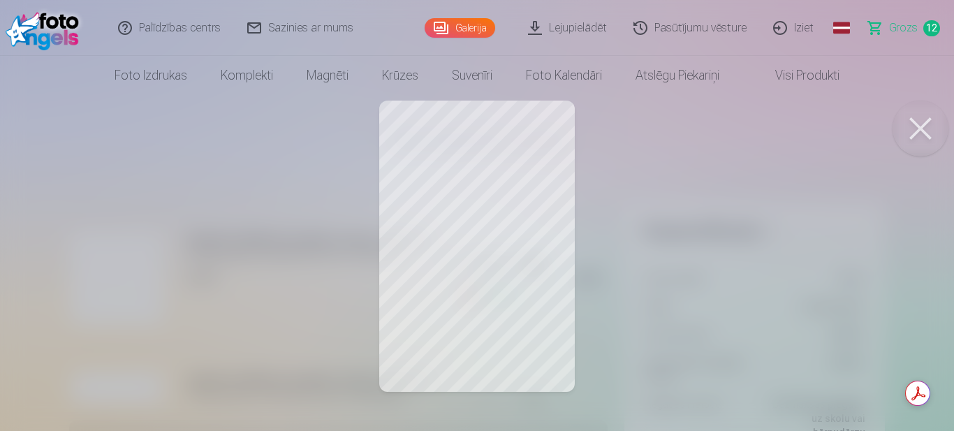
click at [925, 142] on button at bounding box center [920, 129] width 56 height 56
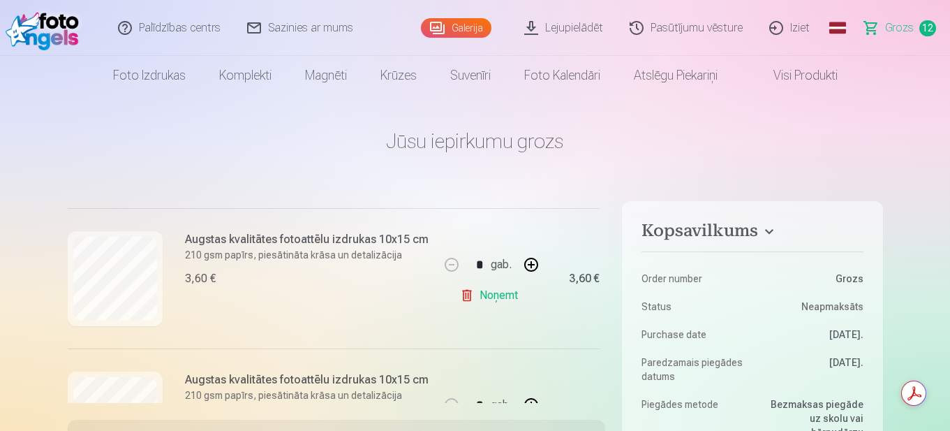
click at [501, 291] on link "Noņemt" at bounding box center [492, 295] width 64 height 28
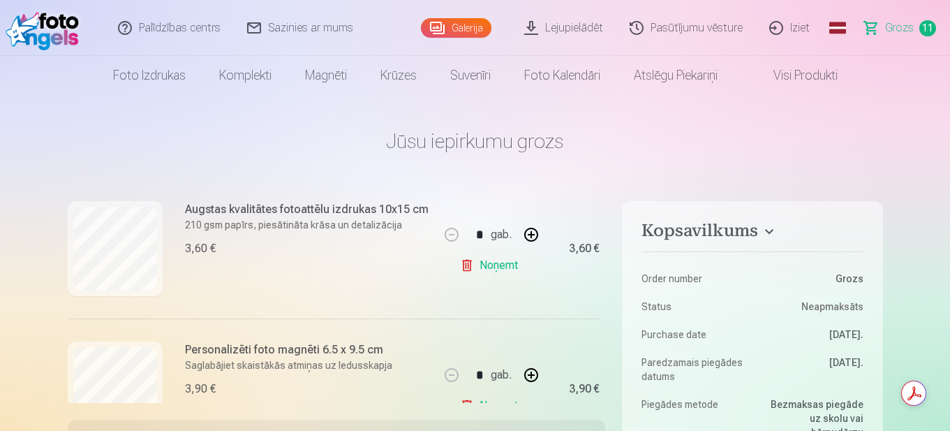
scroll to position [1257, 0]
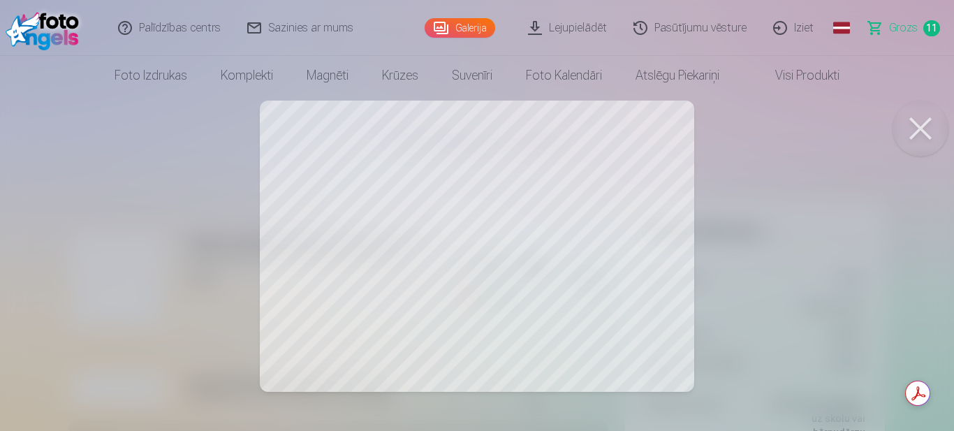
click at [899, 121] on button at bounding box center [920, 129] width 56 height 56
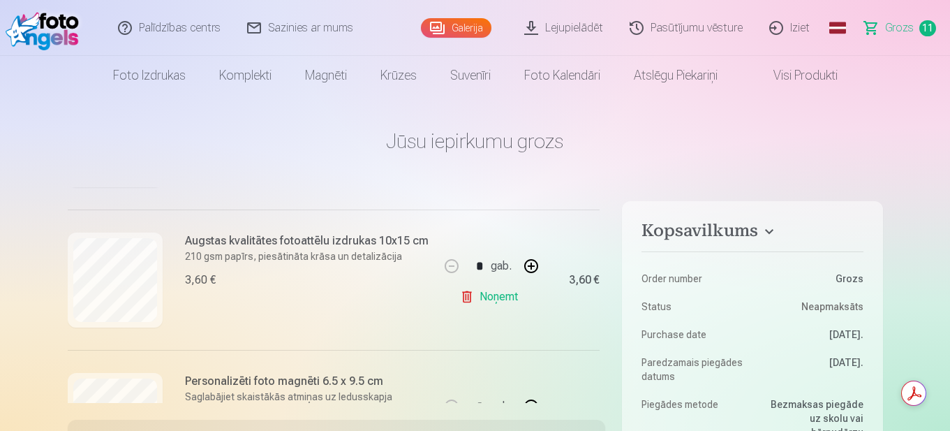
click at [483, 299] on link "Noņemt" at bounding box center [492, 297] width 64 height 28
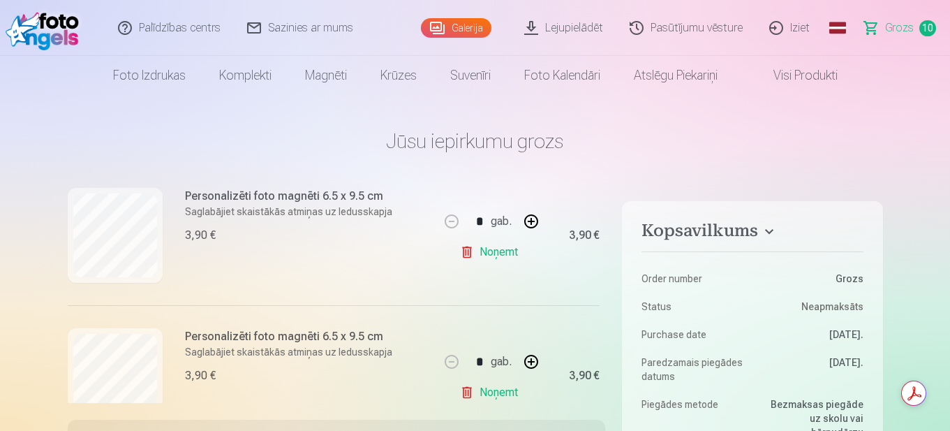
scroll to position [1327, 0]
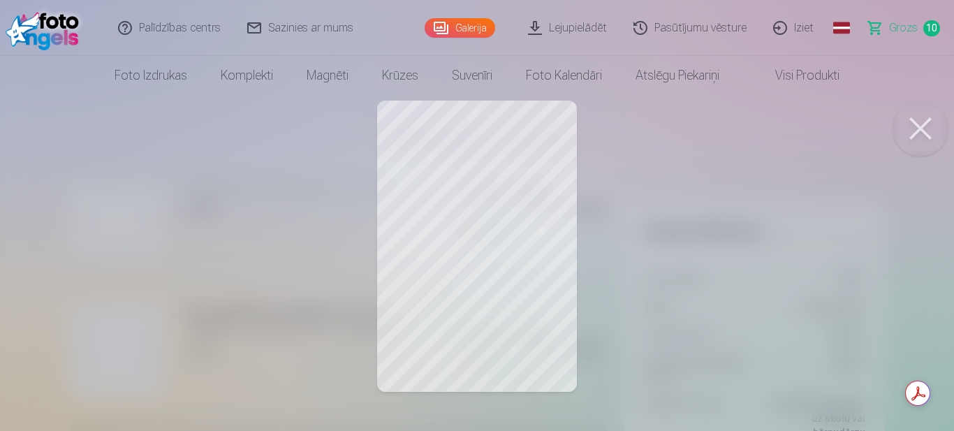
drag, startPoint x: 906, startPoint y: 123, endPoint x: 532, endPoint y: 135, distance: 374.4
click at [905, 123] on button at bounding box center [920, 129] width 56 height 56
click at [911, 135] on button at bounding box center [920, 129] width 56 height 56
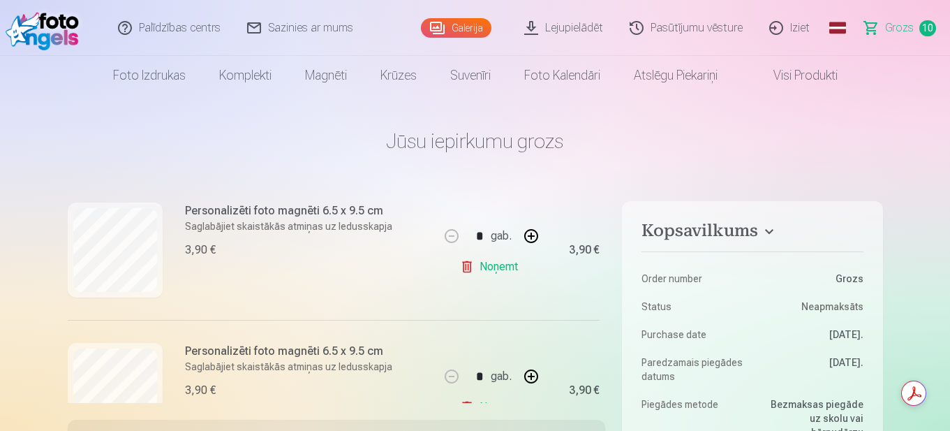
scroll to position [580, 0]
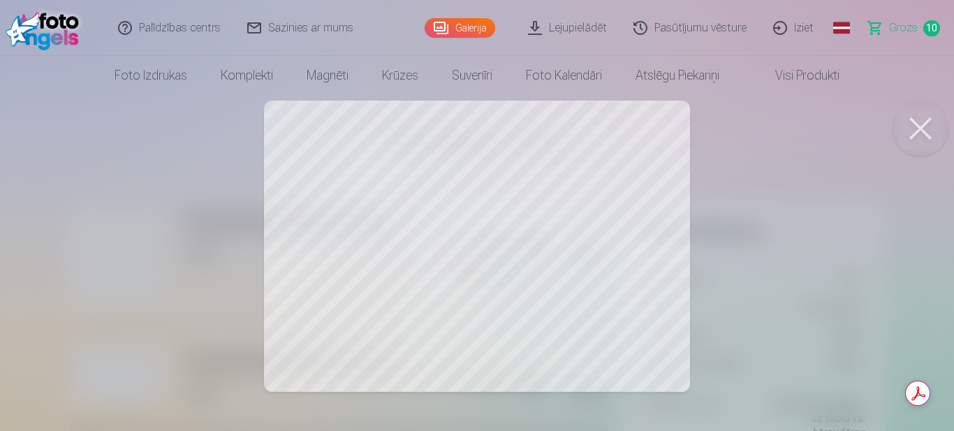
click at [911, 125] on button at bounding box center [920, 129] width 56 height 56
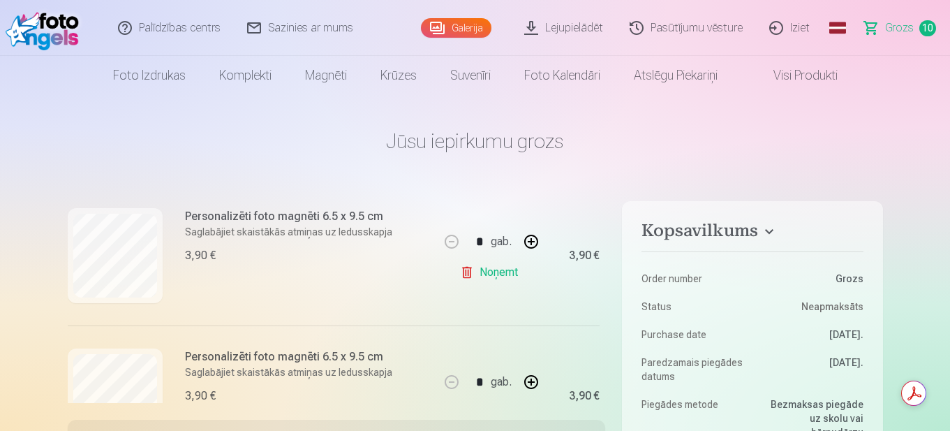
click at [482, 274] on link "Noņemt" at bounding box center [492, 272] width 64 height 28
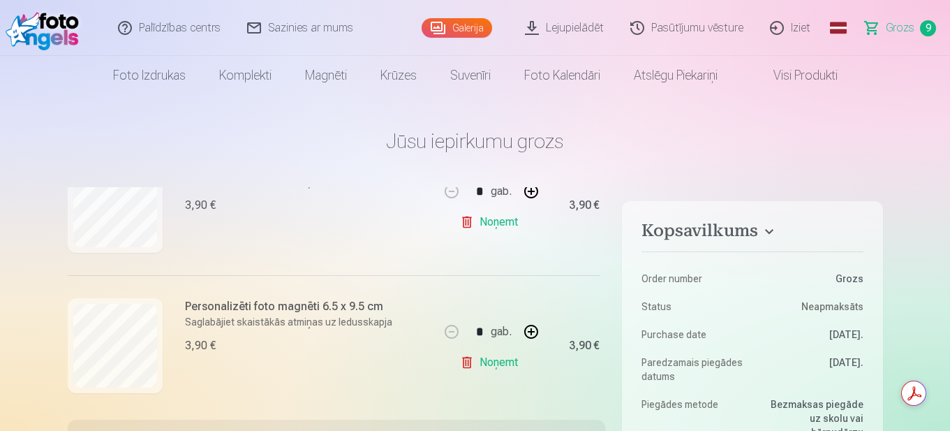
scroll to position [719, 0]
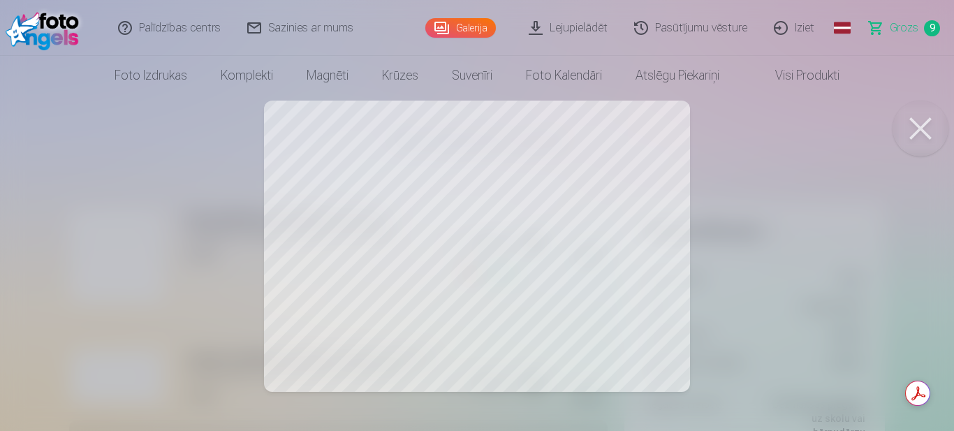
click at [920, 129] on button at bounding box center [920, 129] width 56 height 56
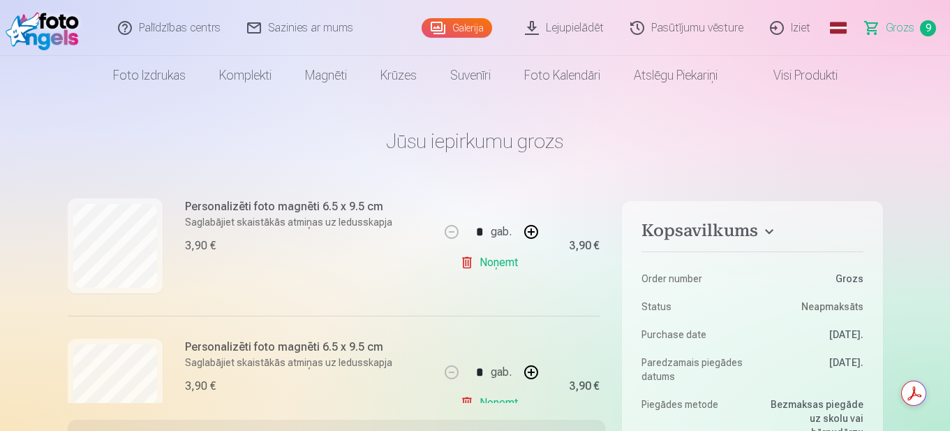
scroll to position [580, 0]
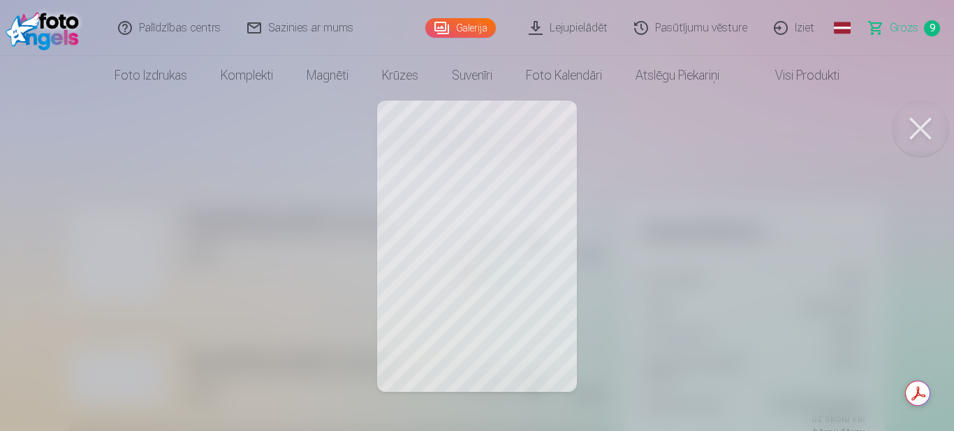
drag, startPoint x: 922, startPoint y: 122, endPoint x: 765, endPoint y: 169, distance: 163.9
click at [921, 121] on button at bounding box center [920, 129] width 56 height 56
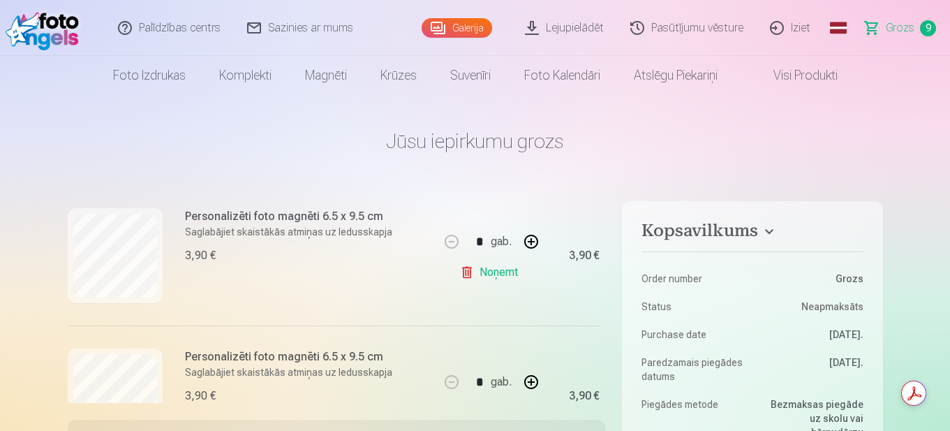
click at [507, 273] on link "Noņemt" at bounding box center [492, 272] width 64 height 28
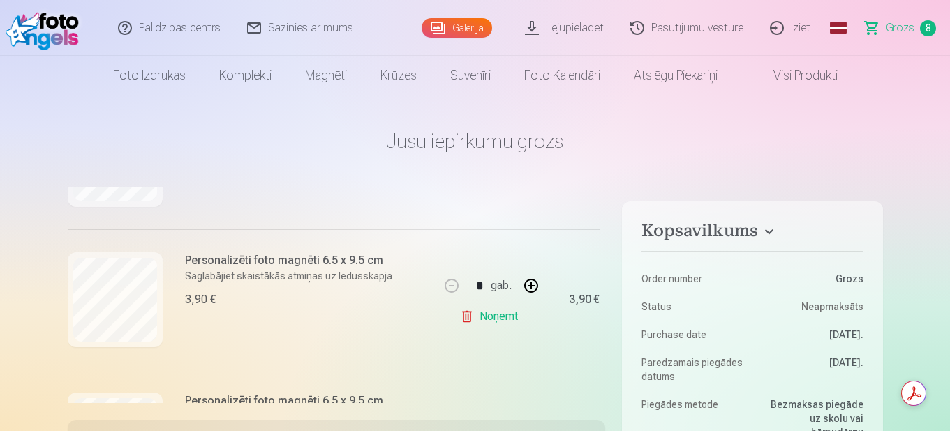
scroll to position [370, 0]
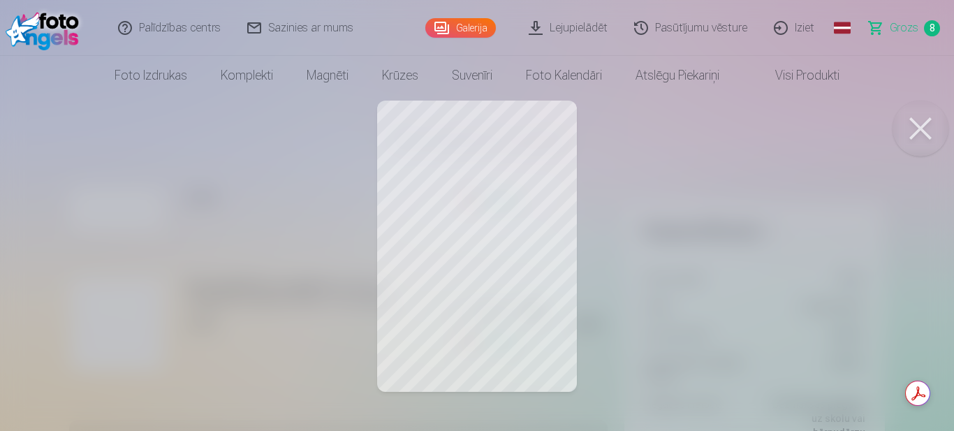
click at [927, 133] on button at bounding box center [920, 129] width 56 height 56
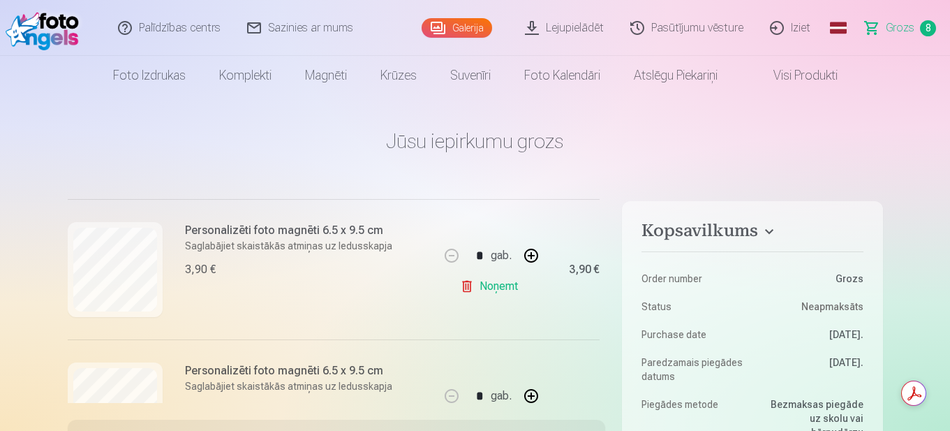
scroll to position [510, 0]
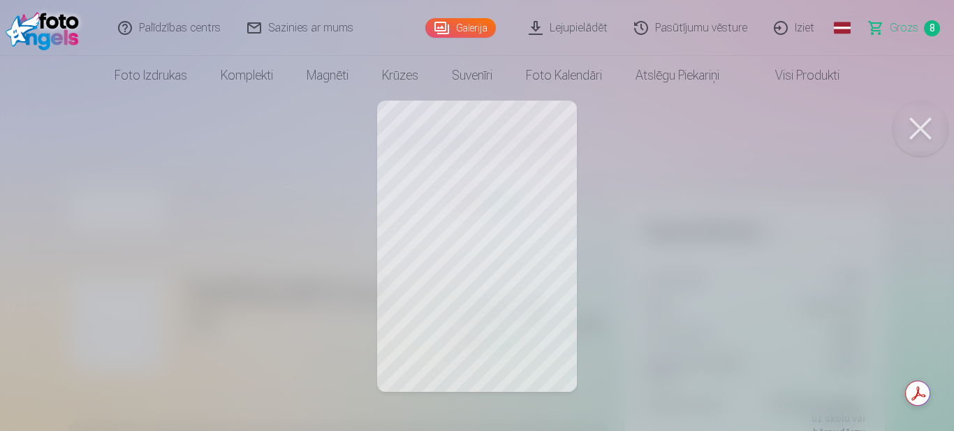
click at [913, 130] on button at bounding box center [920, 129] width 56 height 56
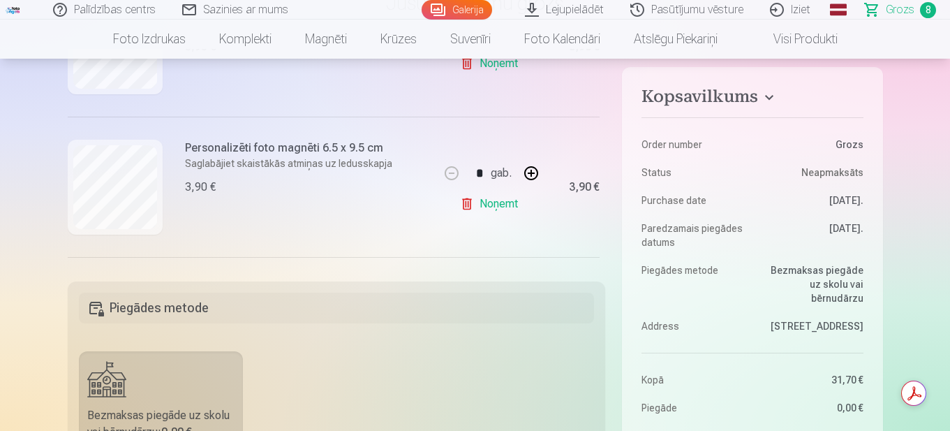
scroll to position [140, 0]
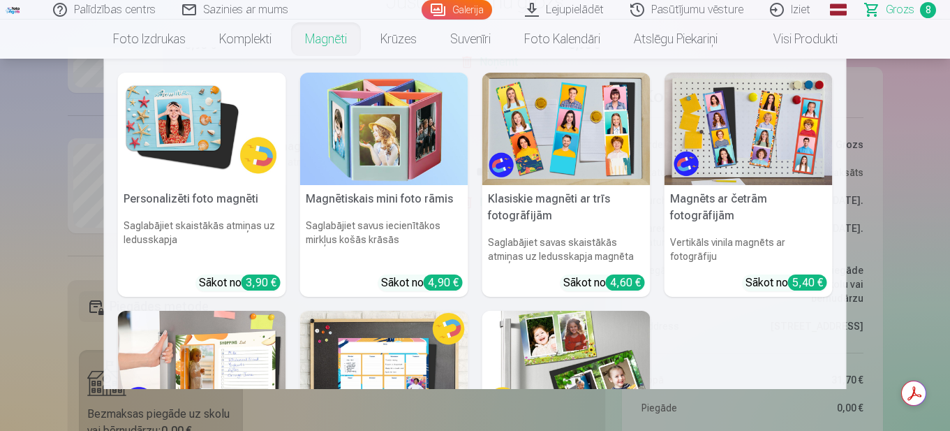
click at [327, 38] on link "Magnēti" at bounding box center [325, 39] width 75 height 39
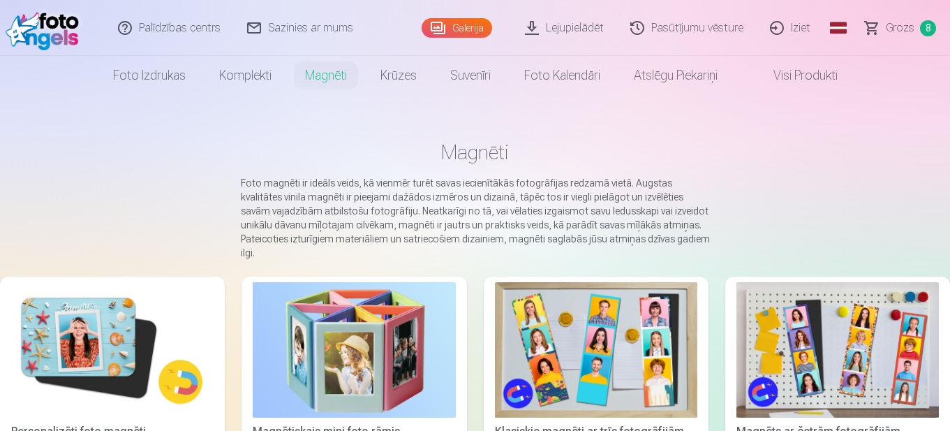
click at [116, 332] on img at bounding box center [112, 349] width 202 height 135
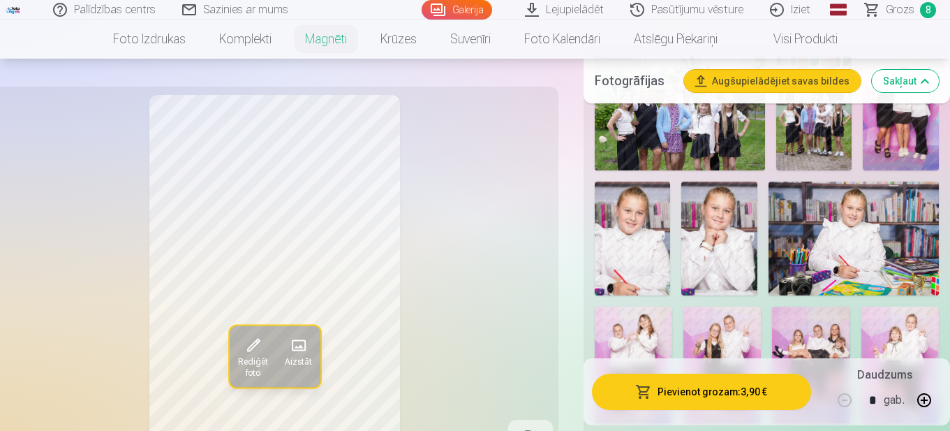
scroll to position [489, 0]
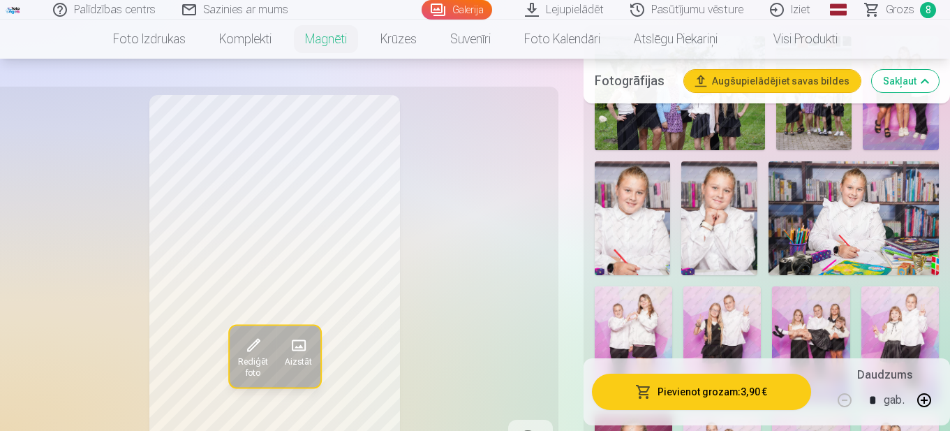
click at [639, 217] on img at bounding box center [632, 218] width 75 height 114
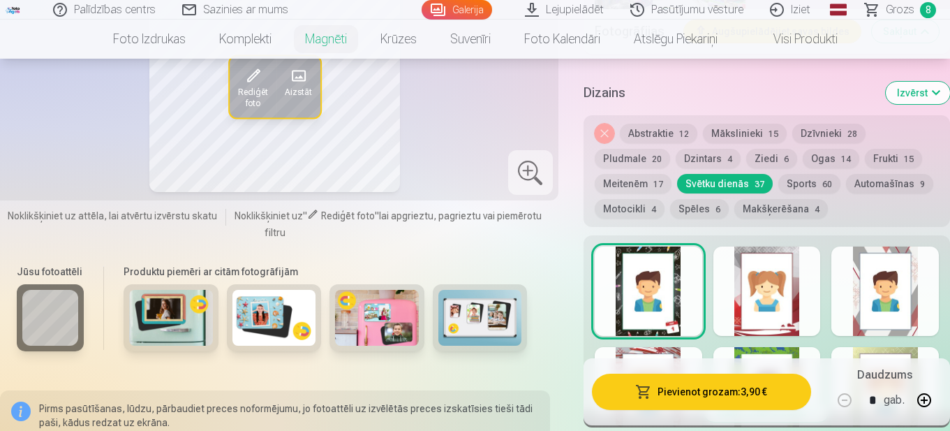
scroll to position [1676, 0]
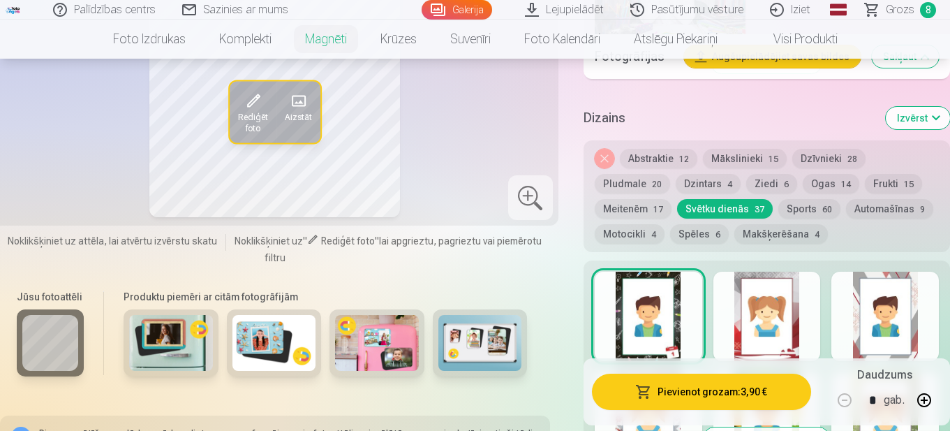
click at [633, 174] on button "Pludmale 20" at bounding box center [632, 184] width 75 height 20
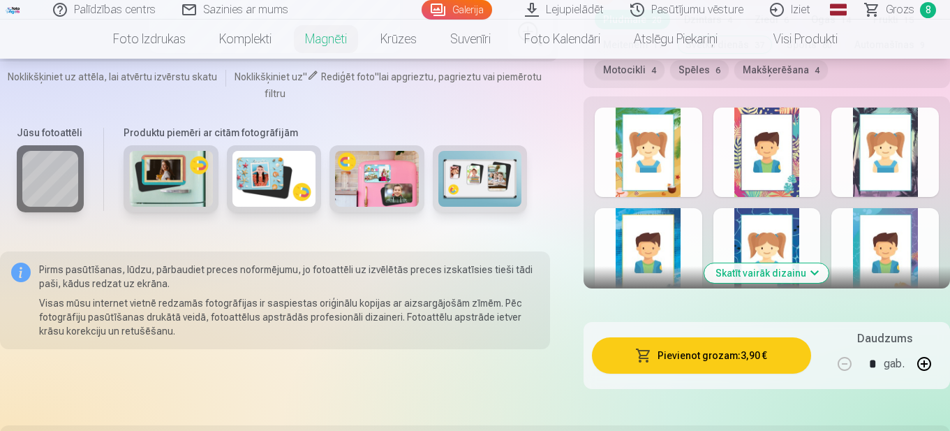
scroll to position [1745, 0]
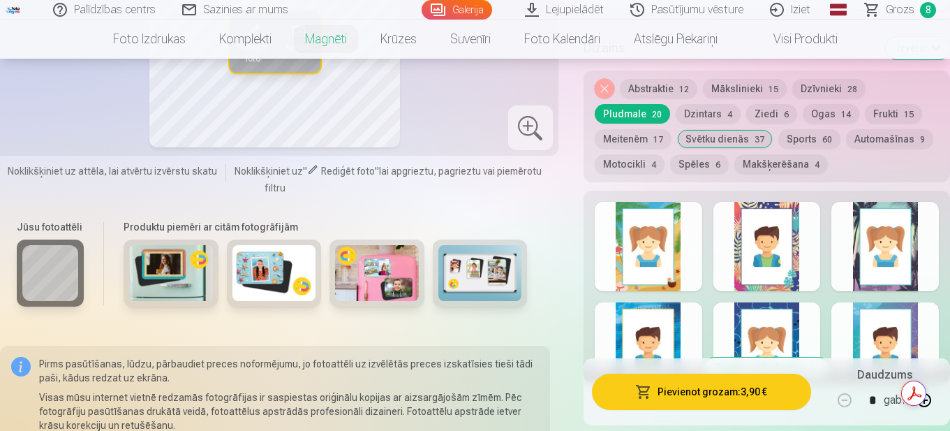
click at [799, 357] on button "Skatīt vairāk dizainu" at bounding box center [766, 367] width 124 height 20
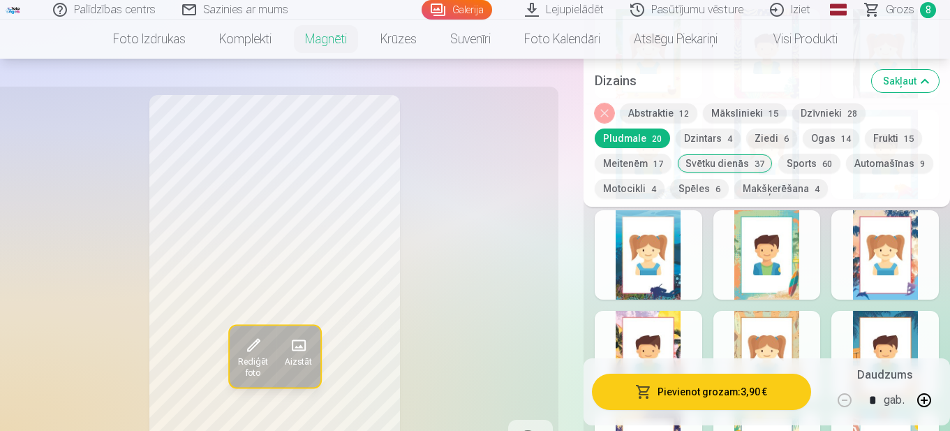
scroll to position [1955, 0]
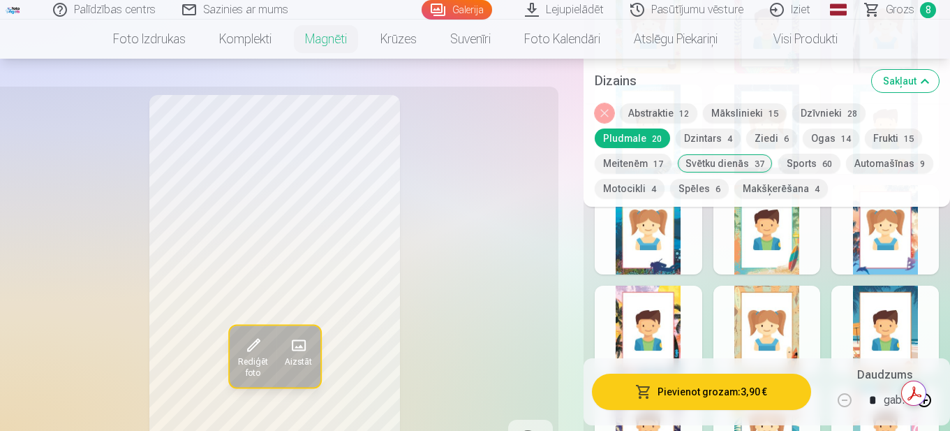
click at [788, 312] on div at bounding box center [768, 330] width 108 height 89
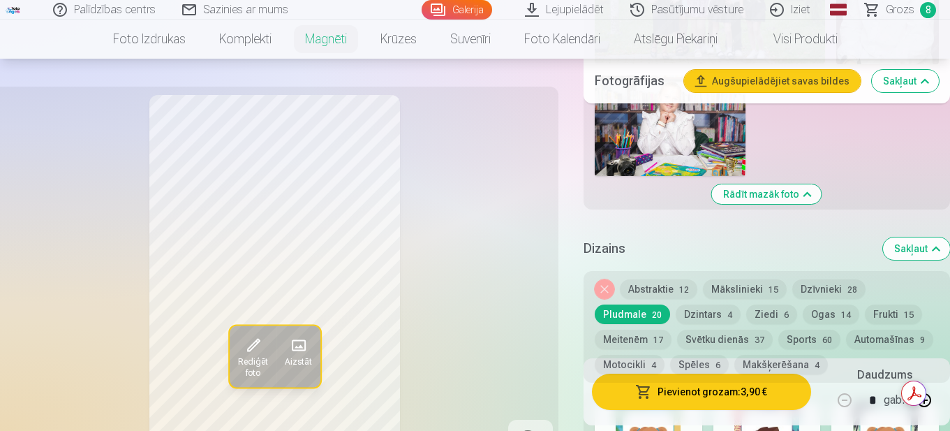
scroll to position [1606, 0]
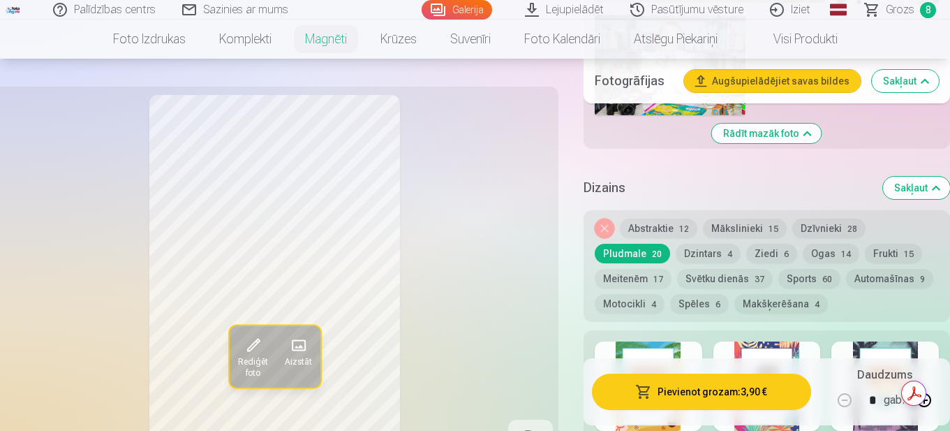
click at [829, 219] on button "Dzīvnieki 28" at bounding box center [828, 229] width 73 height 20
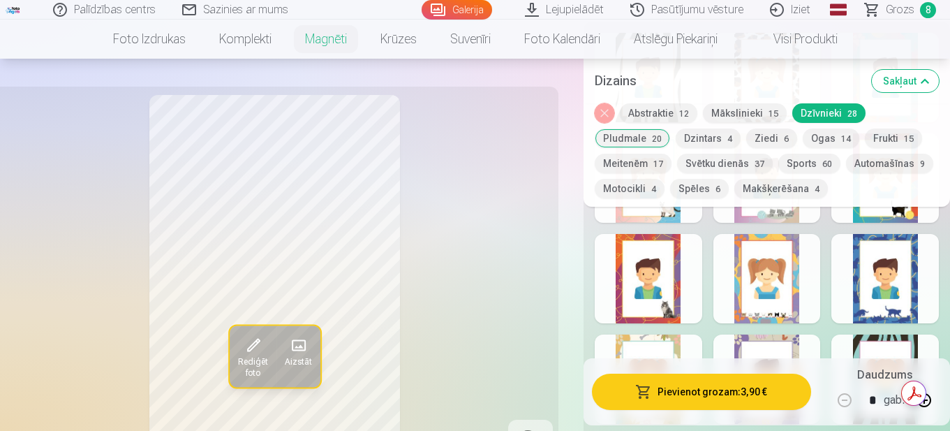
scroll to position [1815, 0]
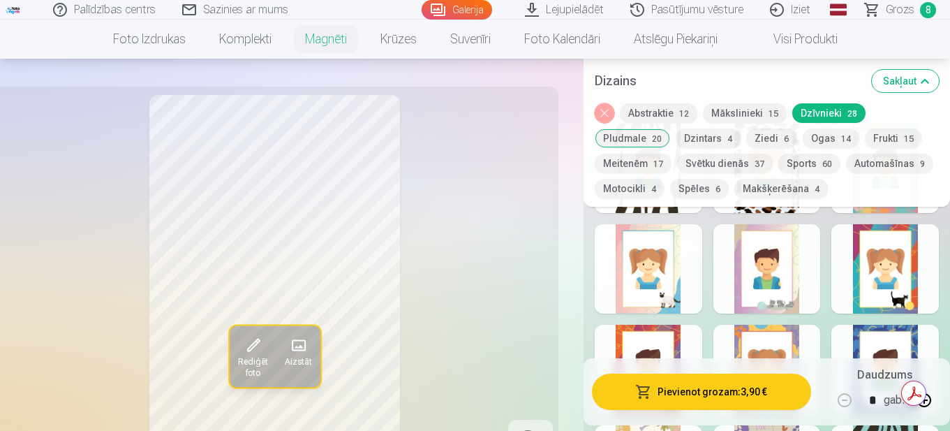
click at [813, 156] on button "Sports 60" at bounding box center [809, 164] width 62 height 20
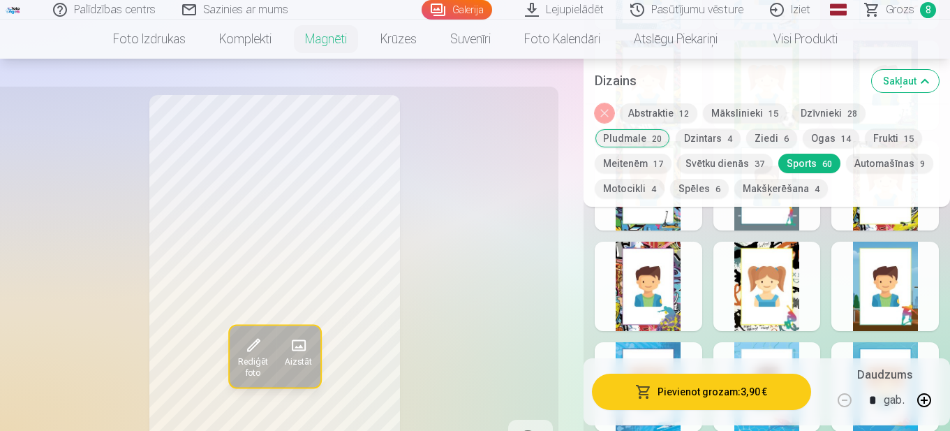
scroll to position [2583, 0]
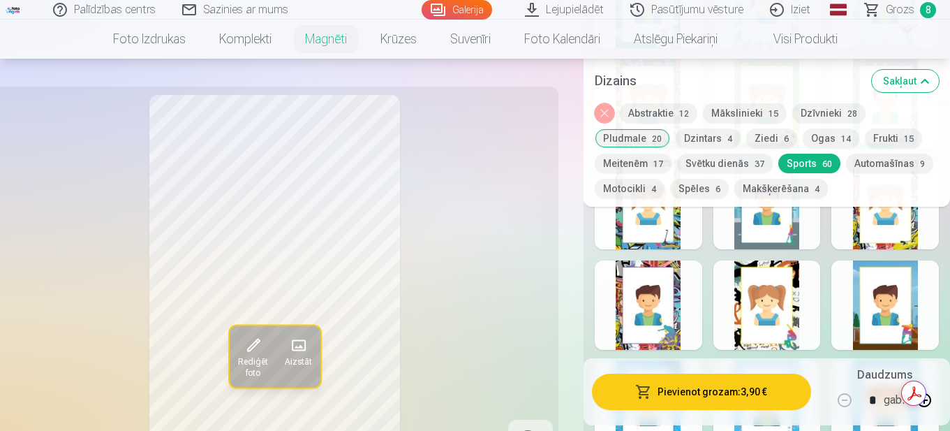
click at [774, 277] on div at bounding box center [768, 304] width 108 height 89
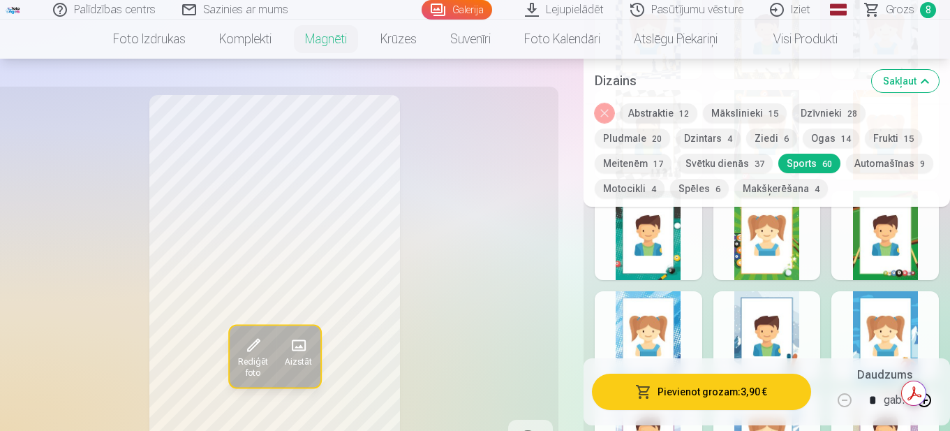
scroll to position [3282, 0]
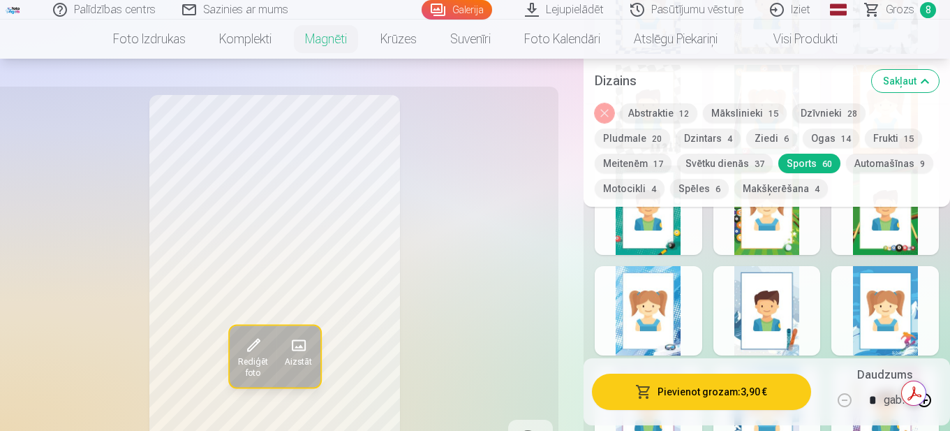
drag, startPoint x: 765, startPoint y: 129, endPoint x: 799, endPoint y: 156, distance: 43.7
click at [767, 129] on button "Ziedi 6" at bounding box center [771, 138] width 51 height 20
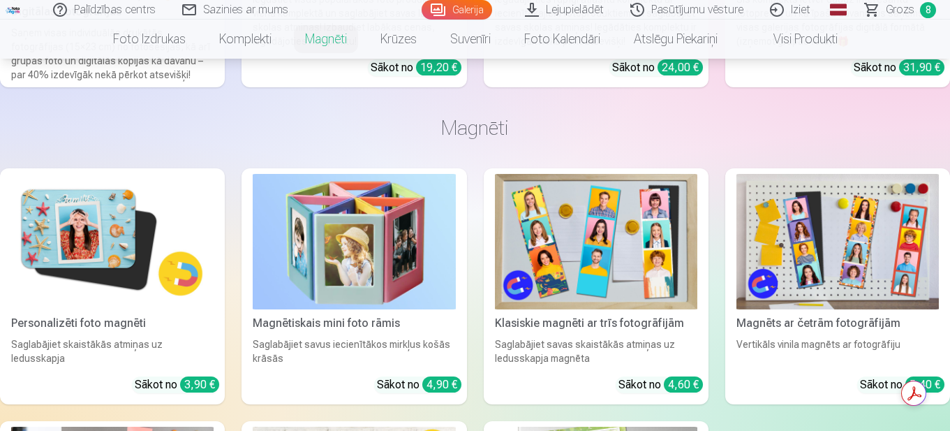
click at [117, 232] on img at bounding box center [112, 241] width 202 height 135
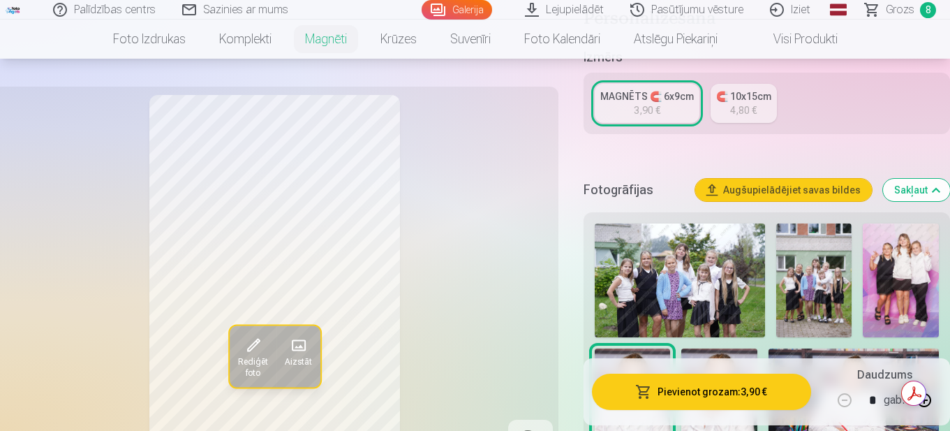
scroll to position [489, 0]
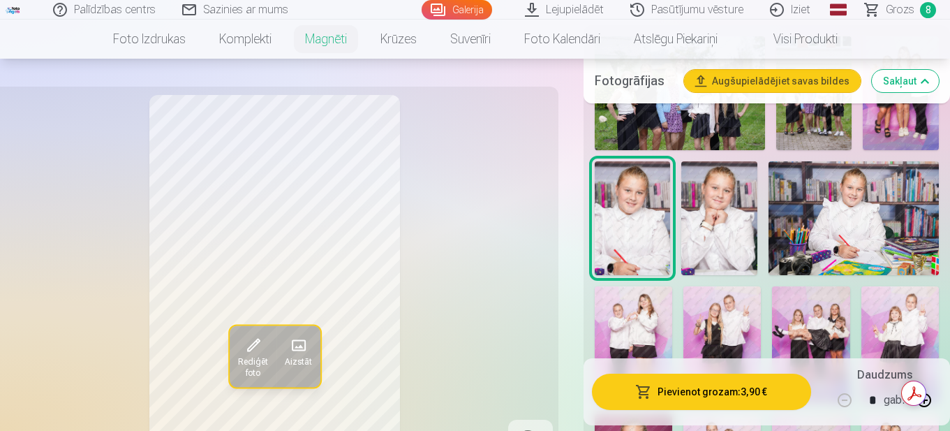
click at [729, 205] on img at bounding box center [719, 218] width 76 height 114
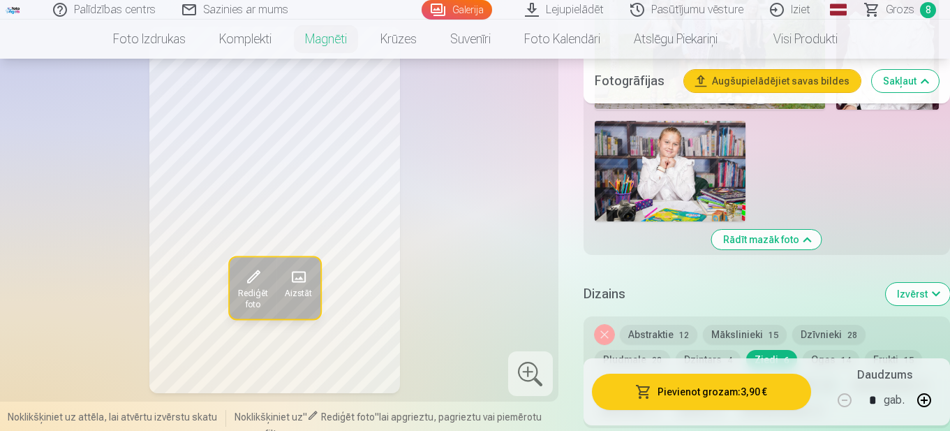
scroll to position [1466, 0]
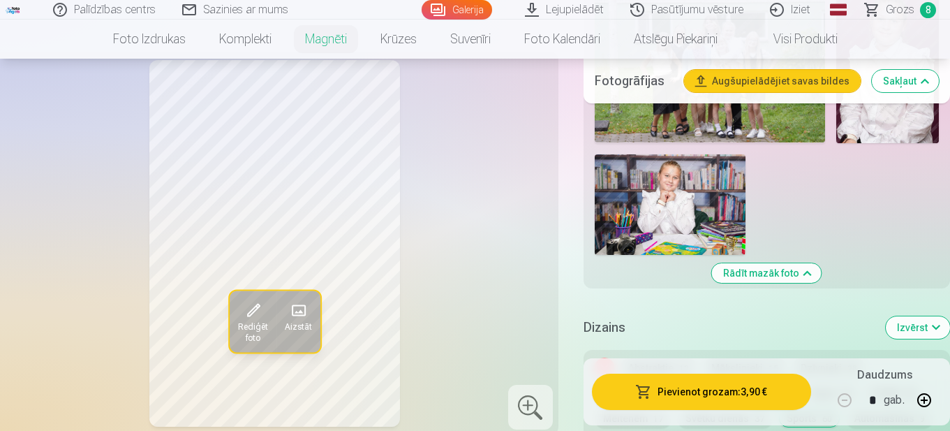
click at [779, 263] on button "Rādīt mazāk foto" at bounding box center [767, 273] width 110 height 20
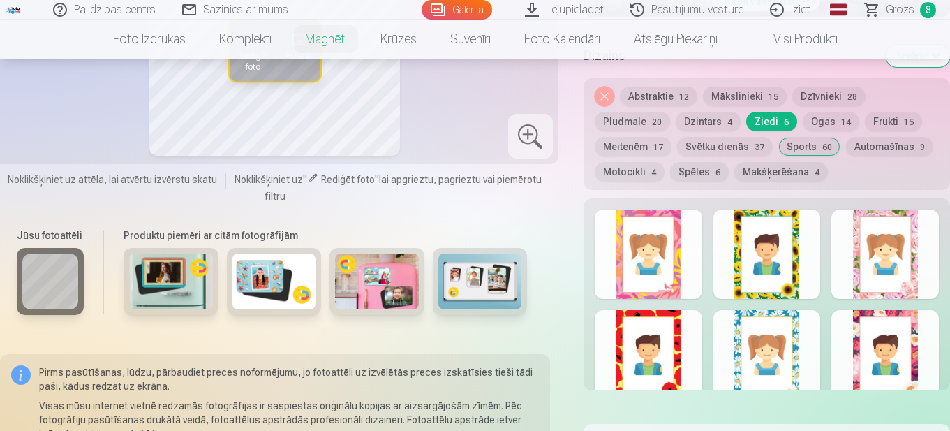
scroll to position [628, 0]
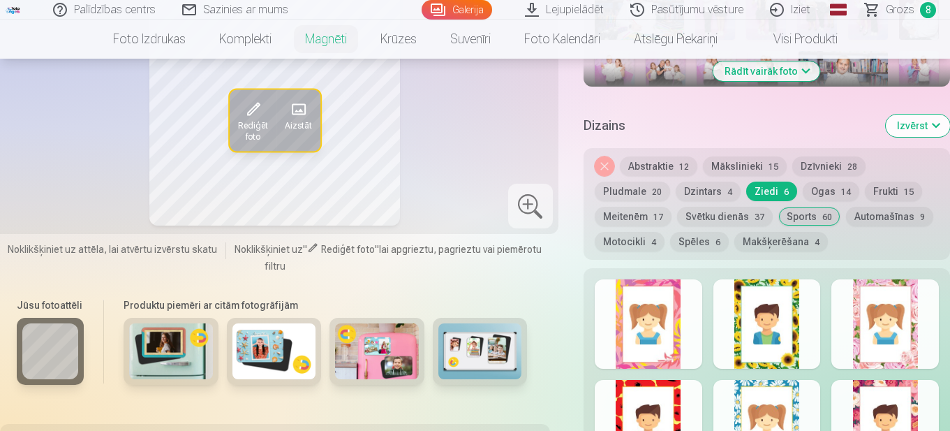
click at [645, 182] on button "Pludmale 20" at bounding box center [632, 192] width 75 height 20
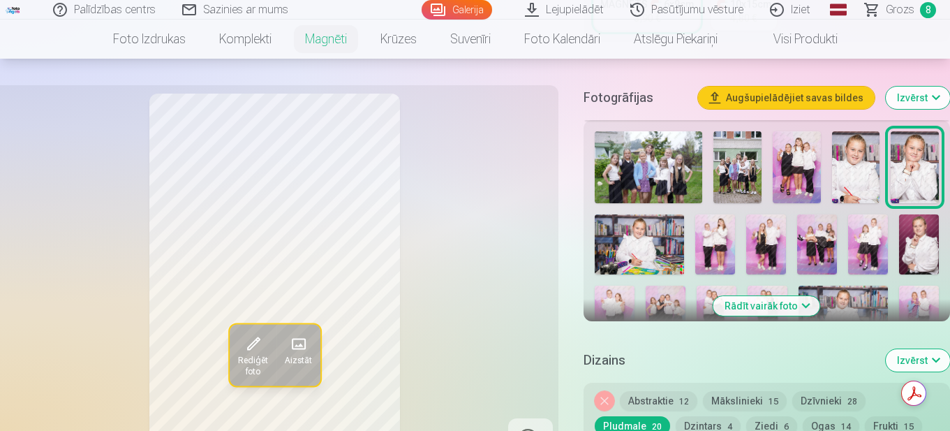
scroll to position [419, 0]
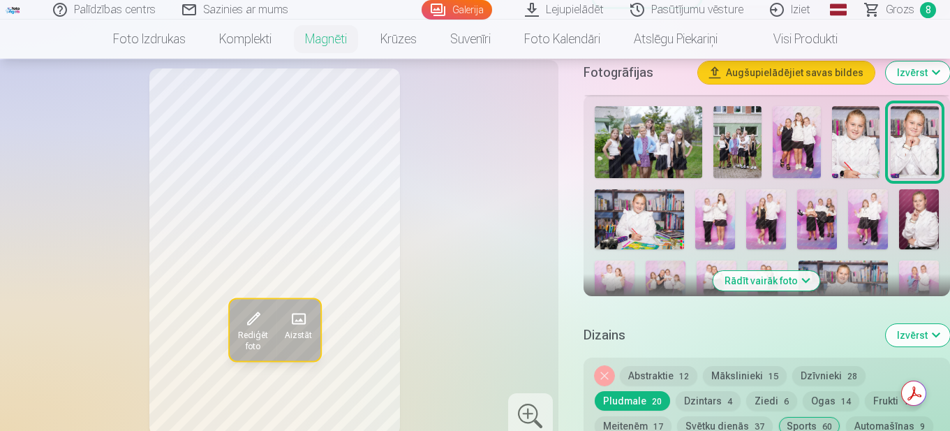
click at [749, 366] on button "Mākslinieki 15" at bounding box center [745, 376] width 84 height 20
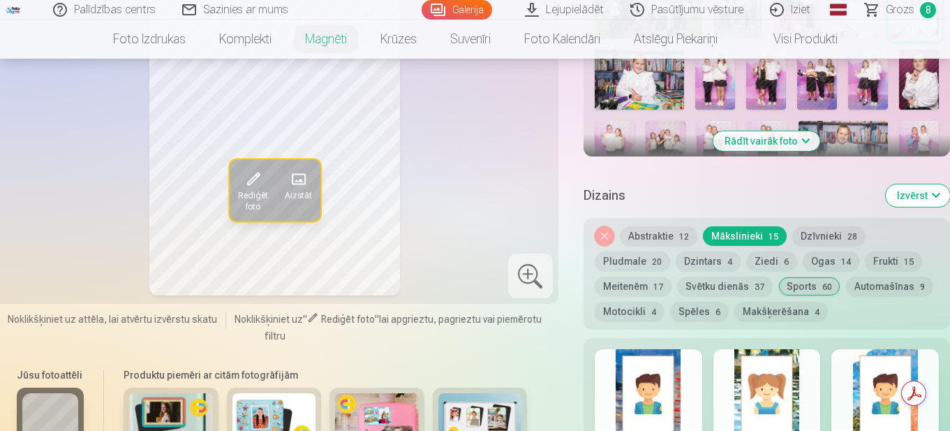
scroll to position [698, 0]
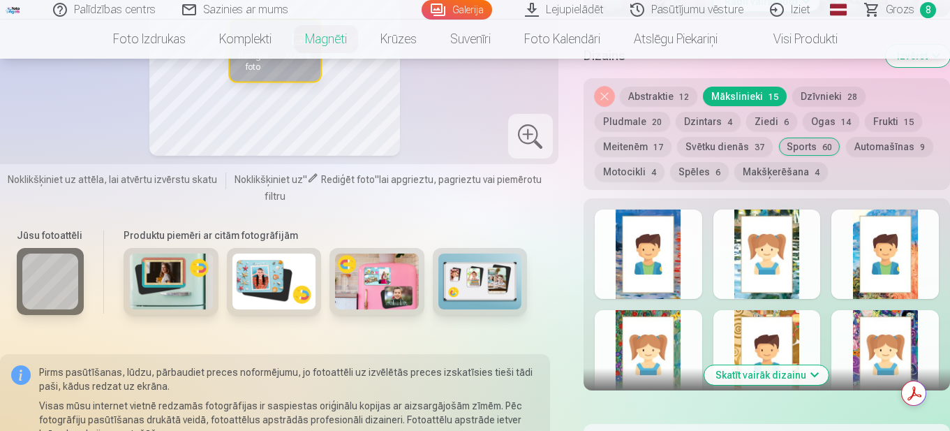
click at [871, 263] on div at bounding box center [886, 253] width 108 height 89
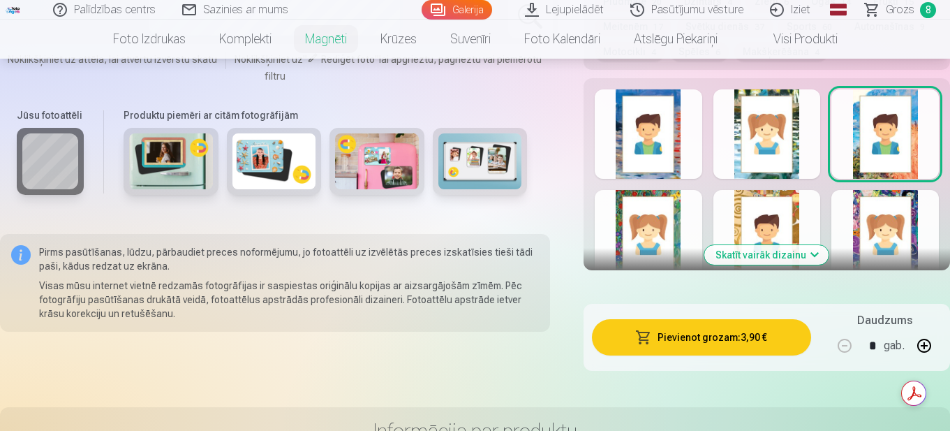
scroll to position [838, 0]
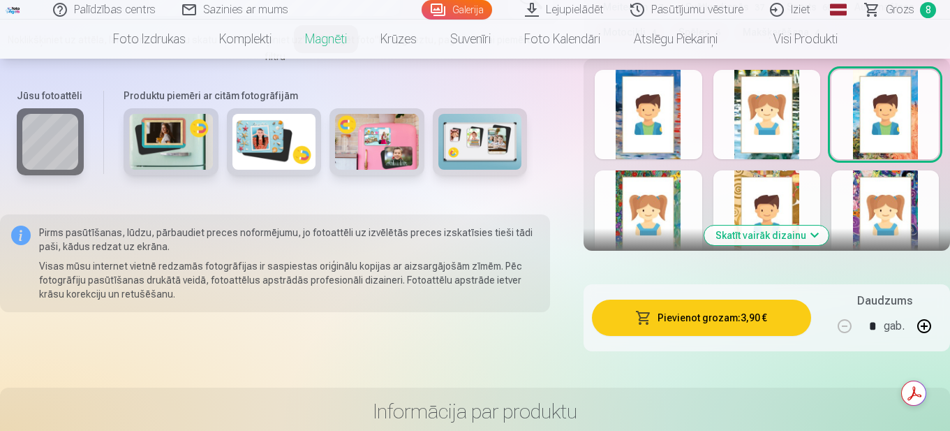
click at [755, 226] on button "Skatīt vairāk dizainu" at bounding box center [766, 236] width 124 height 20
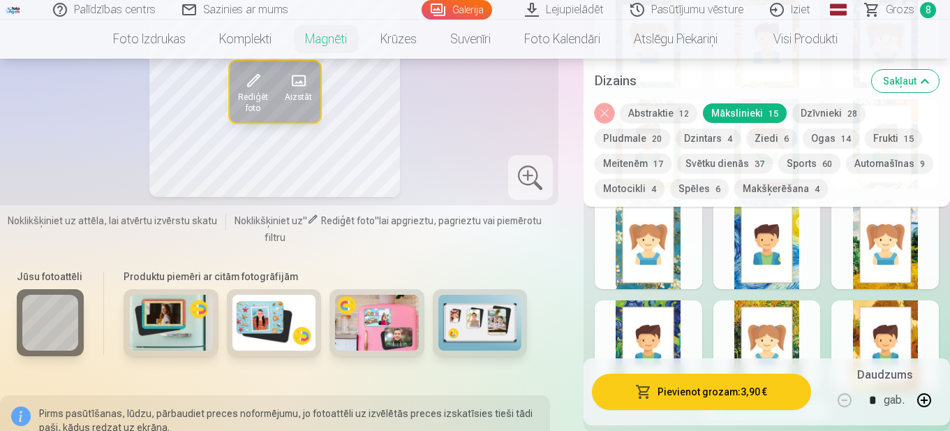
scroll to position [977, 0]
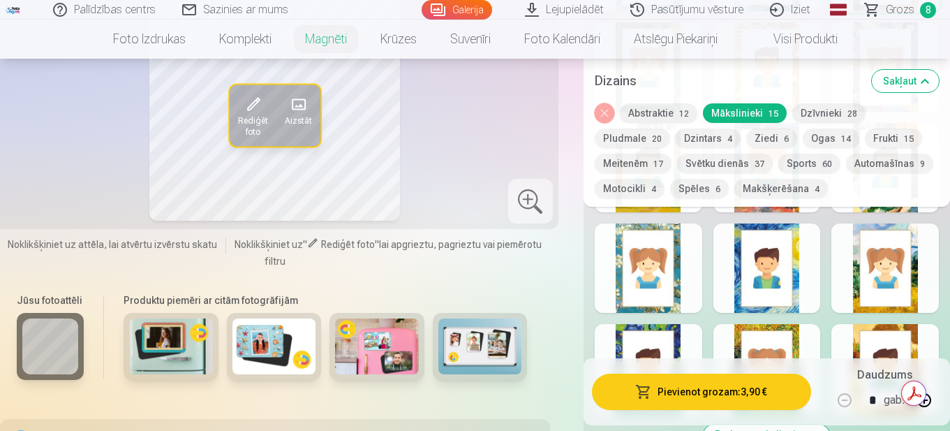
drag, startPoint x: 654, startPoint y: 258, endPoint x: 660, endPoint y: 253, distance: 8.0
click at [656, 256] on div at bounding box center [649, 267] width 108 height 89
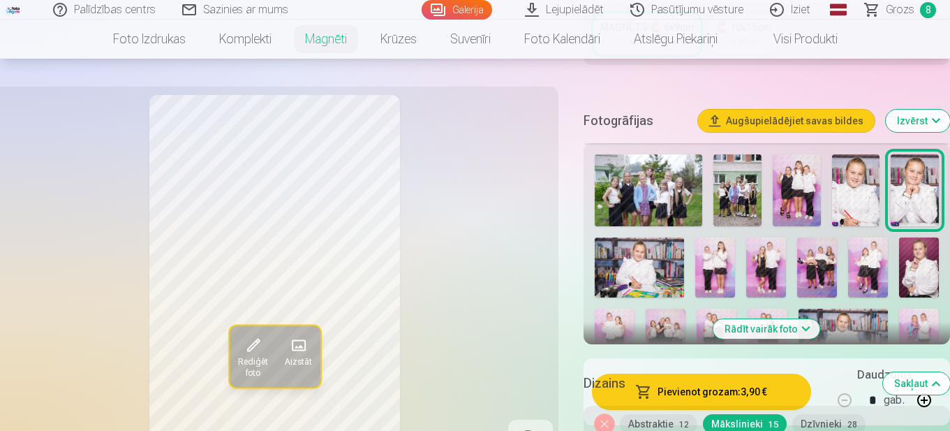
scroll to position [349, 0]
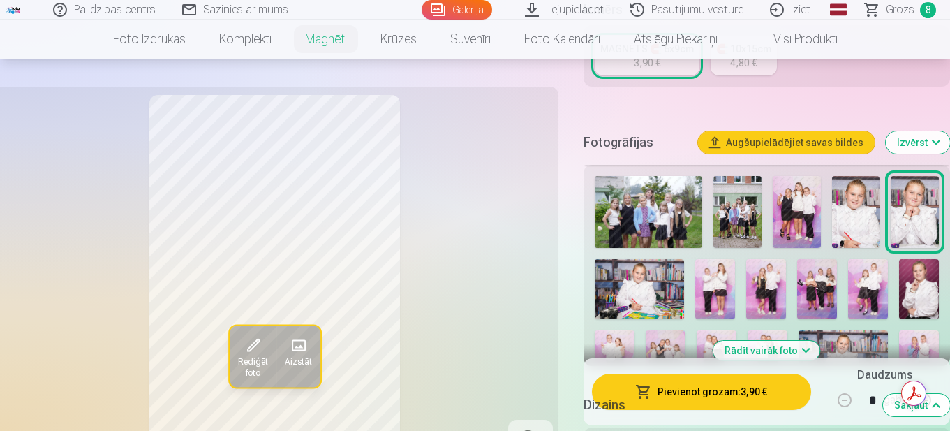
click at [918, 263] on img at bounding box center [919, 289] width 40 height 60
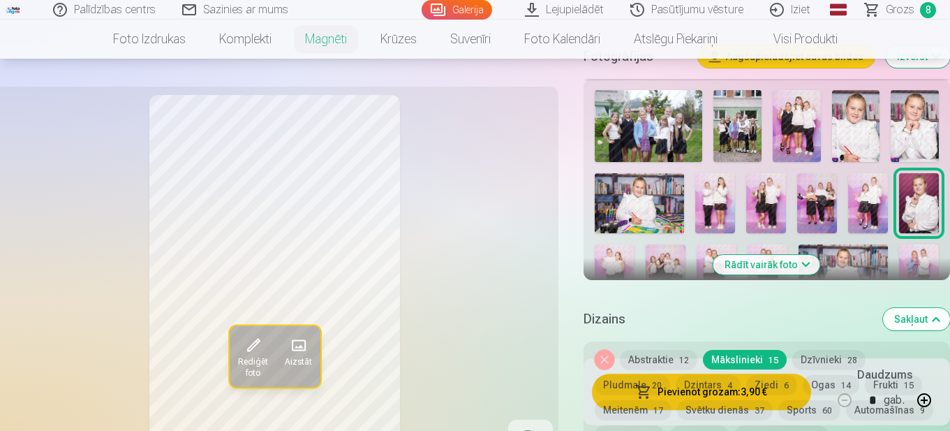
scroll to position [489, 0]
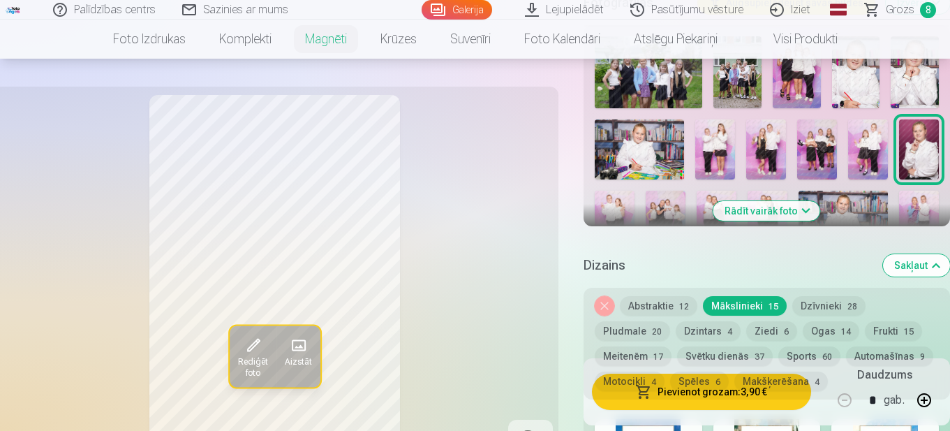
click at [766, 201] on button "Rādīt vairāk foto" at bounding box center [767, 211] width 107 height 20
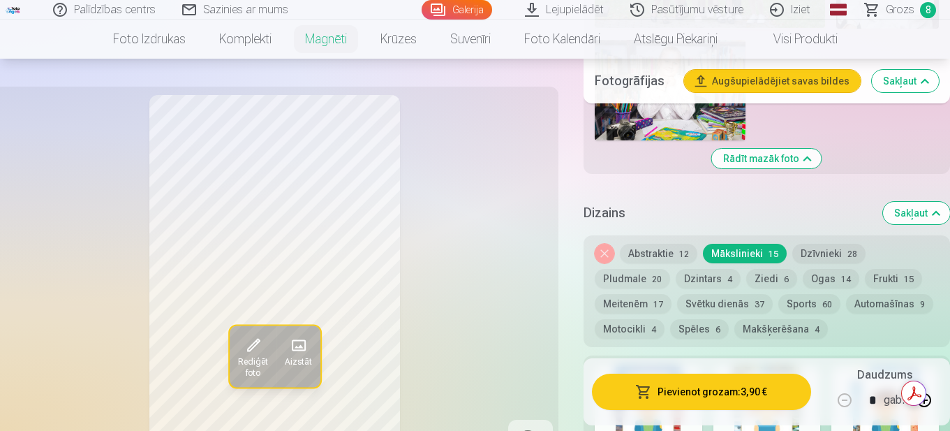
scroll to position [1606, 0]
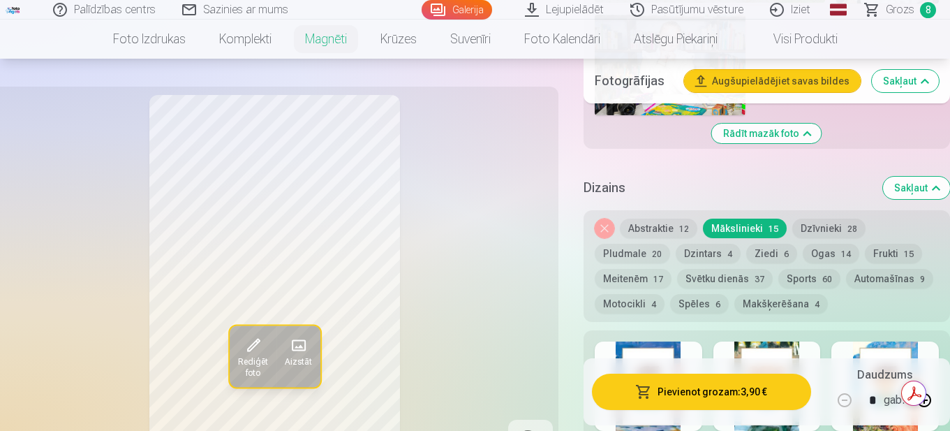
click at [774, 244] on button "Ziedi 6" at bounding box center [771, 254] width 51 height 20
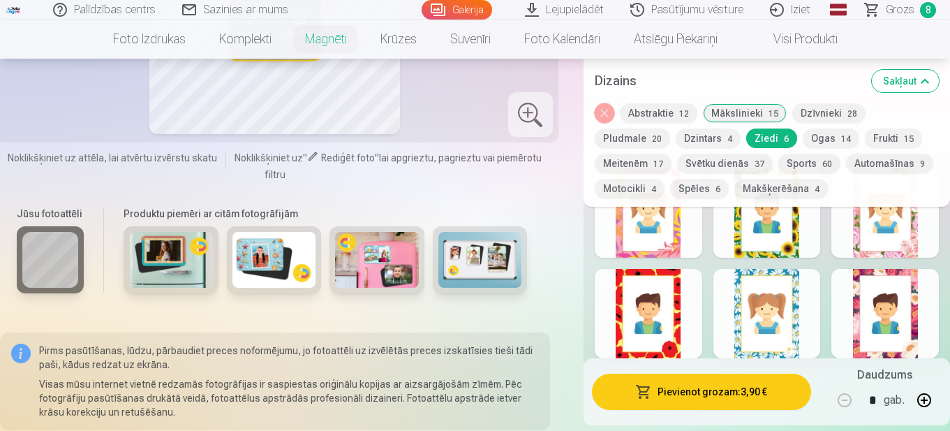
scroll to position [1745, 0]
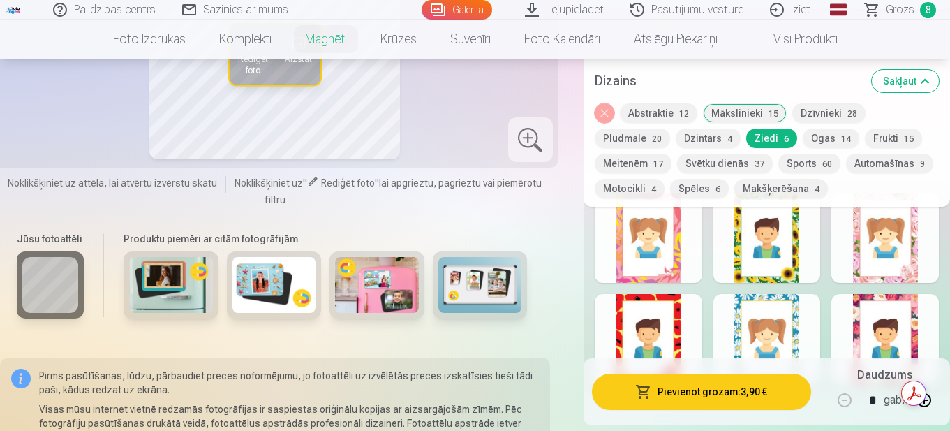
click at [677, 108] on button "Abstraktie 12" at bounding box center [658, 113] width 77 height 20
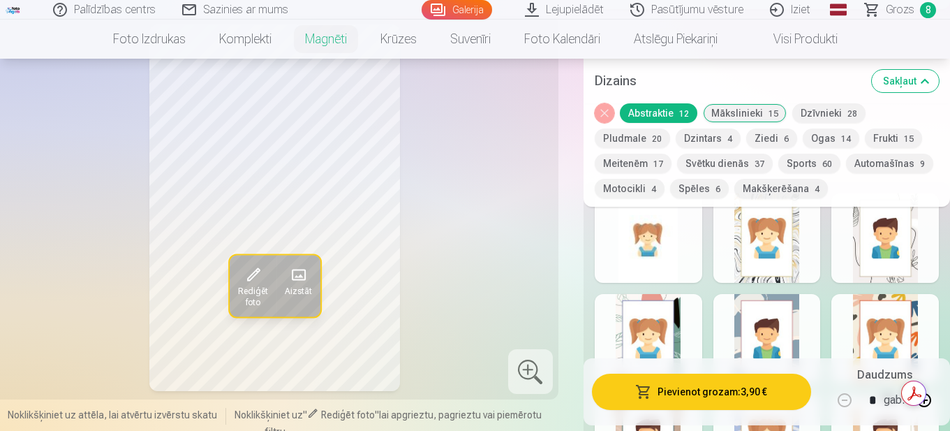
click at [783, 232] on div at bounding box center [768, 237] width 108 height 89
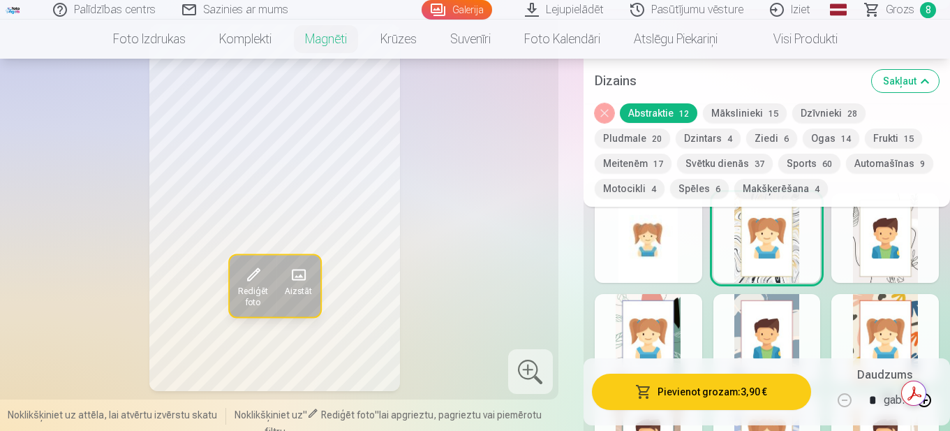
click at [725, 160] on button "Svētku dienās 37" at bounding box center [725, 164] width 96 height 20
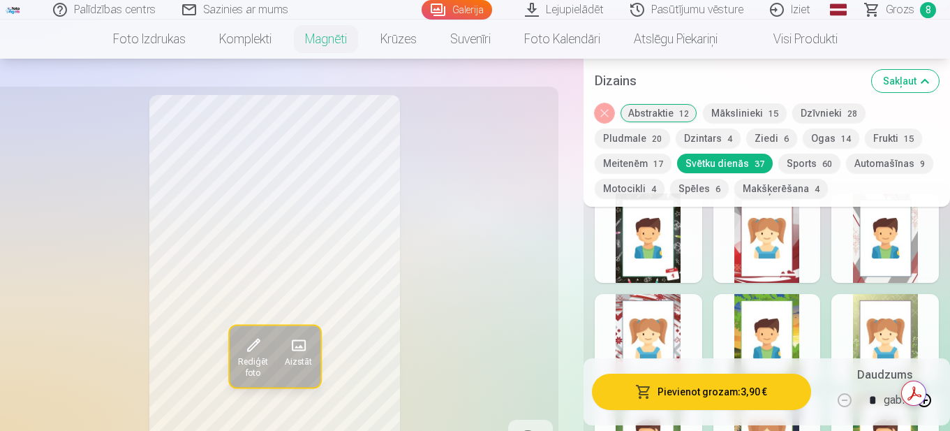
click at [887, 242] on div at bounding box center [886, 237] width 108 height 89
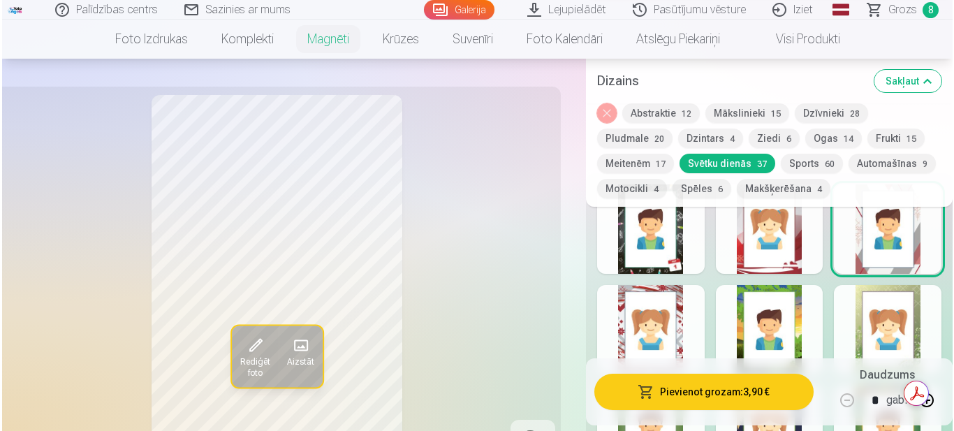
scroll to position [1815, 0]
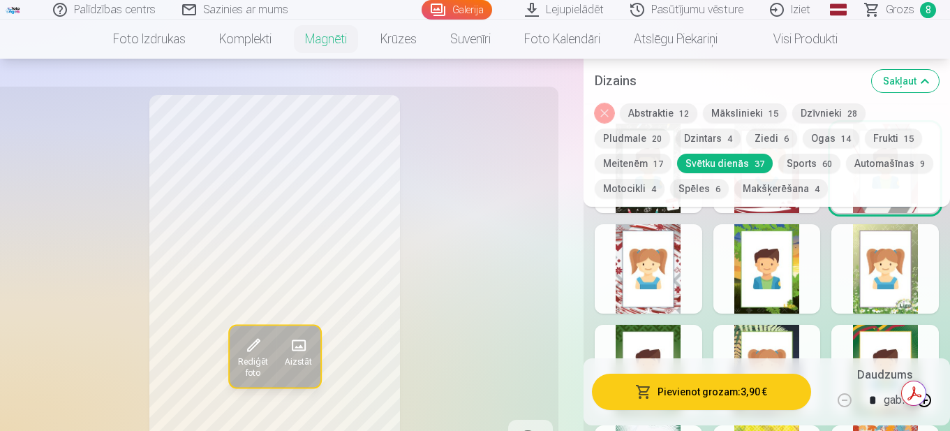
click at [704, 385] on button "Pievienot grozam : 3,90 €" at bounding box center [701, 392] width 219 height 36
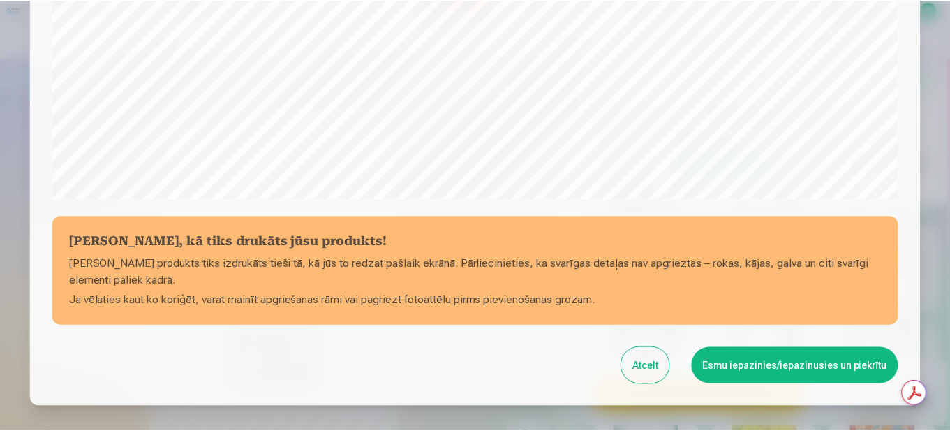
scroll to position [575, 0]
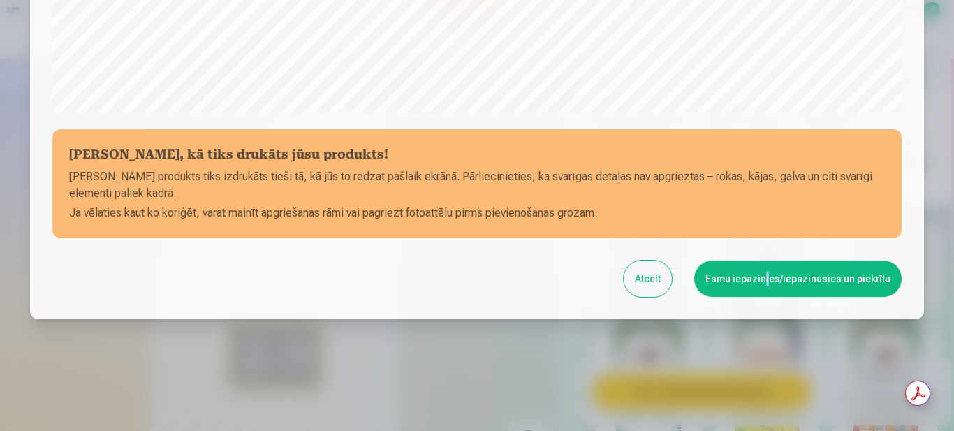
click at [768, 278] on button "Esmu iepazinies/iepazinusies un piekrītu" at bounding box center [797, 278] width 207 height 36
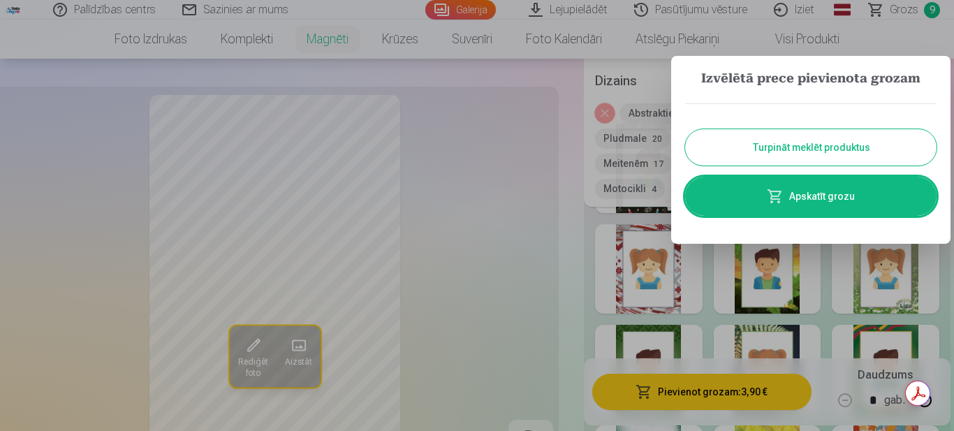
drag, startPoint x: 498, startPoint y: 223, endPoint x: 543, endPoint y: 230, distance: 45.9
click at [499, 223] on div at bounding box center [477, 215] width 954 height 431
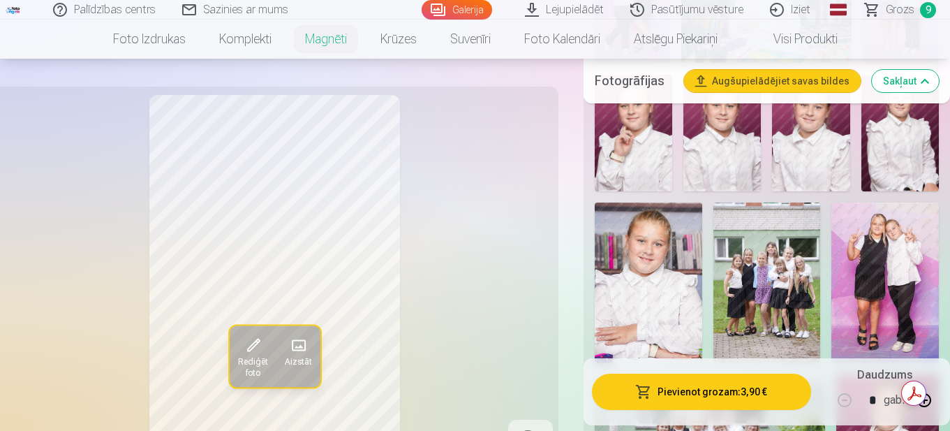
scroll to position [1117, 0]
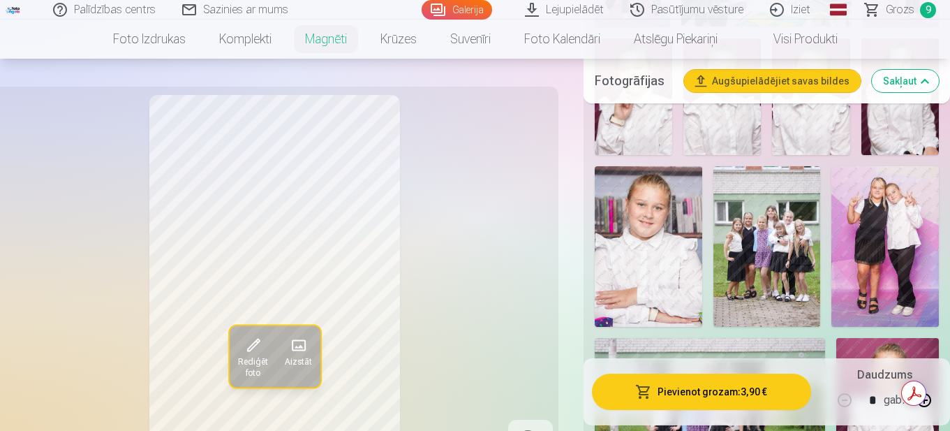
click at [640, 232] on img at bounding box center [649, 246] width 108 height 161
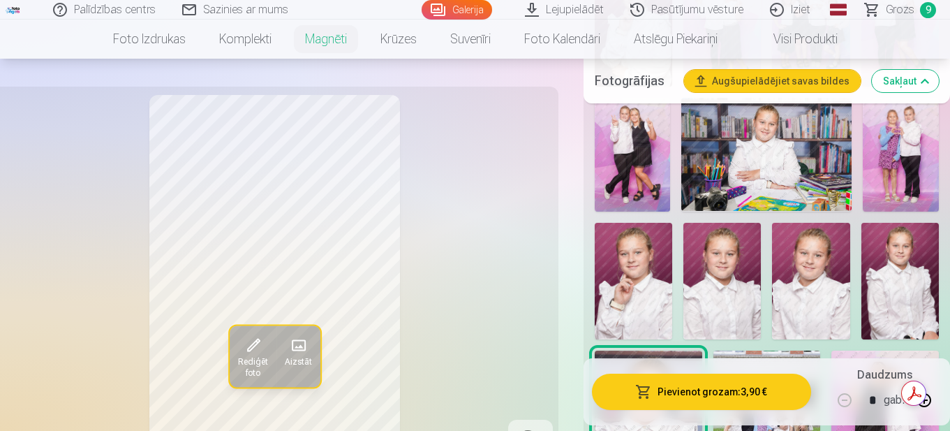
scroll to position [908, 0]
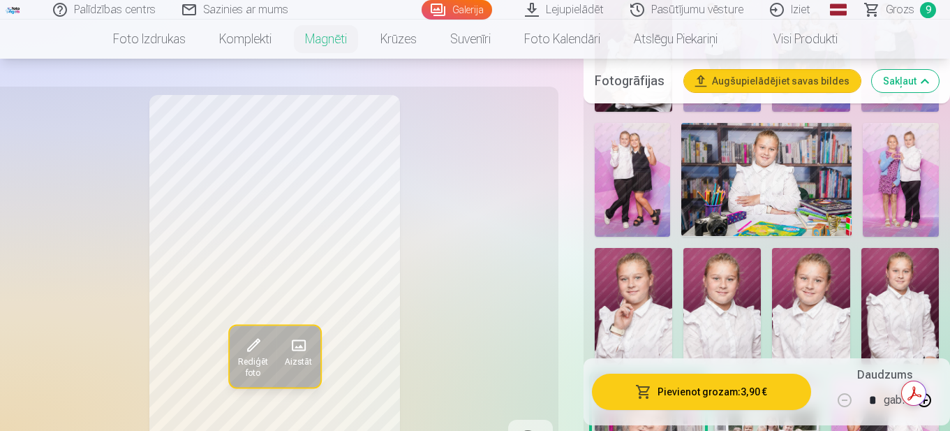
click at [907, 270] on img at bounding box center [900, 306] width 77 height 117
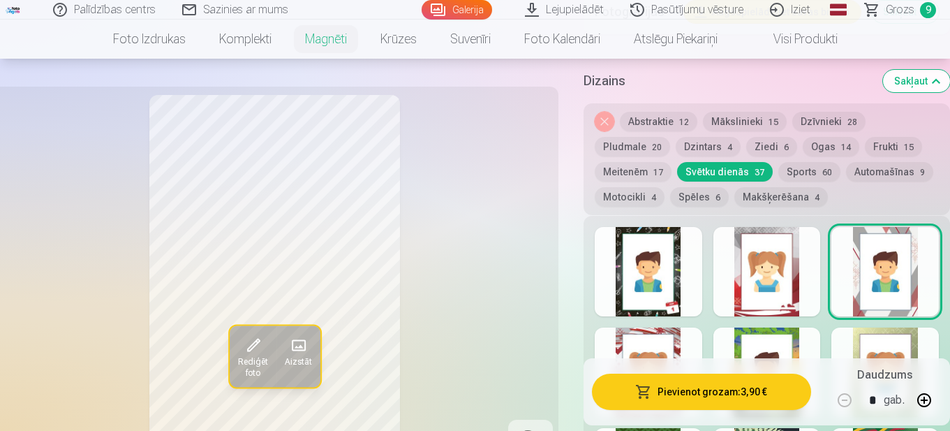
scroll to position [1745, 0]
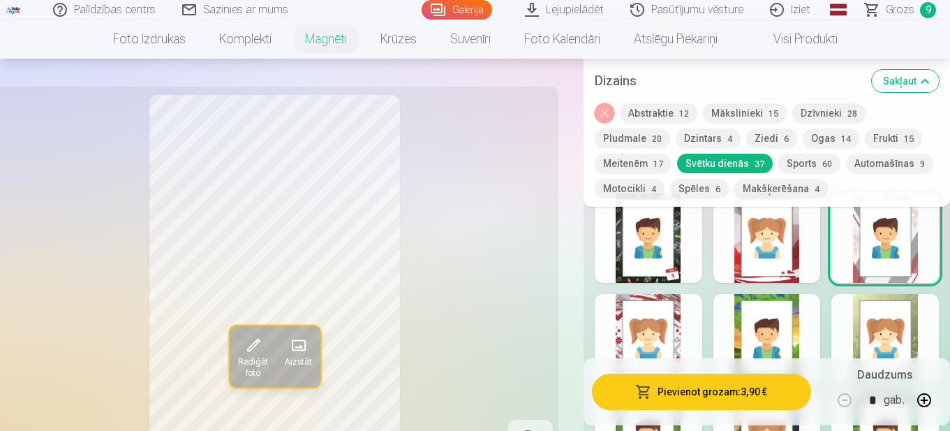
click at [672, 111] on button "Abstraktie 12" at bounding box center [658, 113] width 77 height 20
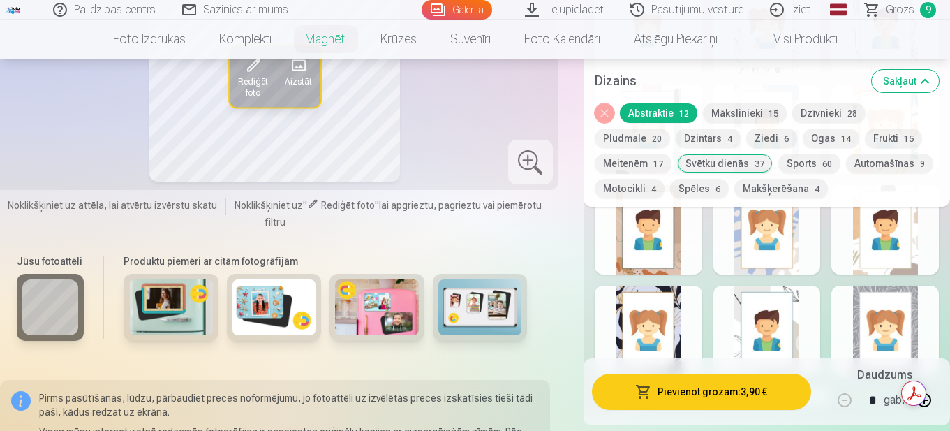
scroll to position [2025, 0]
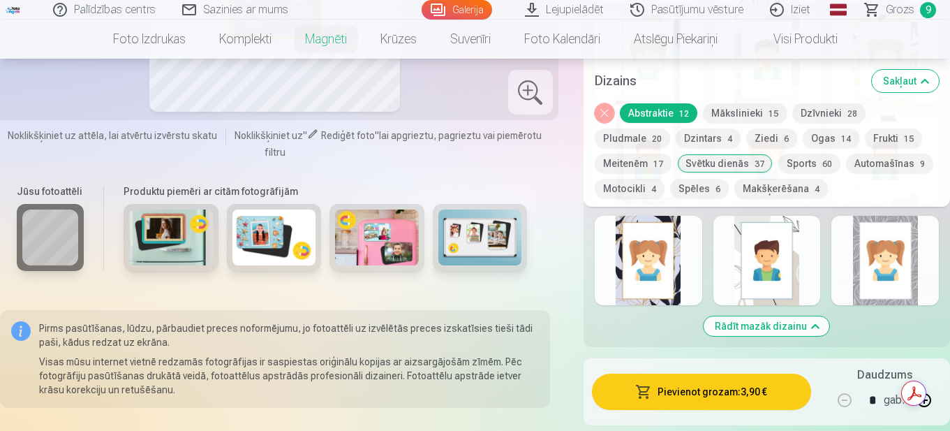
click at [656, 245] on div at bounding box center [649, 260] width 108 height 89
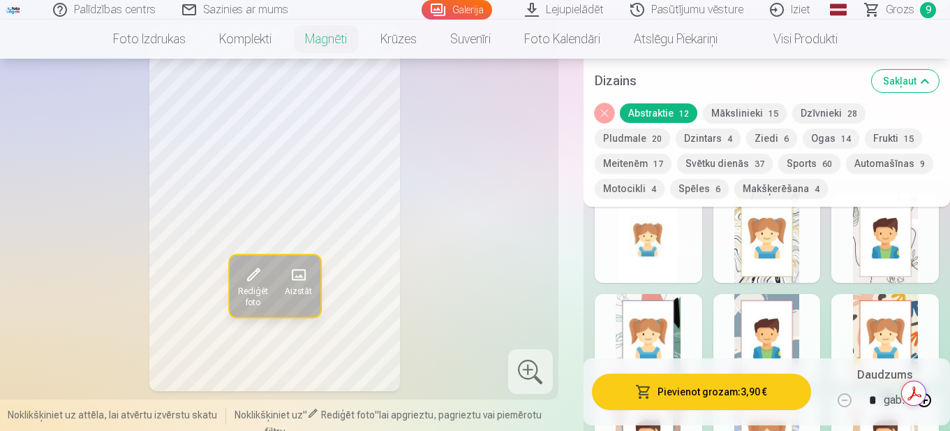
scroll to position [1676, 0]
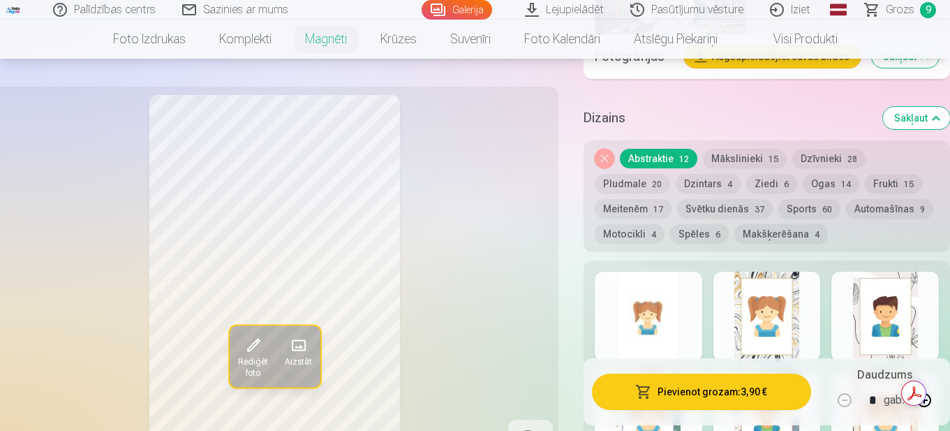
click at [730, 184] on div "Noņemiet dizainu Abstraktie 12 Mākslinieki 15 Dzīvnieki 28 Pludmale 20 Dzintars…" at bounding box center [767, 196] width 367 height 112
click at [730, 199] on button "Svētku dienās 37" at bounding box center [725, 209] width 96 height 20
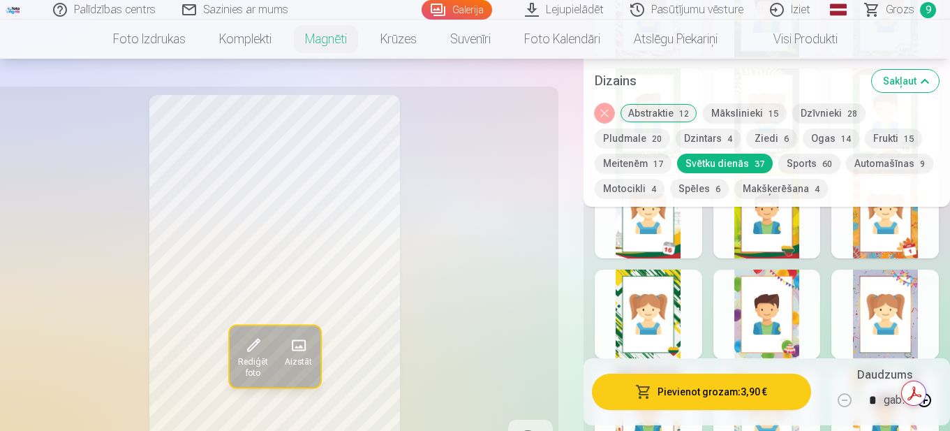
scroll to position [2095, 0]
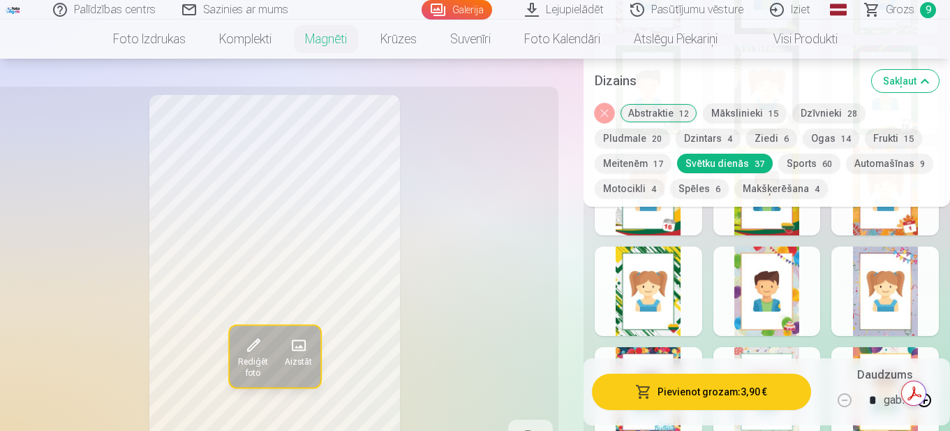
click at [660, 281] on div at bounding box center [649, 290] width 108 height 89
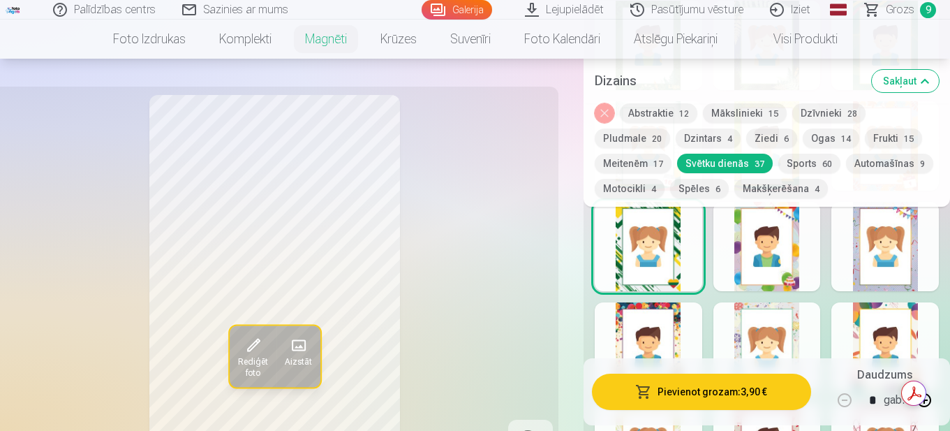
scroll to position [2164, 0]
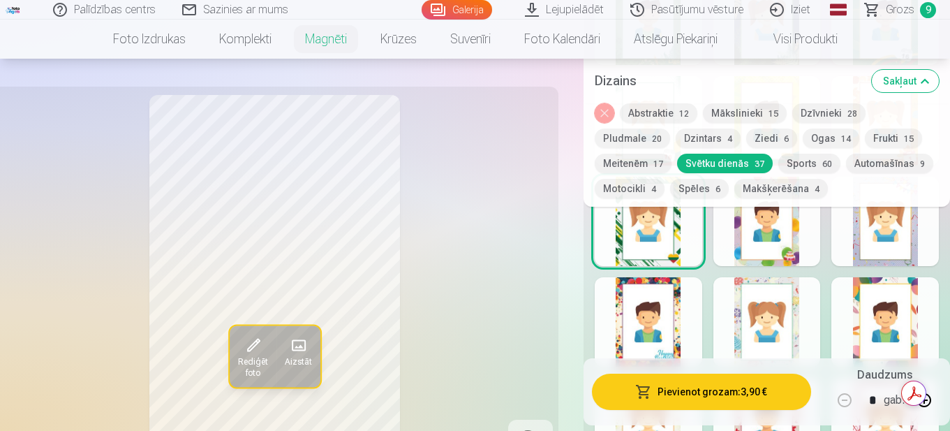
click at [777, 316] on div at bounding box center [768, 321] width 108 height 89
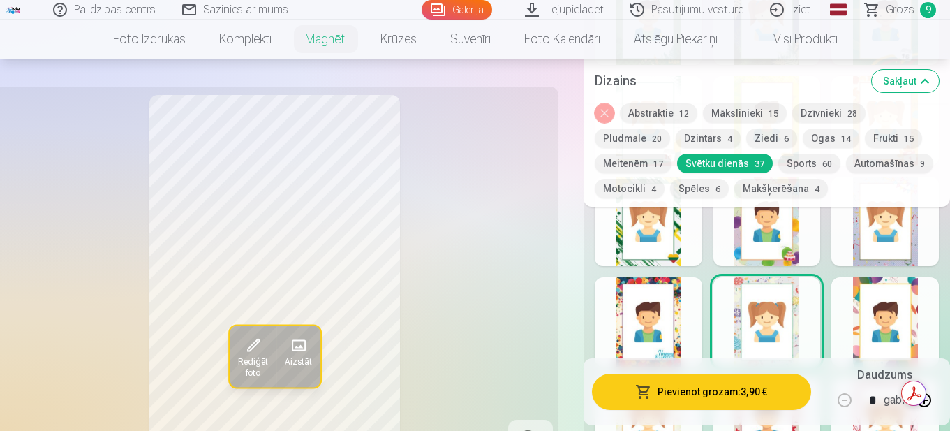
click at [873, 228] on div at bounding box center [886, 221] width 108 height 89
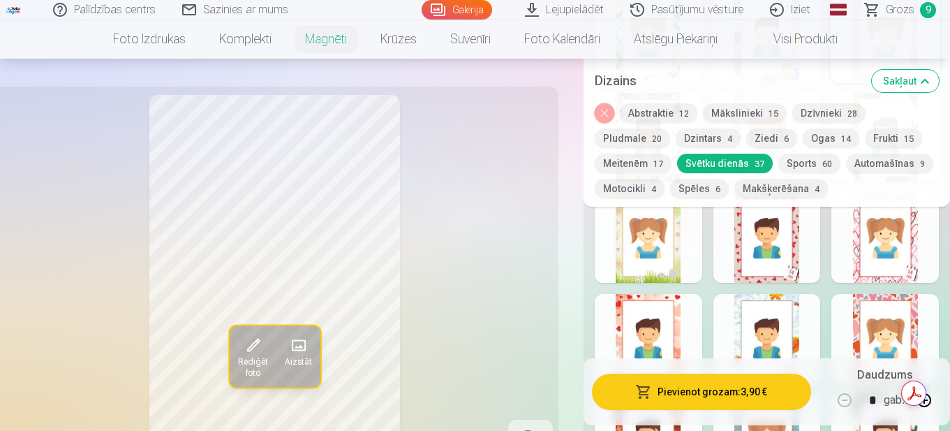
scroll to position [2374, 0]
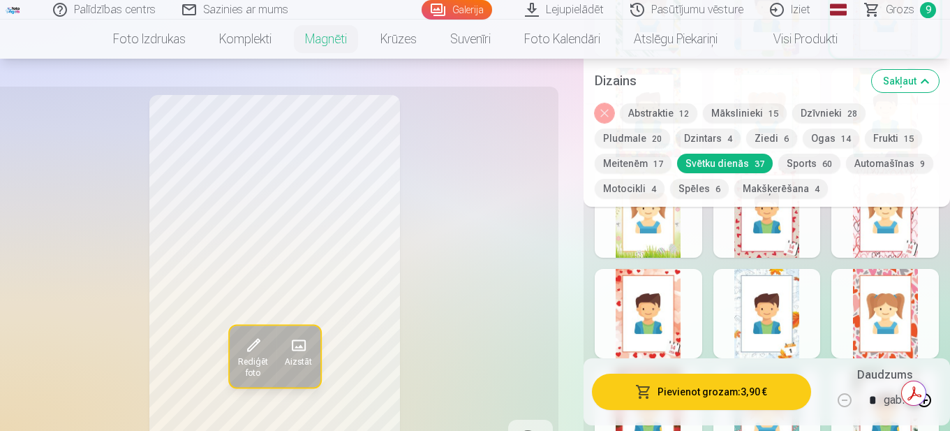
click at [642, 297] on div at bounding box center [649, 313] width 108 height 89
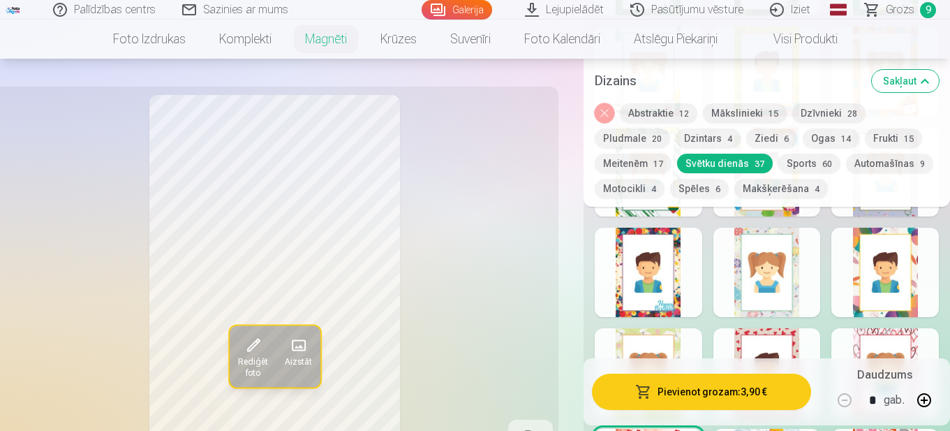
scroll to position [2164, 0]
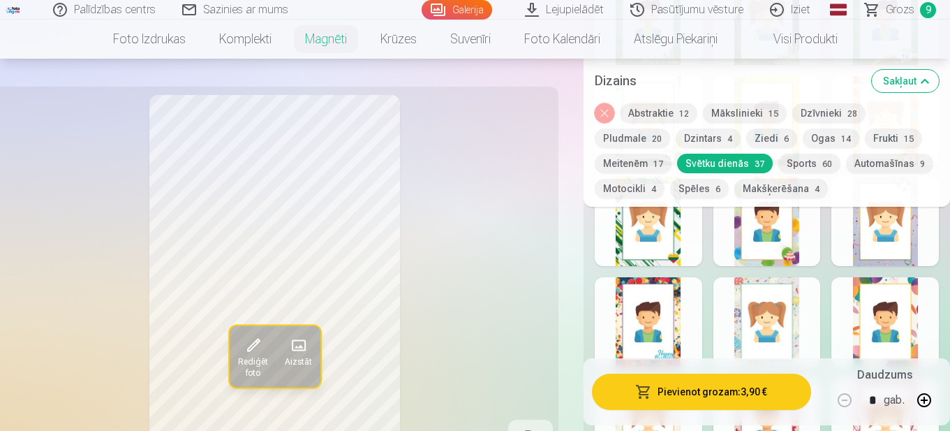
click at [819, 140] on button "Ogas 14" at bounding box center [831, 138] width 57 height 20
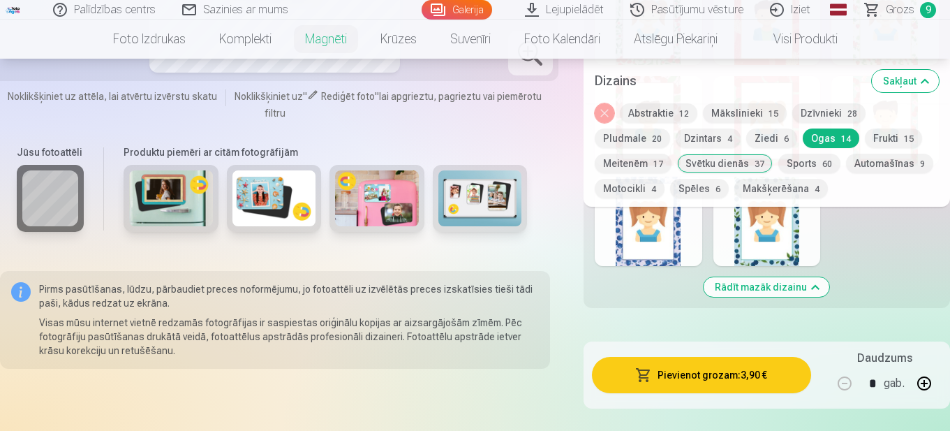
click at [650, 163] on button "Meitenēm 17" at bounding box center [633, 164] width 77 height 20
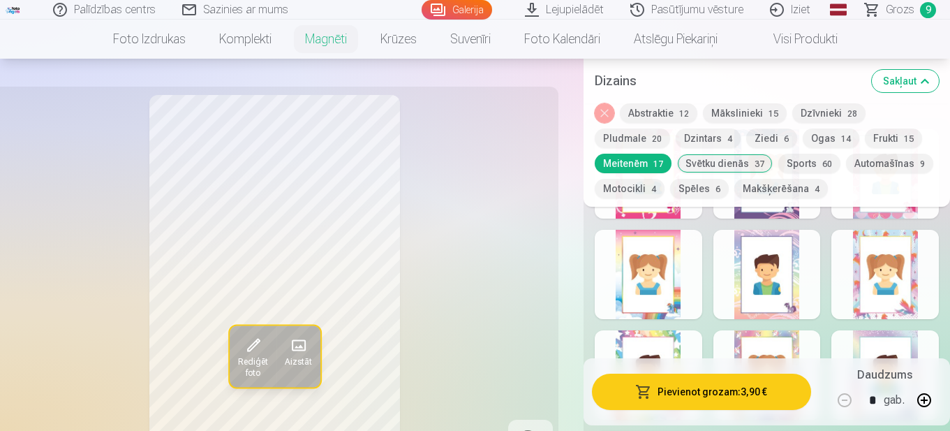
scroll to position [1815, 0]
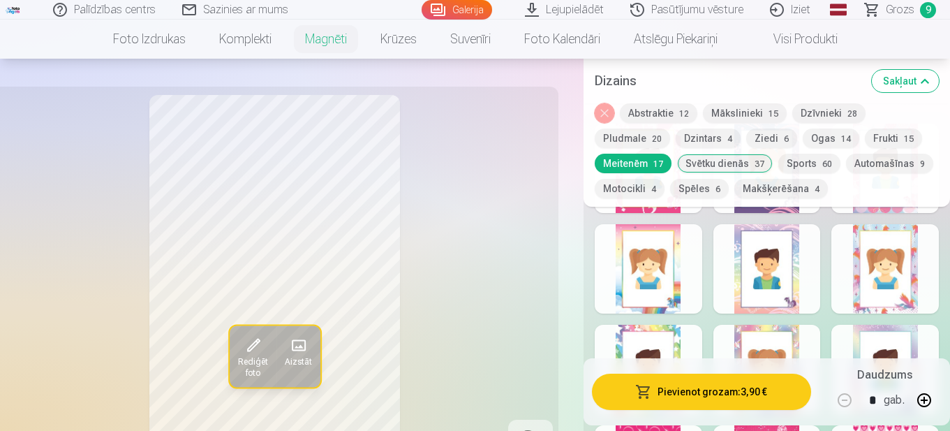
click at [729, 107] on button "Mākslinieki 15" at bounding box center [745, 113] width 84 height 20
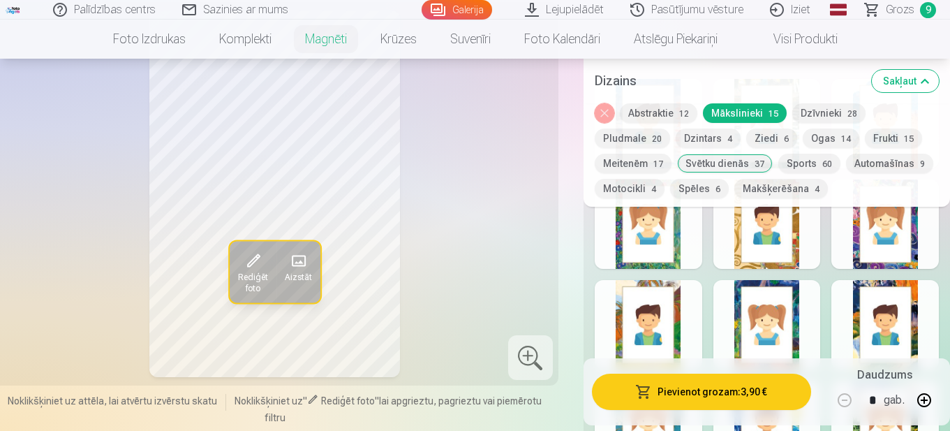
scroll to position [1885, 0]
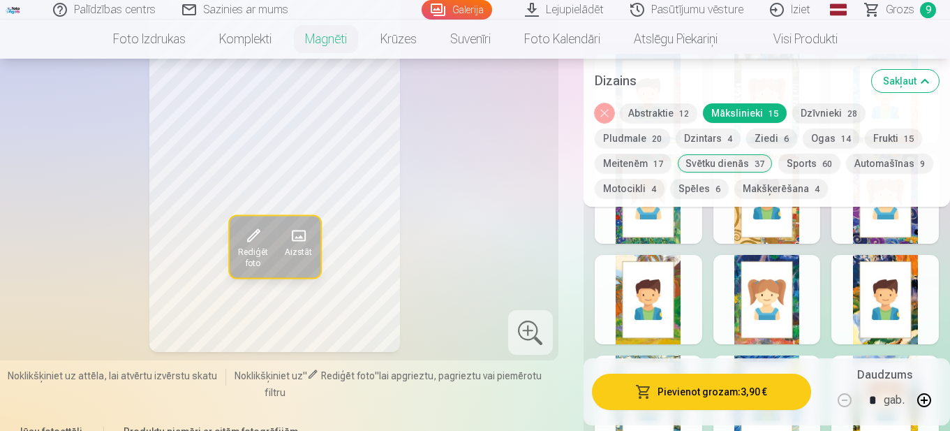
click at [640, 140] on button "Pludmale 20" at bounding box center [632, 138] width 75 height 20
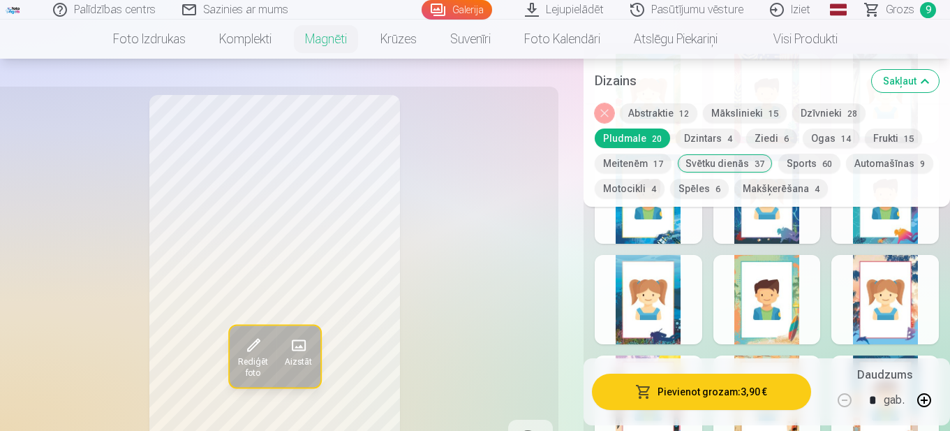
click at [829, 105] on button "Dzīvnieki 28" at bounding box center [828, 113] width 73 height 20
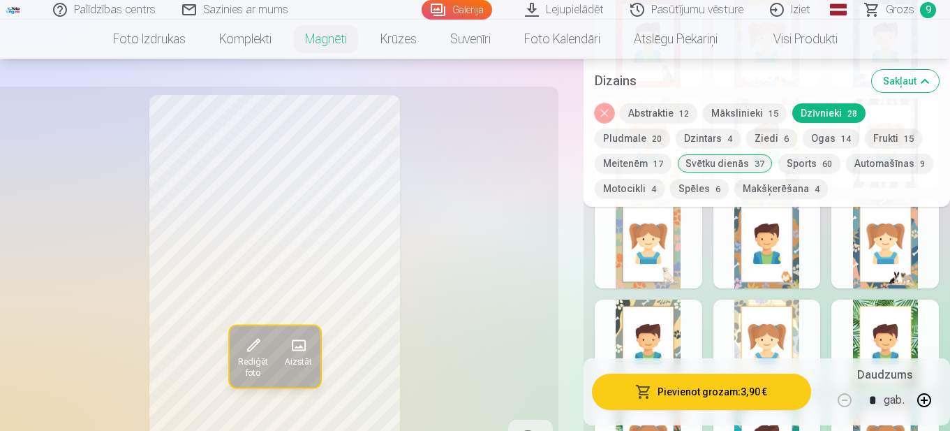
scroll to position [2164, 0]
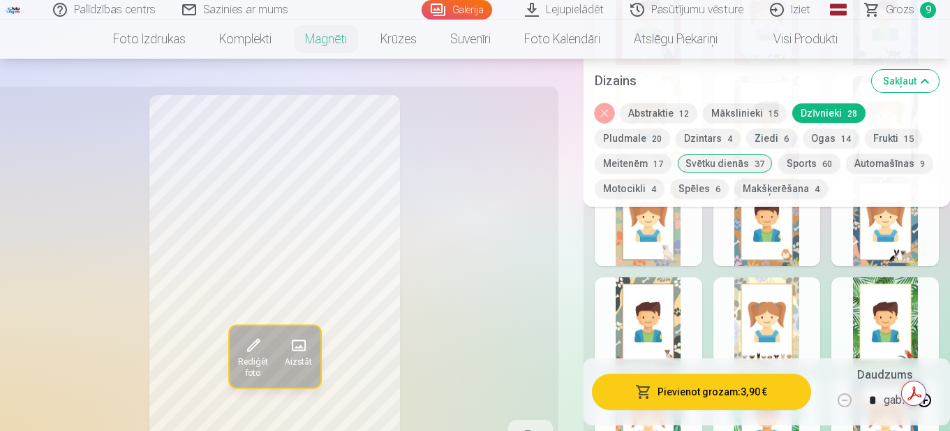
drag, startPoint x: 913, startPoint y: 300, endPoint x: 903, endPoint y: 289, distance: 15.3
click at [903, 289] on div at bounding box center [886, 321] width 108 height 89
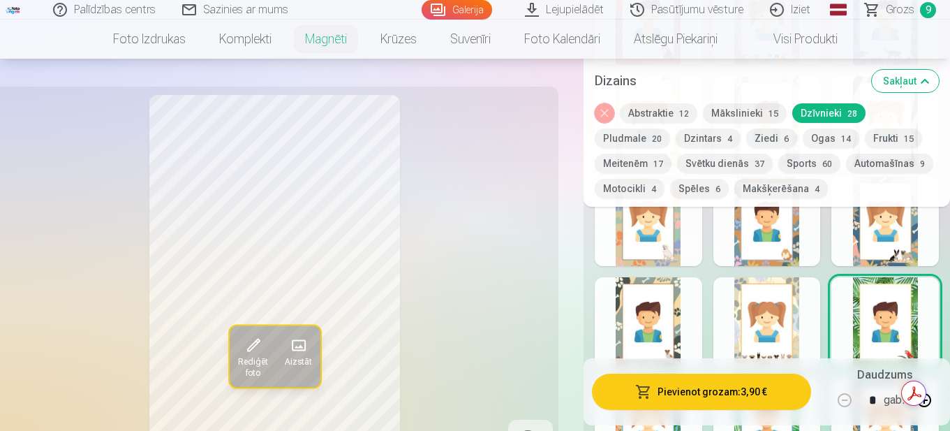
click at [887, 133] on button "Frukti 15" at bounding box center [893, 138] width 57 height 20
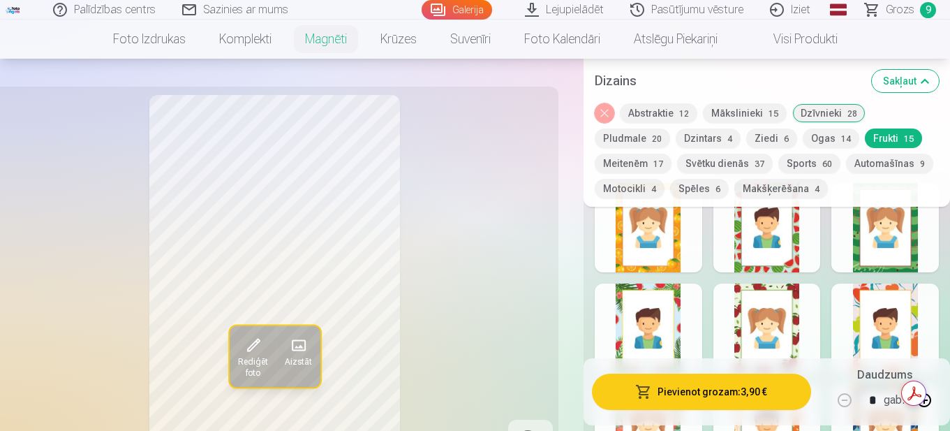
scroll to position [1745, 0]
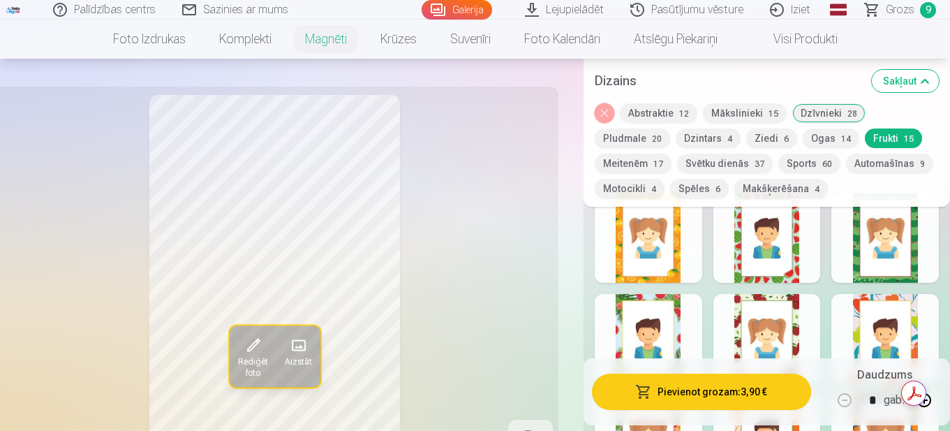
click at [711, 138] on button "Dzintars 4" at bounding box center [708, 138] width 65 height 20
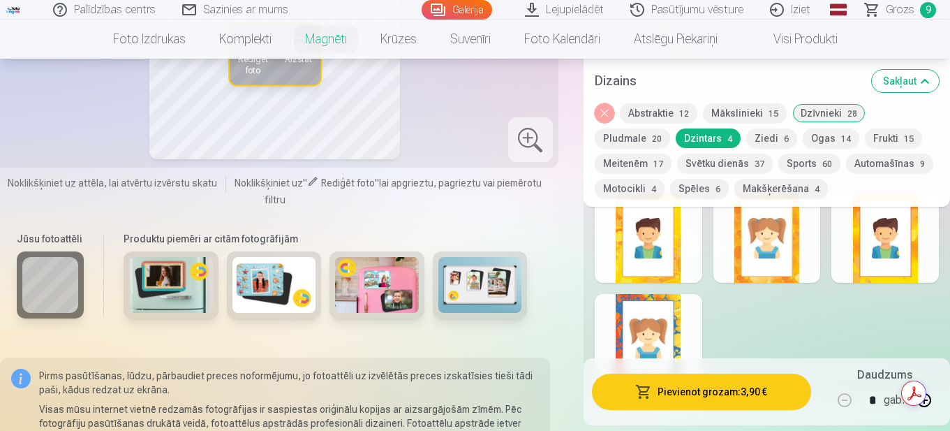
click at [770, 232] on div at bounding box center [768, 237] width 108 height 89
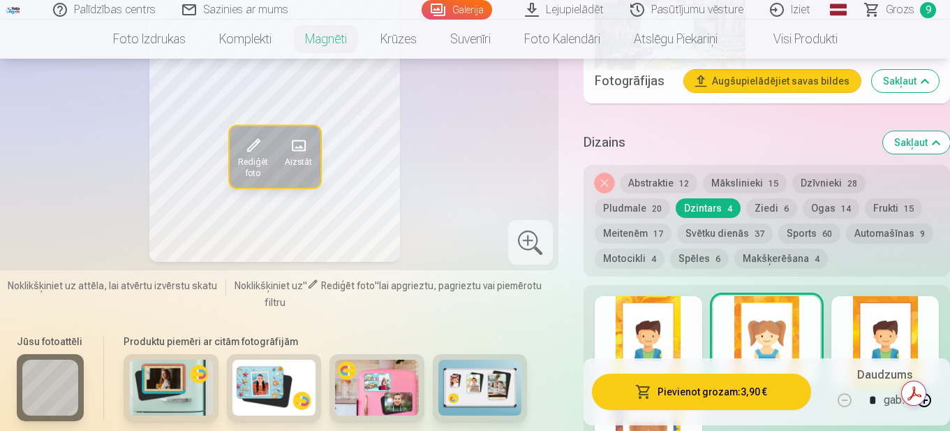
scroll to position [1676, 0]
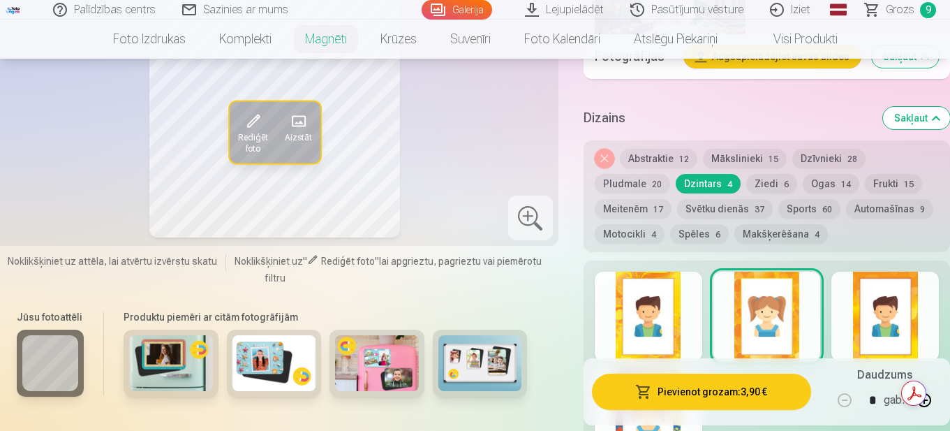
click at [760, 149] on button "Mākslinieki 15" at bounding box center [745, 159] width 84 height 20
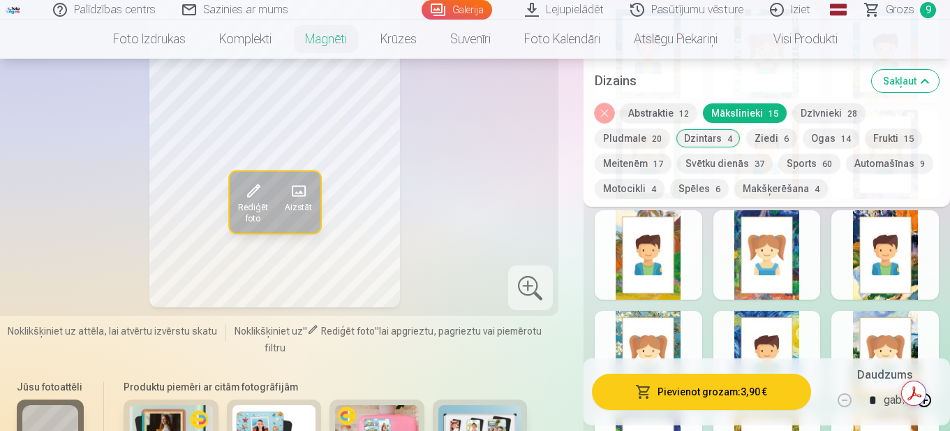
scroll to position [1955, 0]
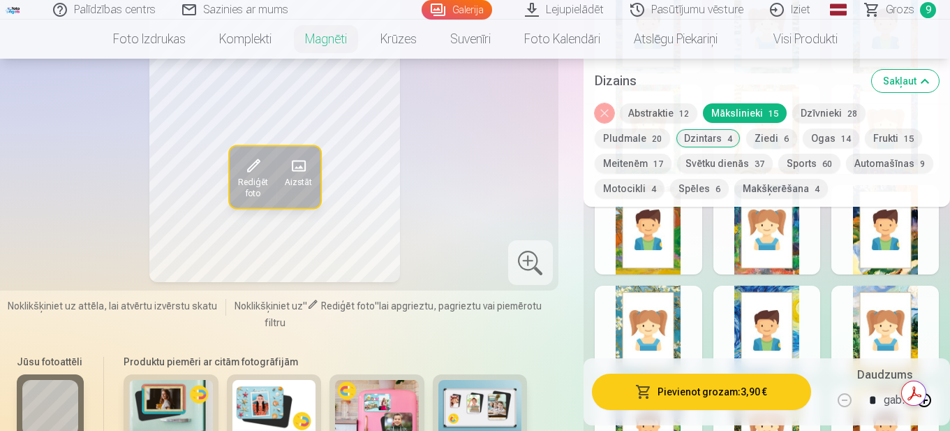
drag, startPoint x: 900, startPoint y: 288, endPoint x: 892, endPoint y: 302, distance: 16.3
click at [899, 300] on div at bounding box center [886, 330] width 108 height 89
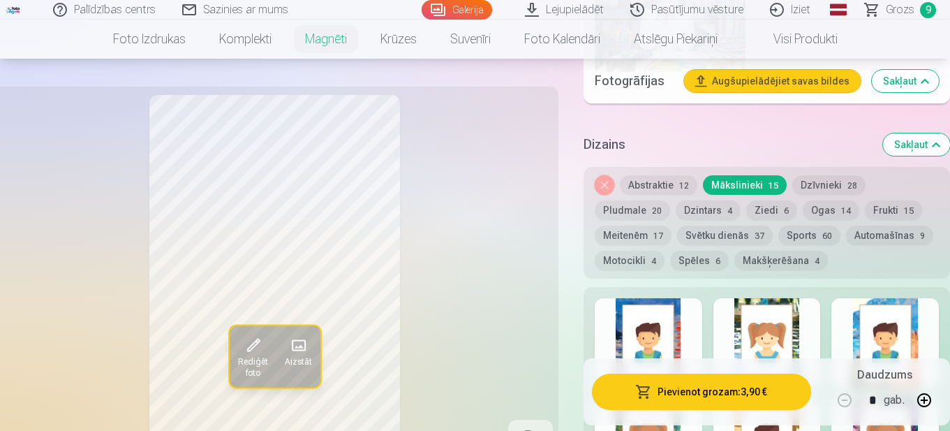
scroll to position [1676, 0]
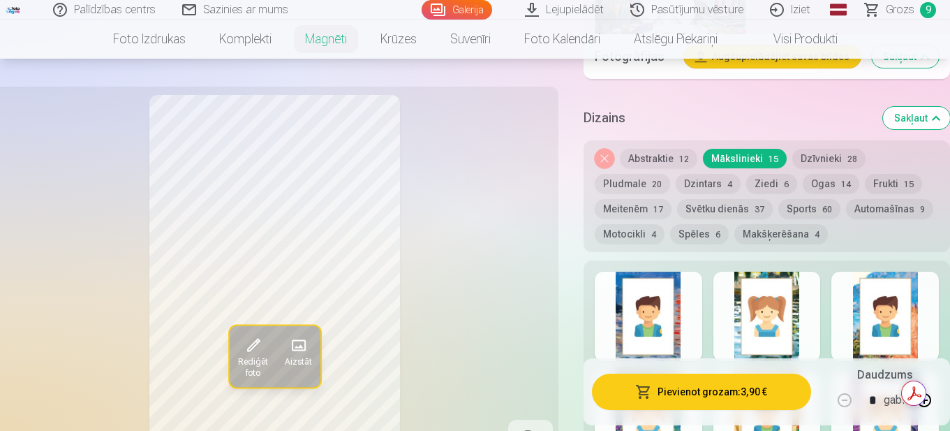
click at [789, 286] on div at bounding box center [768, 316] width 108 height 89
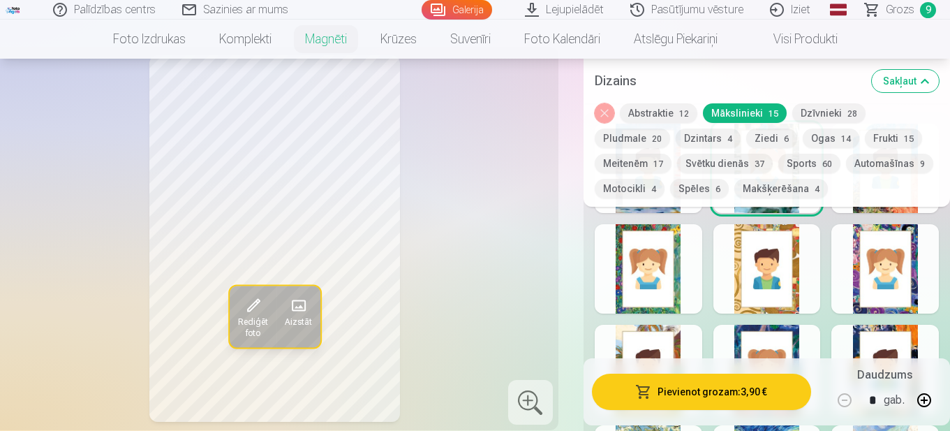
scroll to position [1885, 0]
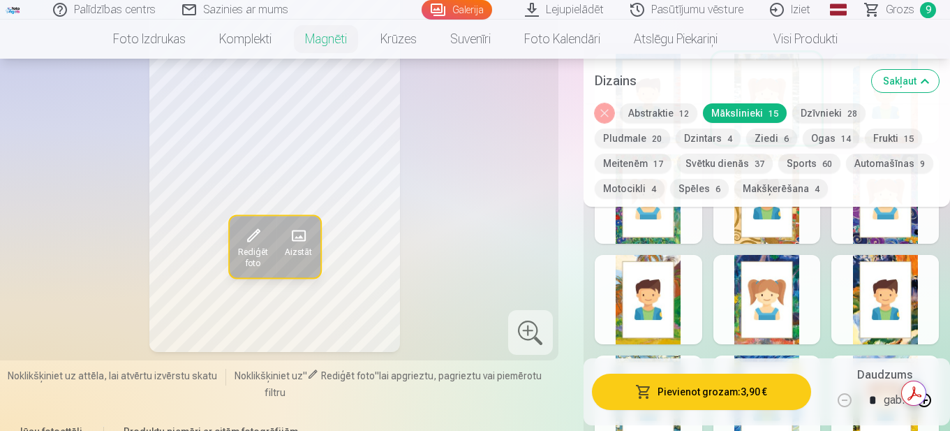
click at [639, 189] on button "Motocikli 4" at bounding box center [630, 189] width 70 height 20
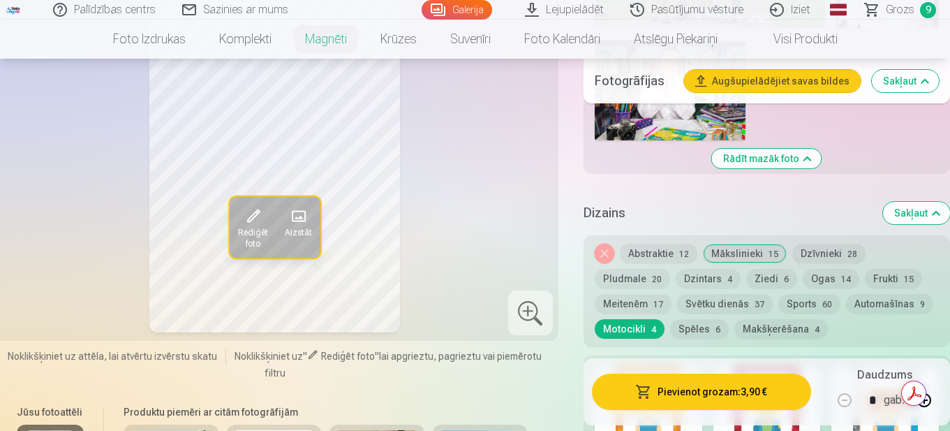
scroll to position [1606, 0]
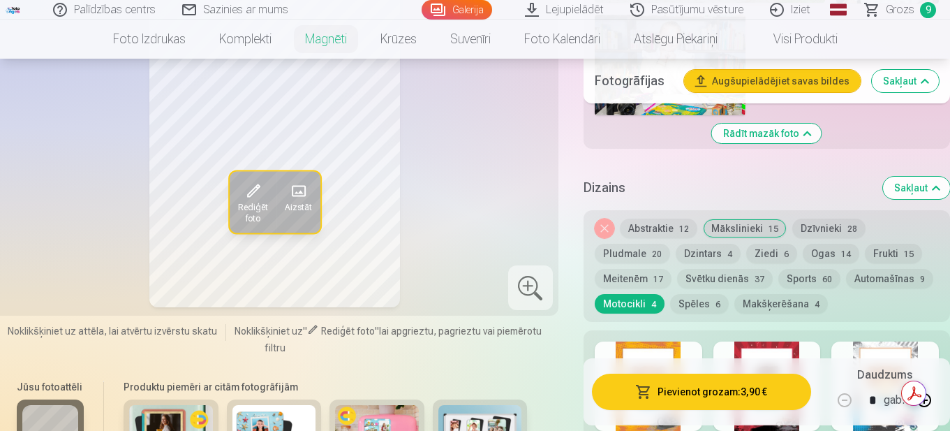
click at [892, 269] on button "Automašīnas 9" at bounding box center [889, 279] width 87 height 20
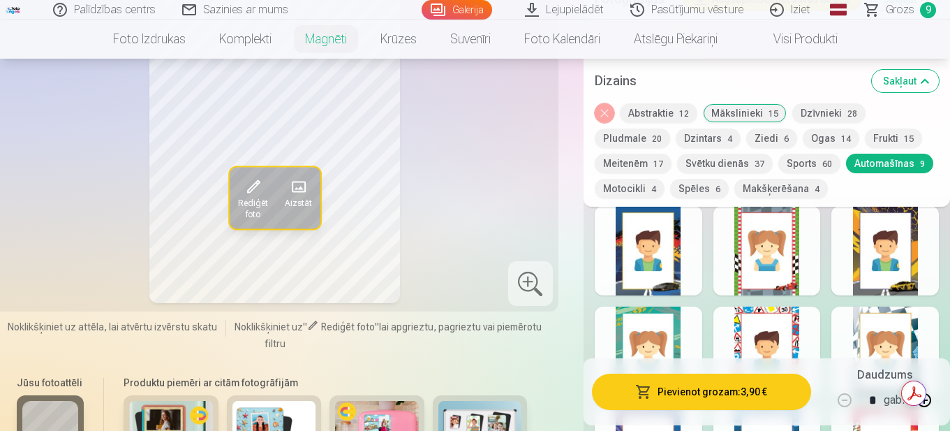
scroll to position [1745, 0]
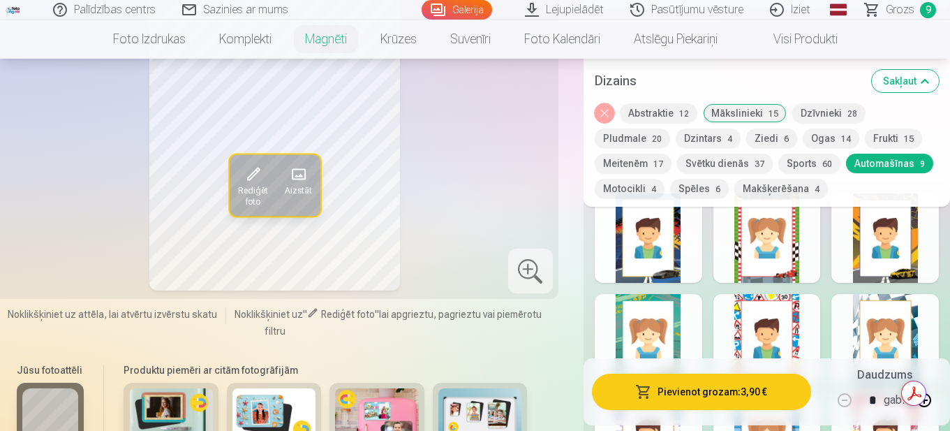
click at [657, 244] on div at bounding box center [649, 237] width 108 height 89
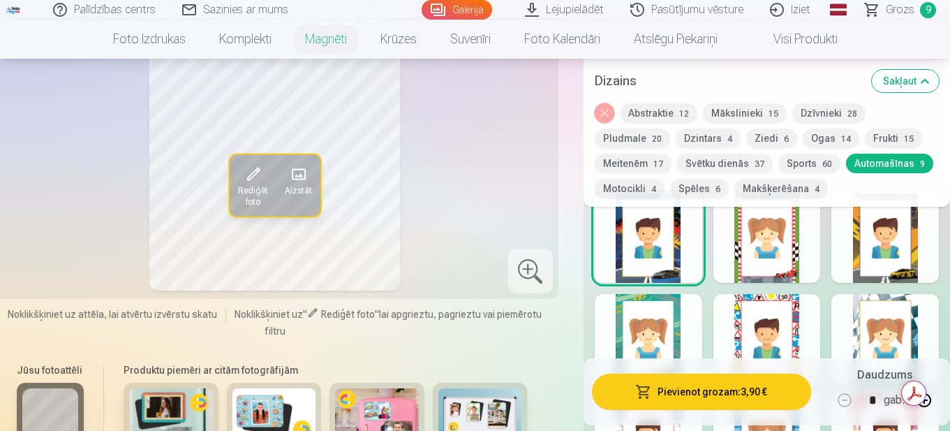
click at [884, 313] on div at bounding box center [886, 338] width 108 height 89
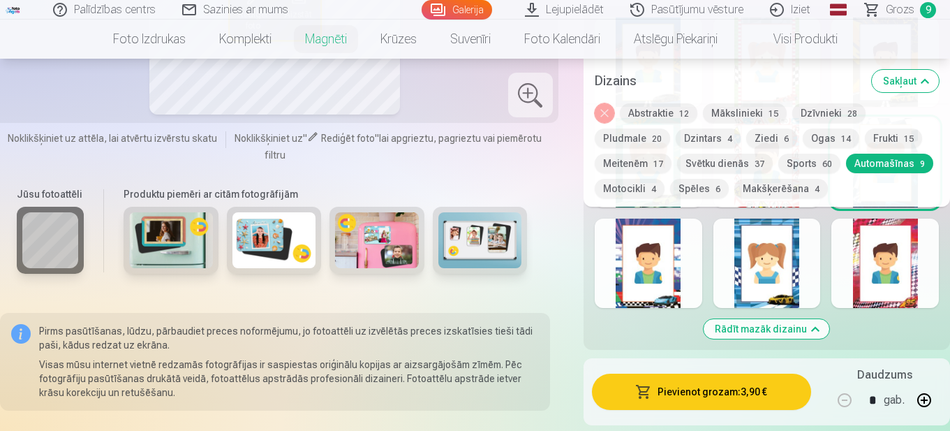
scroll to position [1885, 0]
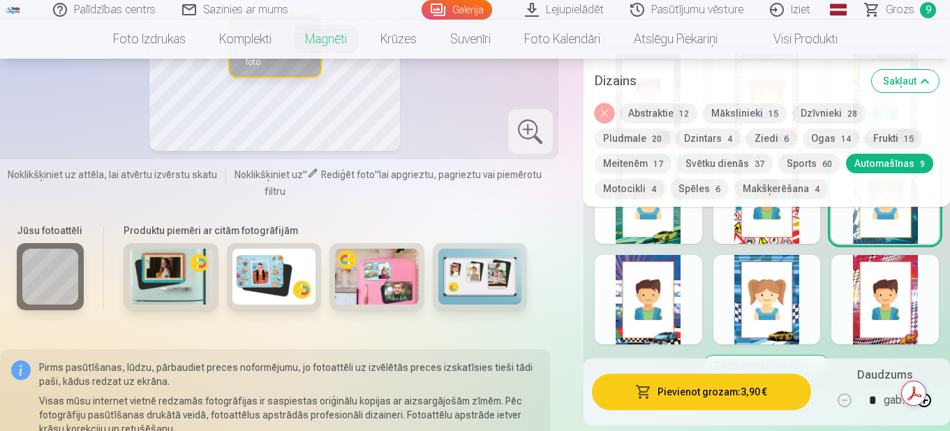
click at [809, 161] on button "Sports 60" at bounding box center [809, 164] width 62 height 20
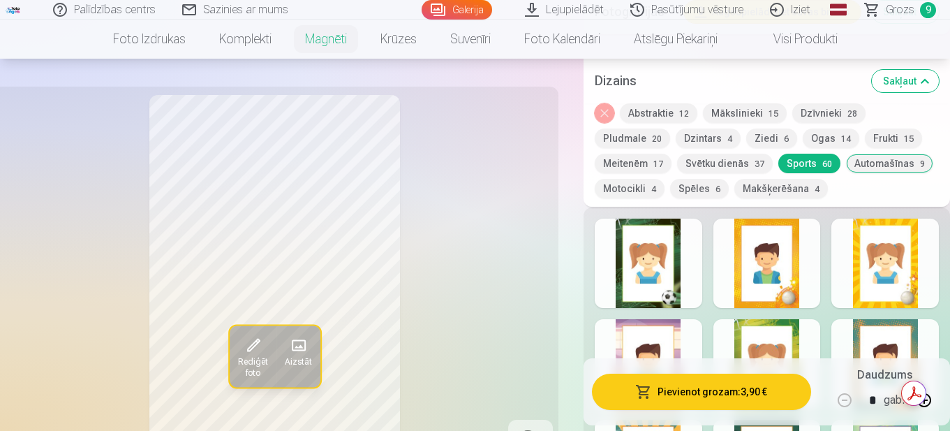
scroll to position [1745, 0]
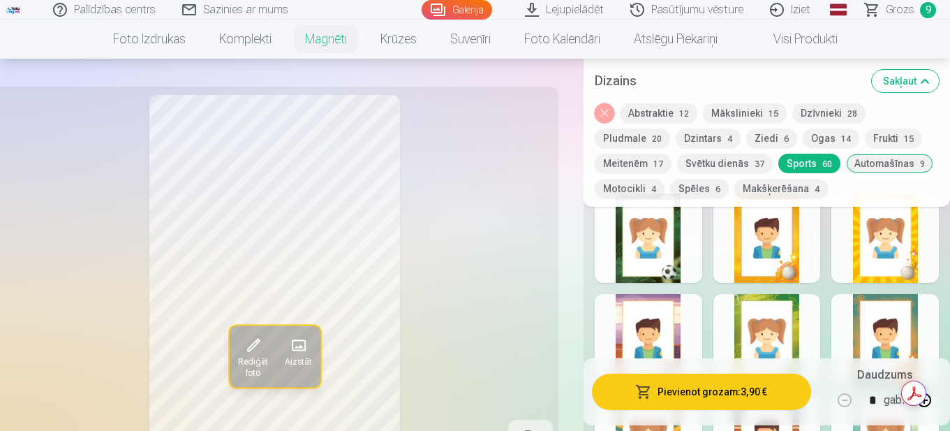
click at [837, 114] on button "Dzīvnieki 28" at bounding box center [828, 113] width 73 height 20
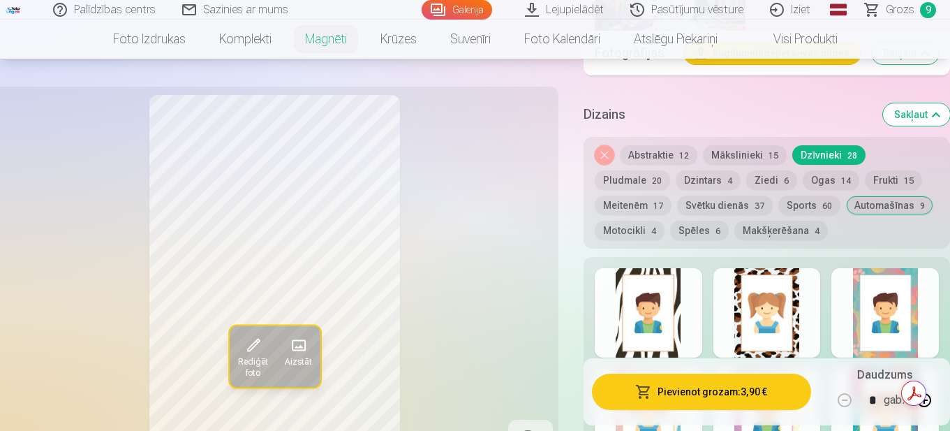
scroll to position [1676, 0]
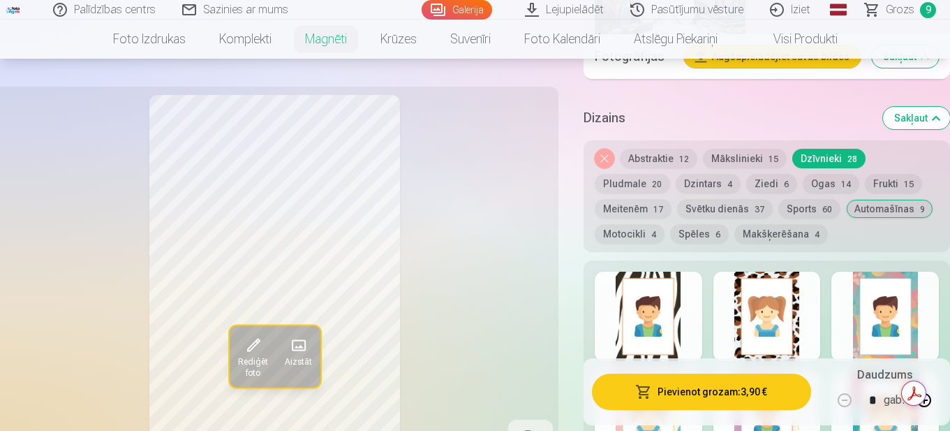
drag, startPoint x: 663, startPoint y: 271, endPoint x: 667, endPoint y: 279, distance: 8.4
click at [667, 279] on div at bounding box center [649, 316] width 108 height 89
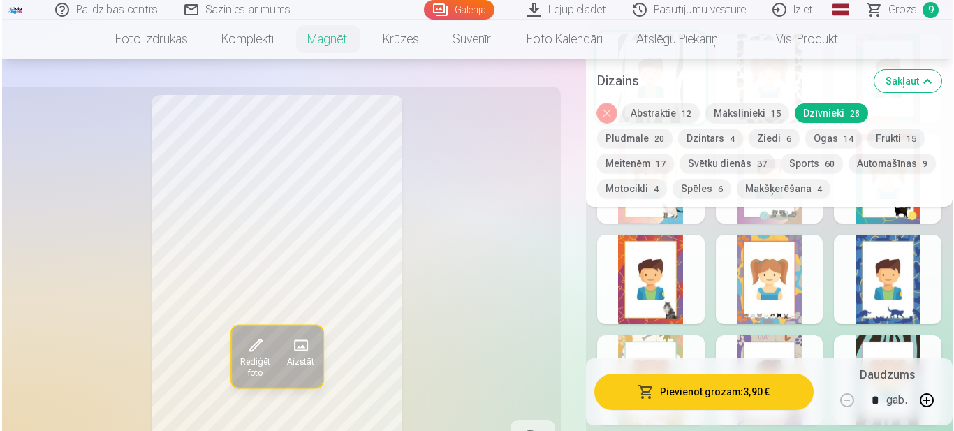
scroll to position [1863, 0]
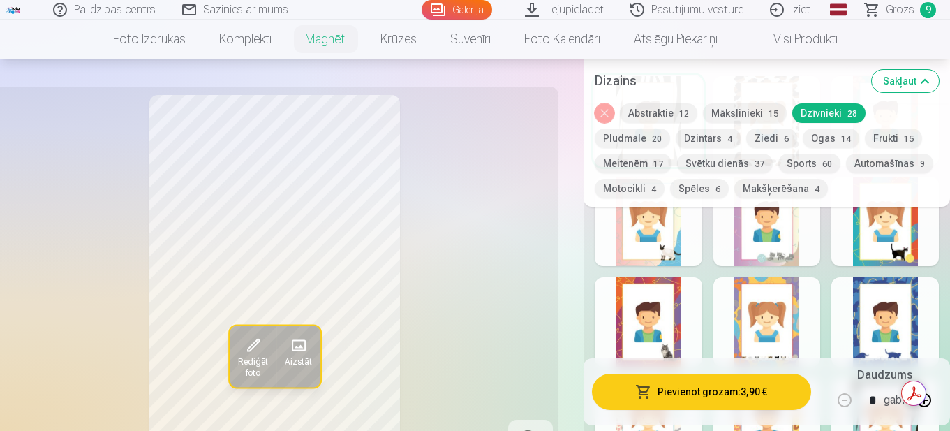
click at [736, 391] on button "Pievienot grozam : 3,90 €" at bounding box center [701, 392] width 219 height 36
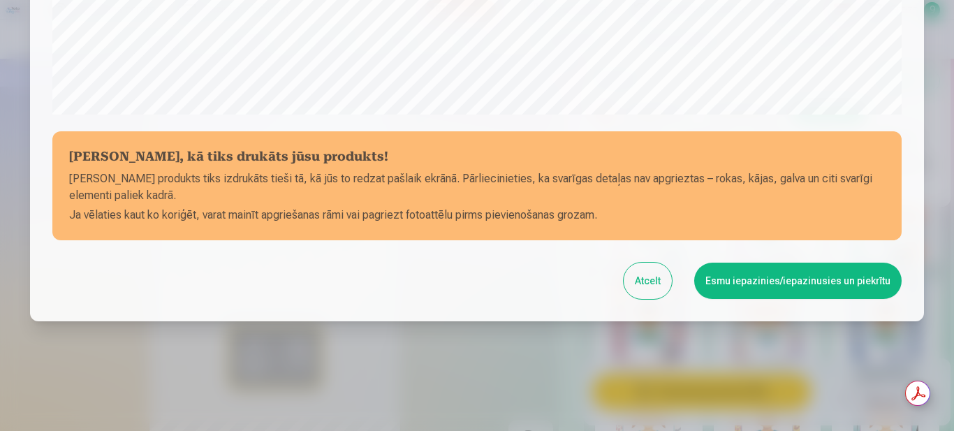
scroll to position [575, 0]
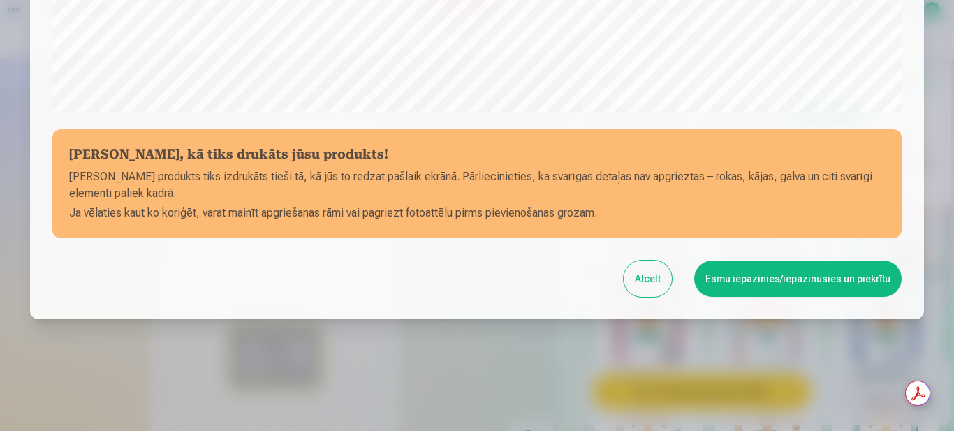
click at [743, 281] on button "Esmu iepazinies/iepazinusies un piekrītu" at bounding box center [797, 278] width 207 height 36
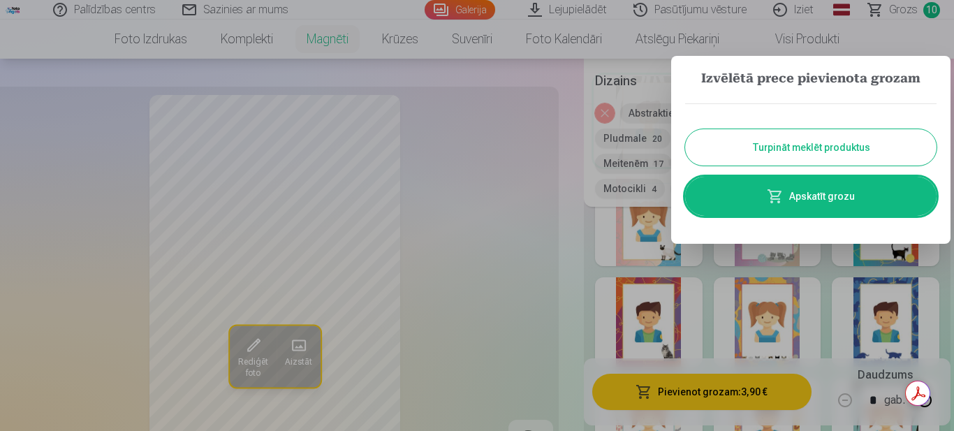
click at [836, 195] on link "Apskatīt grozu" at bounding box center [810, 196] width 251 height 39
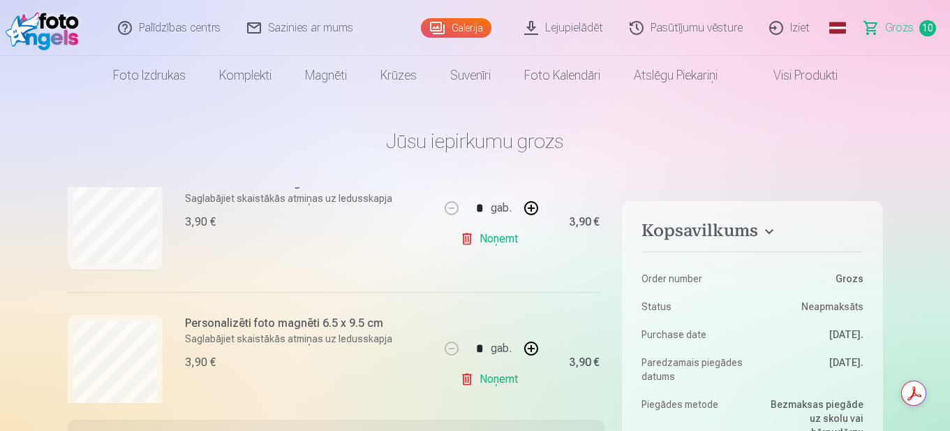
scroll to position [1208, 0]
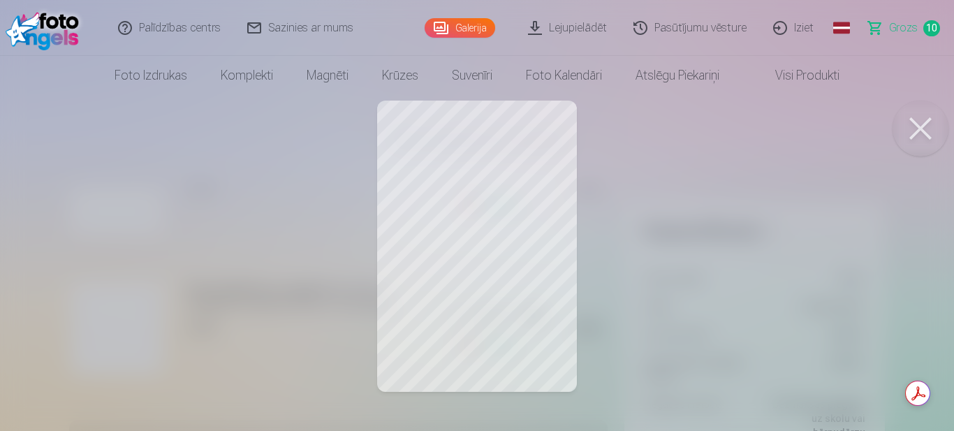
click at [924, 126] on button at bounding box center [920, 129] width 56 height 56
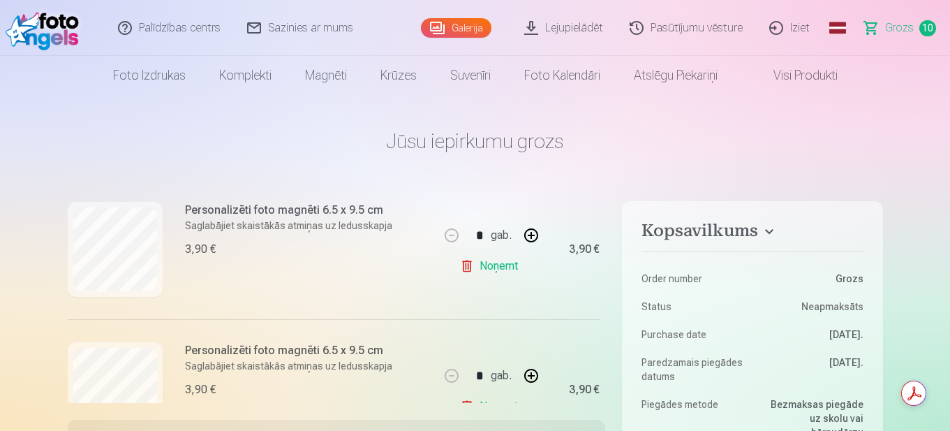
scroll to position [1138, 0]
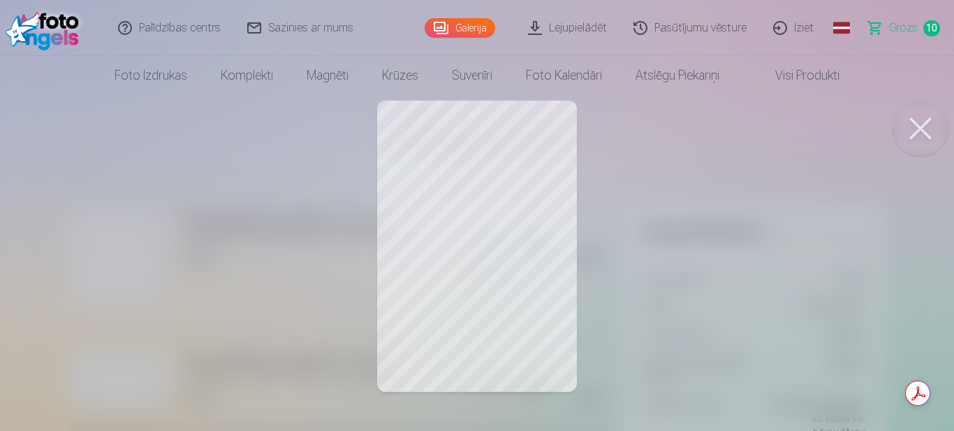
click at [918, 138] on button at bounding box center [920, 129] width 56 height 56
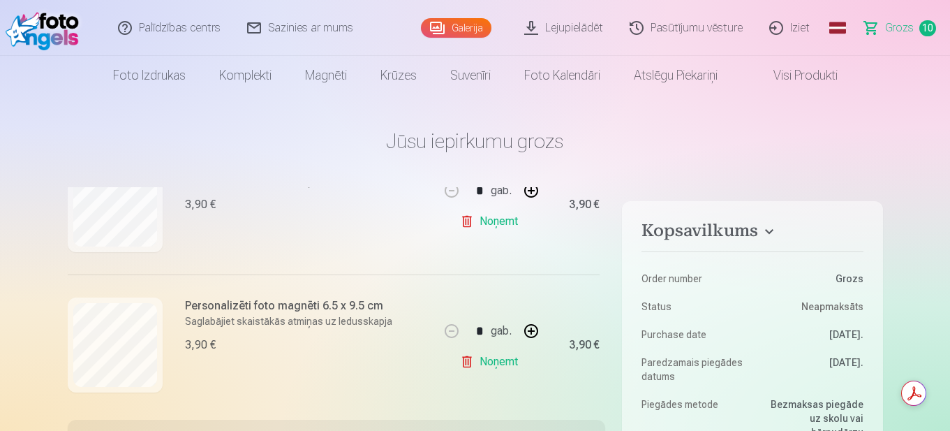
scroll to position [998, 0]
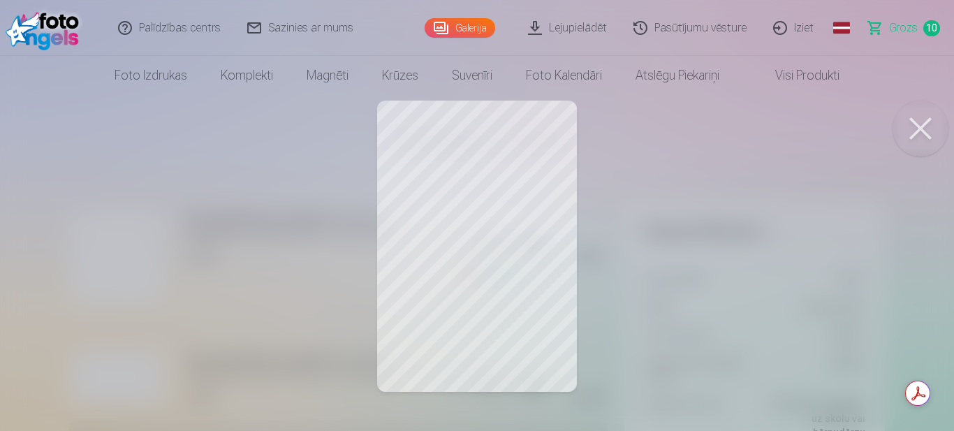
drag, startPoint x: 933, startPoint y: 126, endPoint x: 813, endPoint y: 134, distance: 119.7
click at [935, 139] on button at bounding box center [920, 129] width 56 height 56
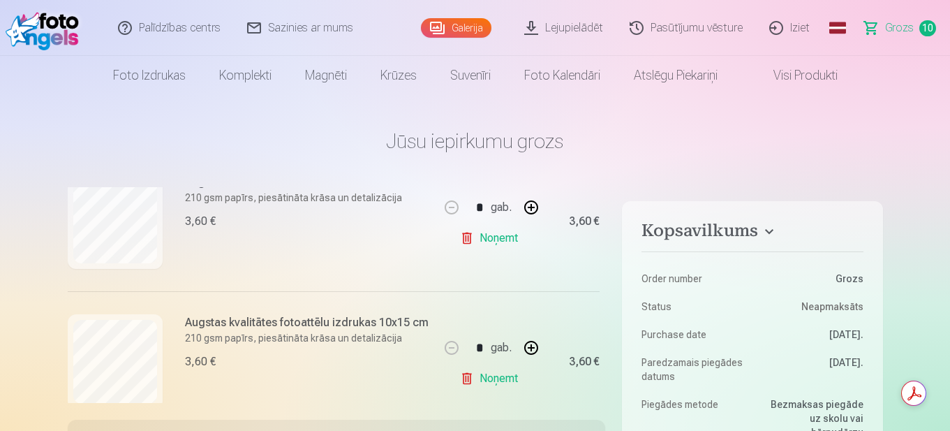
scroll to position [719, 0]
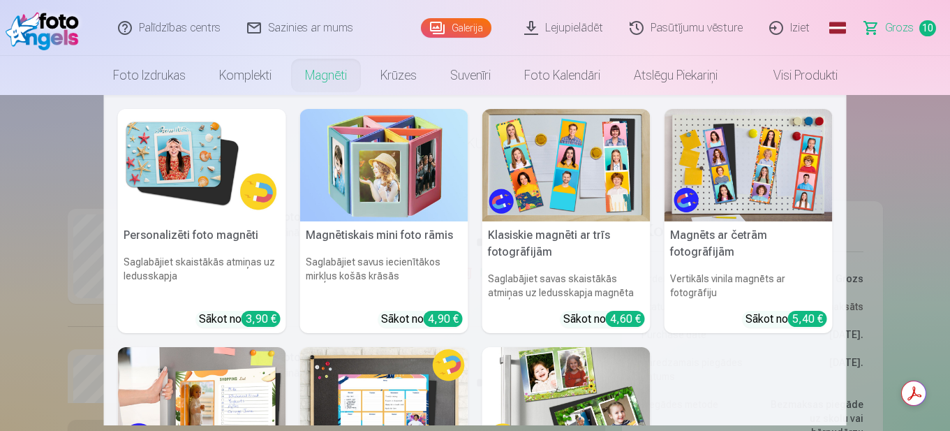
click at [338, 72] on link "Magnēti" at bounding box center [325, 75] width 75 height 39
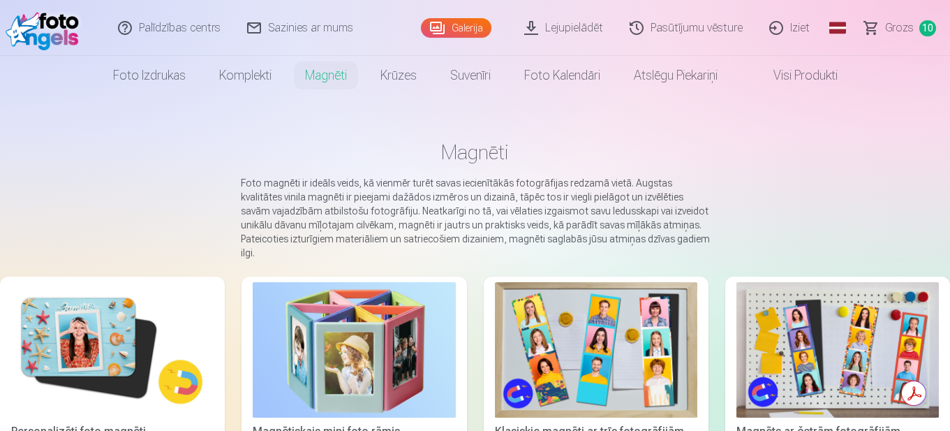
click at [161, 366] on img at bounding box center [112, 349] width 202 height 135
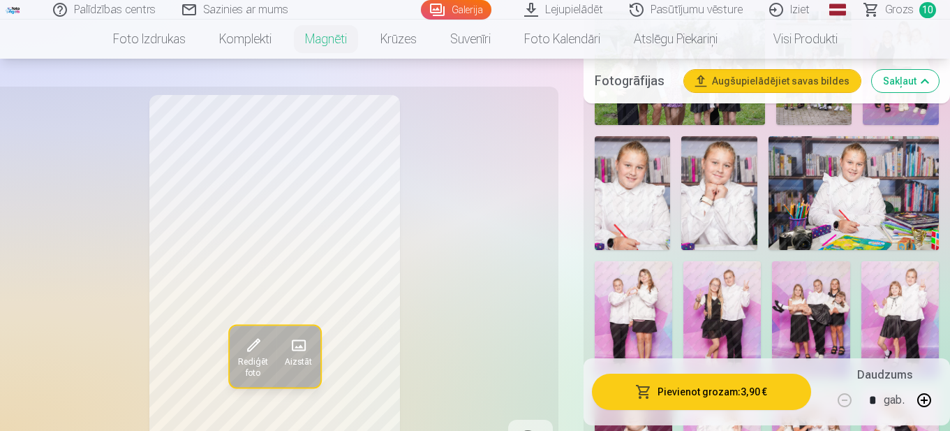
scroll to position [489, 0]
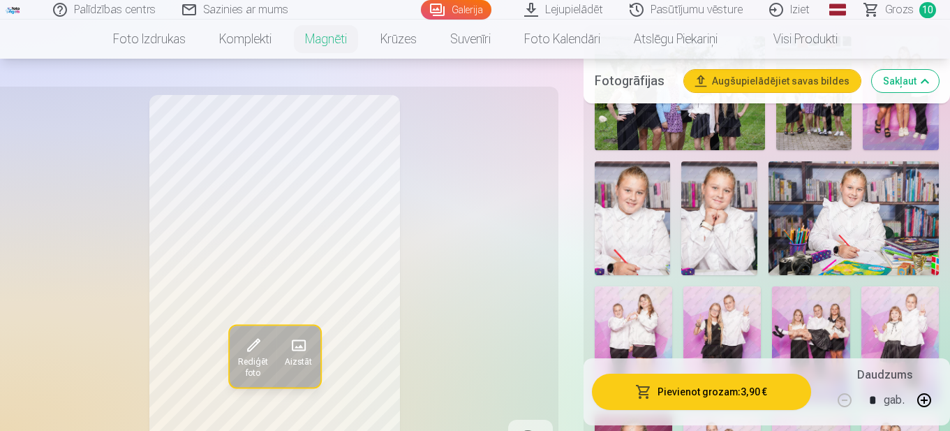
click at [723, 220] on img at bounding box center [719, 218] width 76 height 114
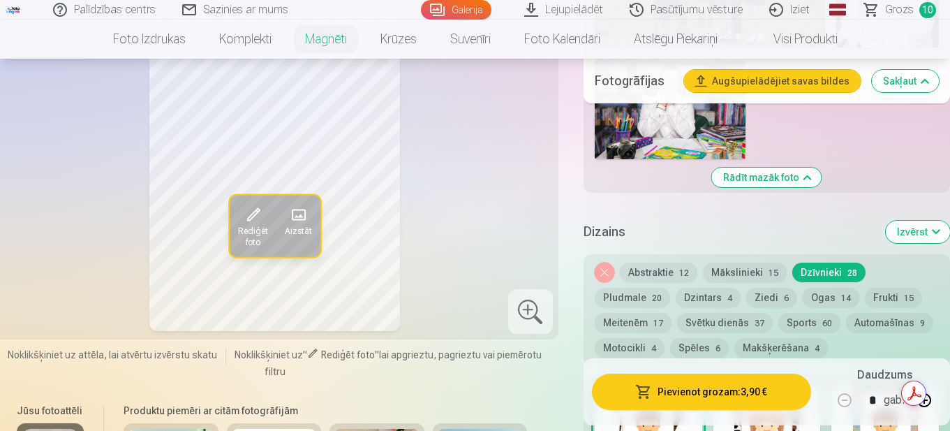
scroll to position [1606, 0]
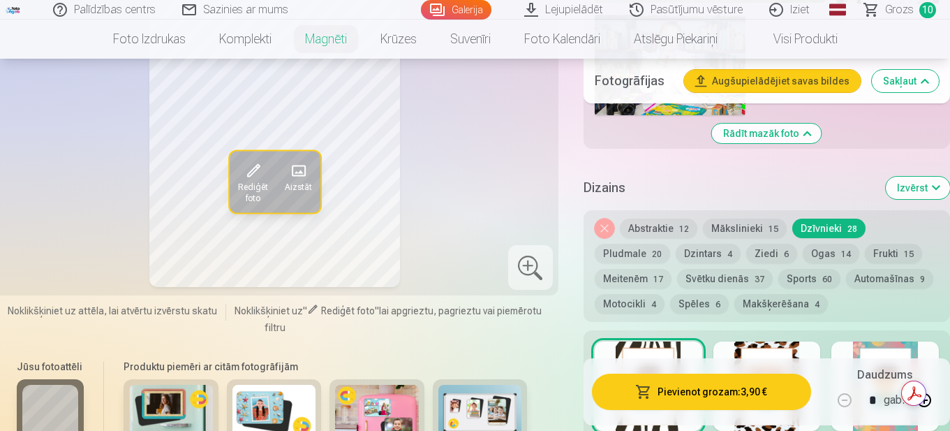
click at [757, 219] on button "Mākslinieki 15" at bounding box center [745, 229] width 84 height 20
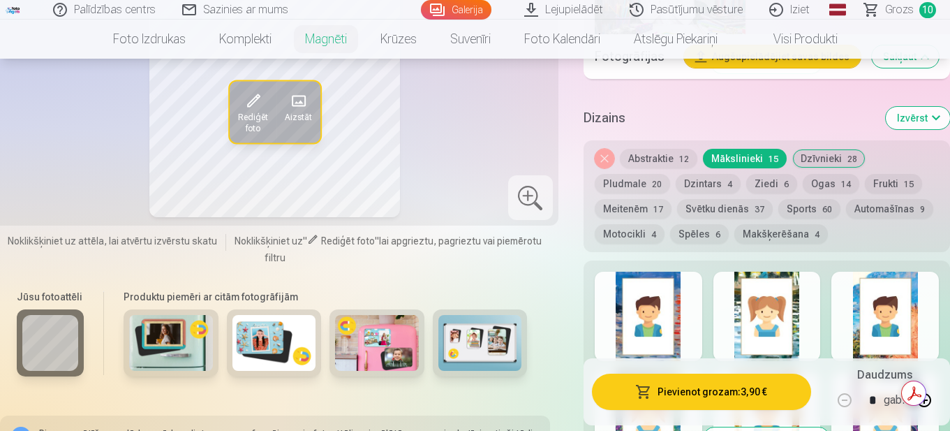
scroll to position [1745, 0]
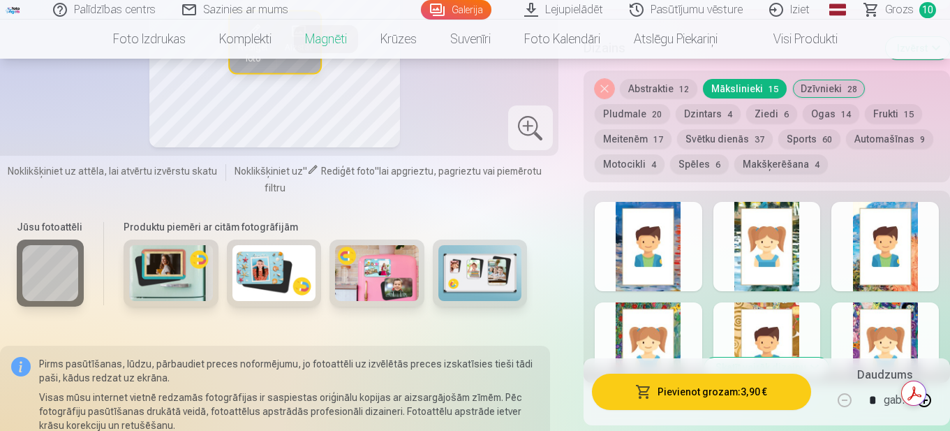
click at [895, 251] on div at bounding box center [886, 246] width 108 height 89
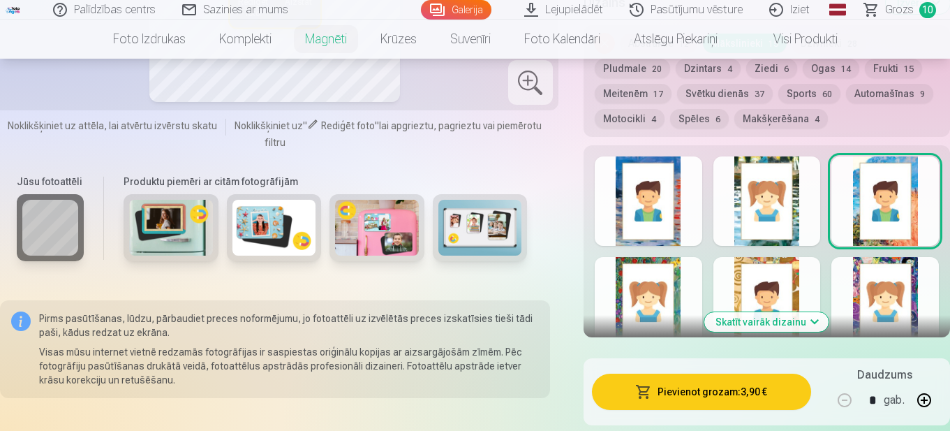
scroll to position [1815, 0]
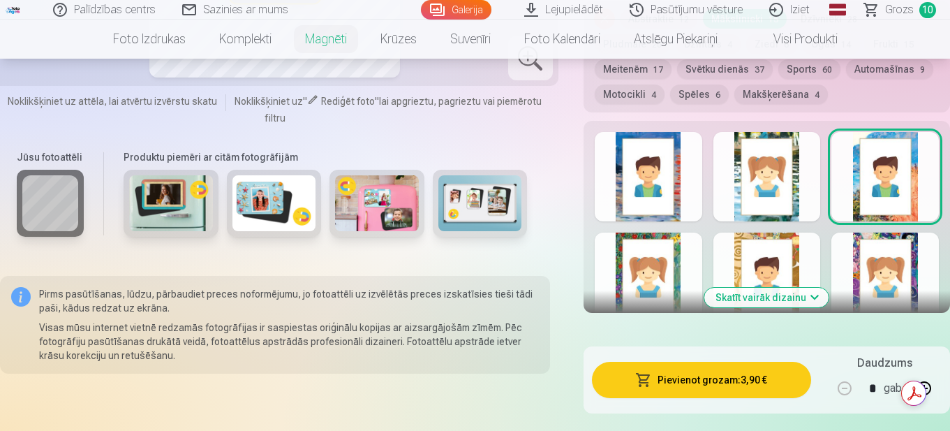
click at [661, 160] on div at bounding box center [649, 176] width 108 height 89
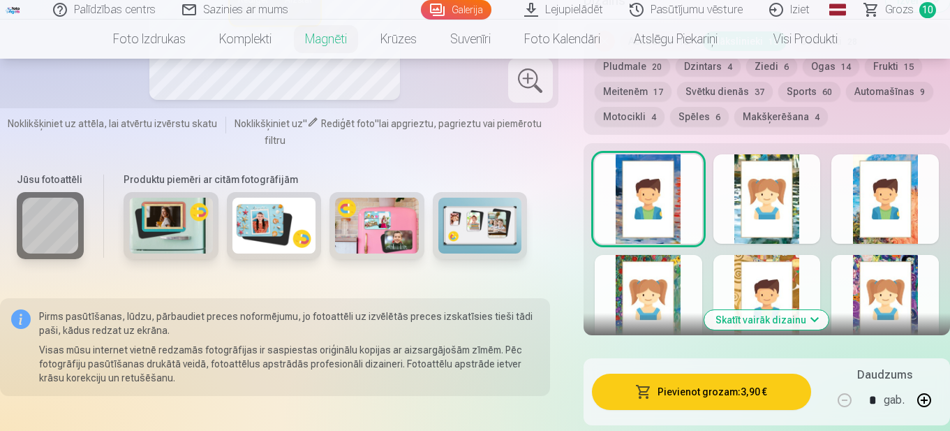
scroll to position [1745, 0]
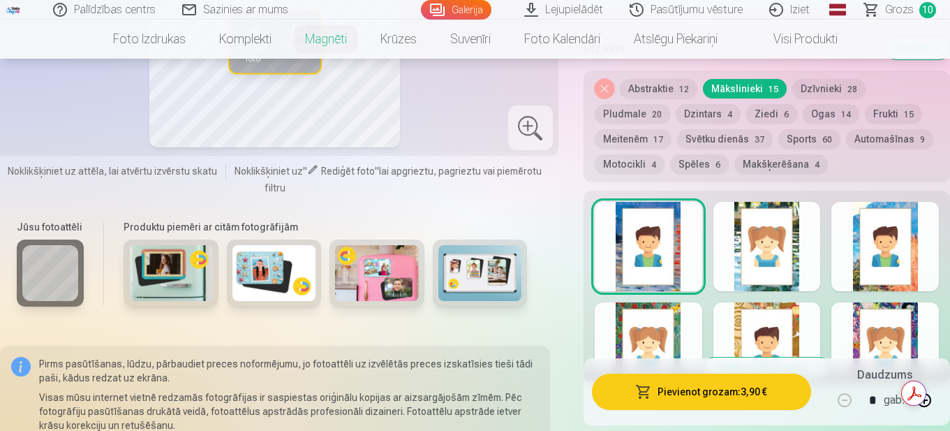
click at [792, 357] on button "Skatīt vairāk dizainu" at bounding box center [766, 367] width 124 height 20
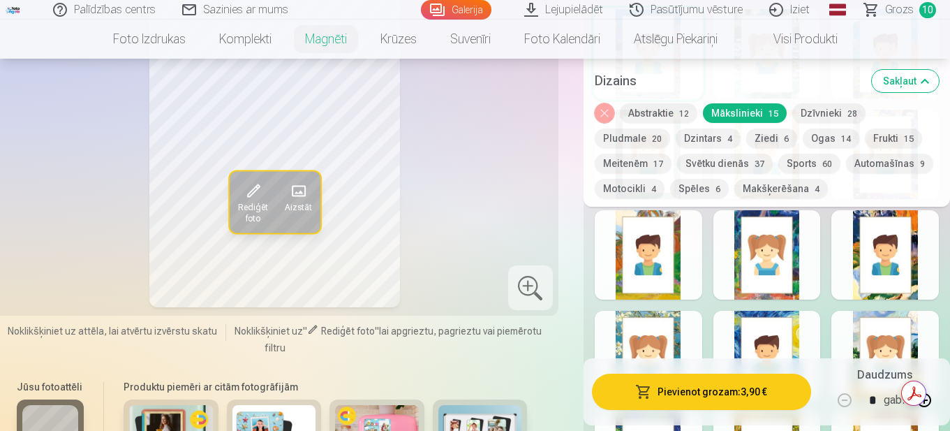
scroll to position [1955, 0]
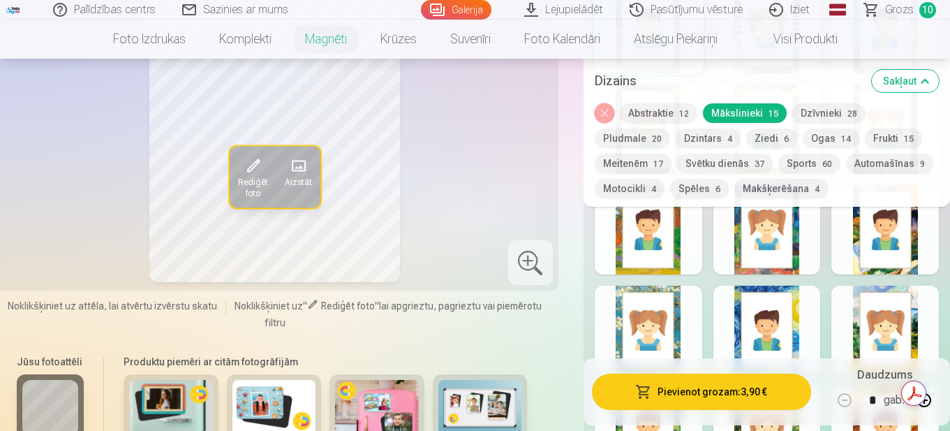
click at [649, 228] on div at bounding box center [649, 229] width 108 height 89
click at [657, 310] on div at bounding box center [649, 330] width 108 height 89
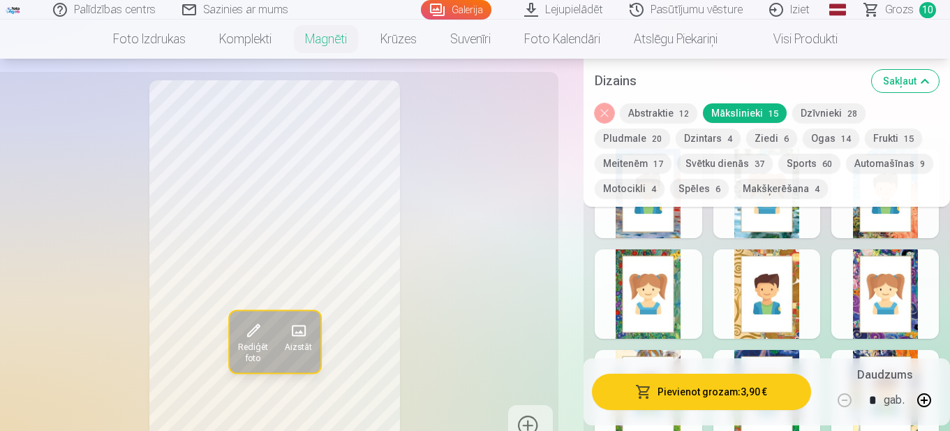
scroll to position [1815, 0]
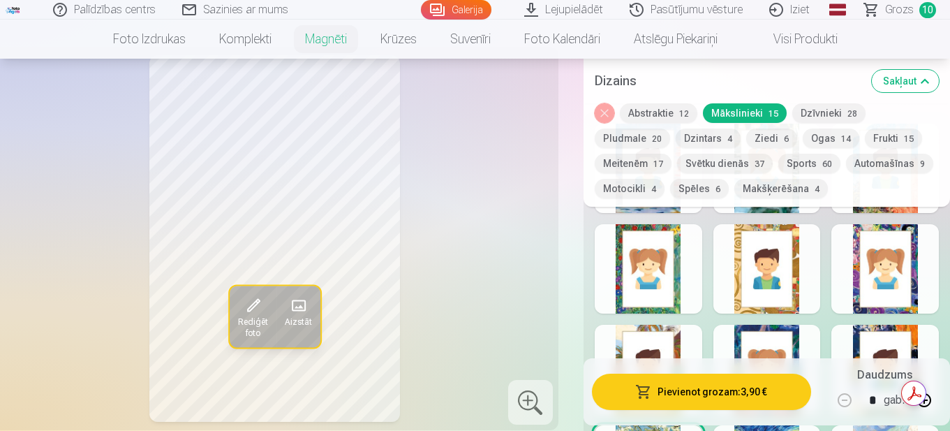
click at [664, 106] on button "Abstraktie 12" at bounding box center [658, 113] width 77 height 20
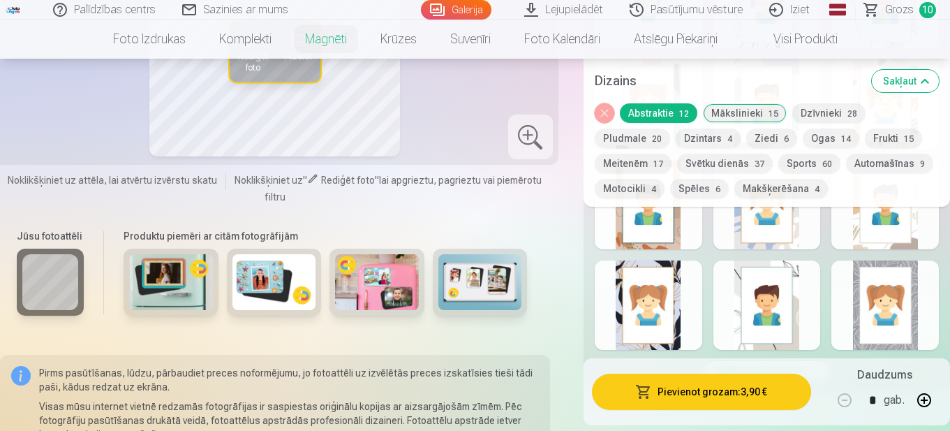
scroll to position [1955, 0]
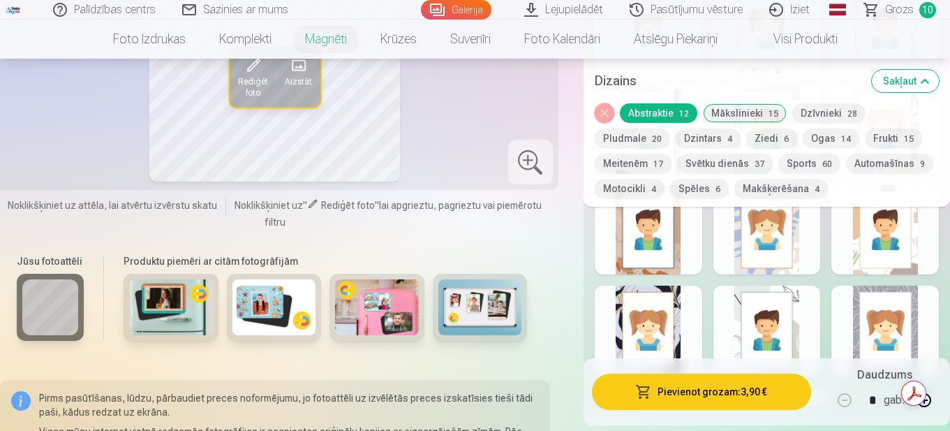
click at [645, 330] on div at bounding box center [649, 330] width 108 height 89
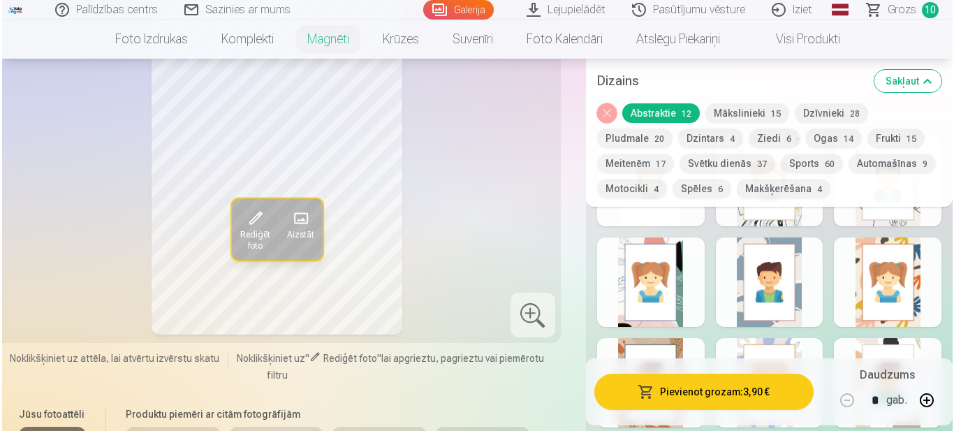
scroll to position [1745, 0]
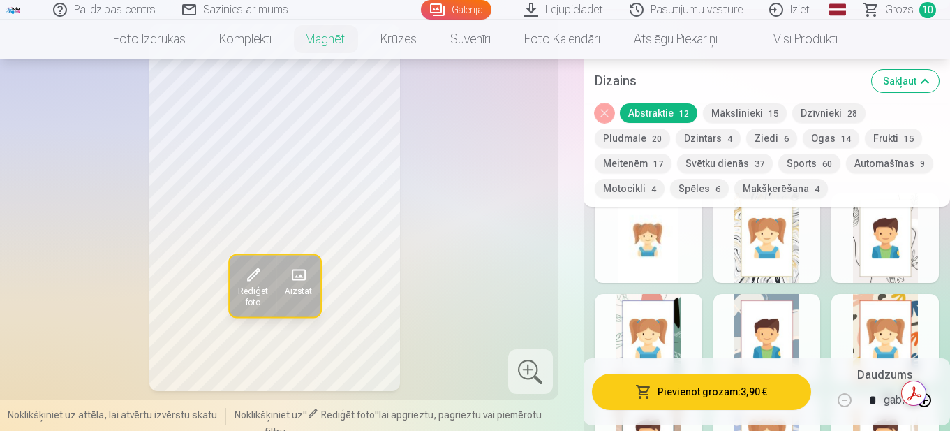
click at [697, 381] on button "Pievienot grozam : 3,90 €" at bounding box center [701, 392] width 219 height 36
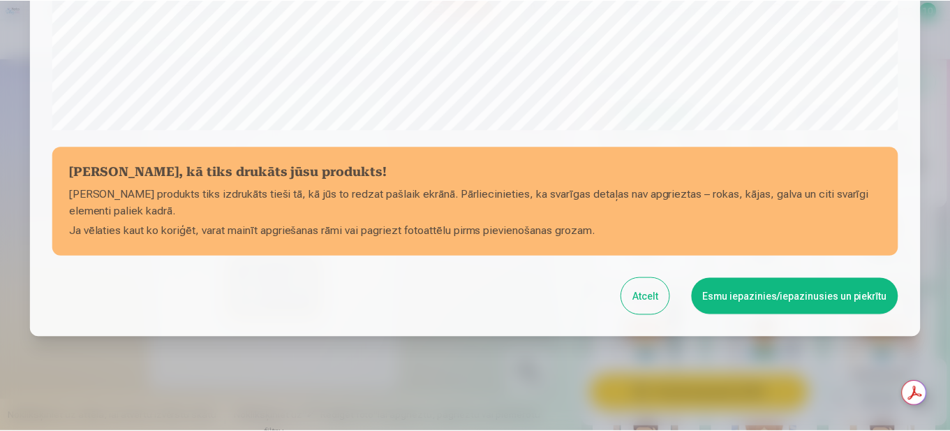
scroll to position [575, 0]
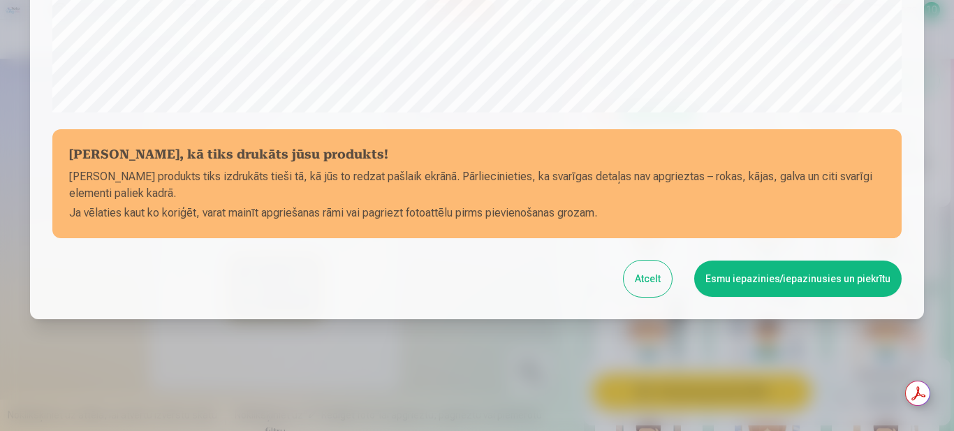
click at [830, 274] on button "Esmu iepazinies/iepazinusies un piekrītu" at bounding box center [797, 278] width 207 height 36
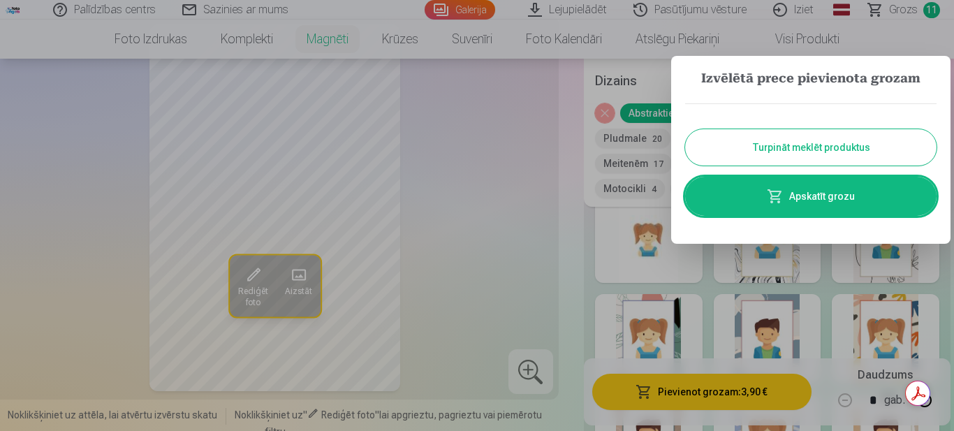
click at [759, 186] on link "Apskatīt grozu" at bounding box center [810, 196] width 251 height 39
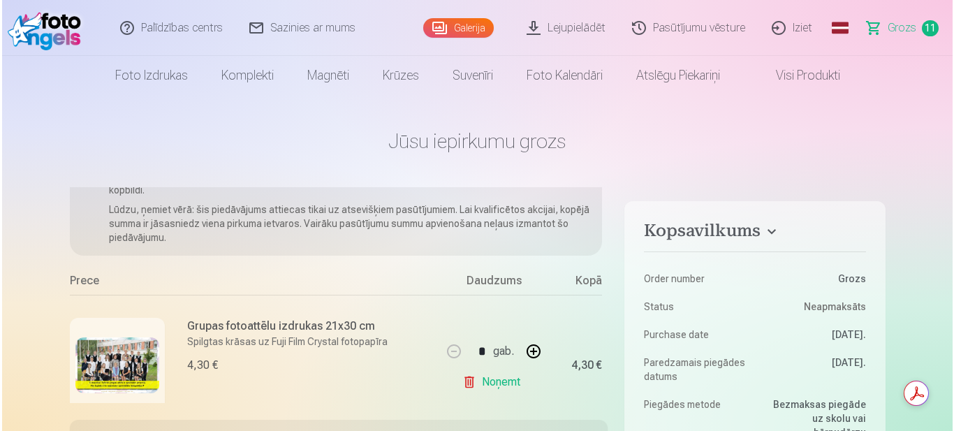
scroll to position [70, 0]
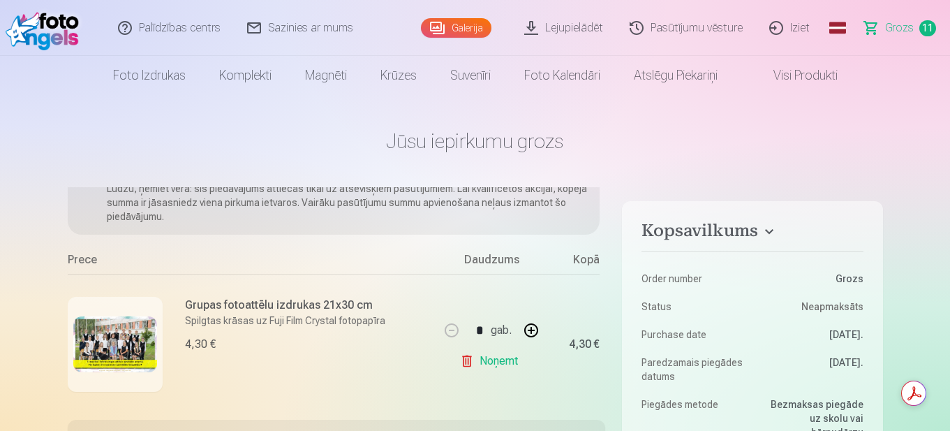
click at [122, 344] on img at bounding box center [115, 344] width 84 height 56
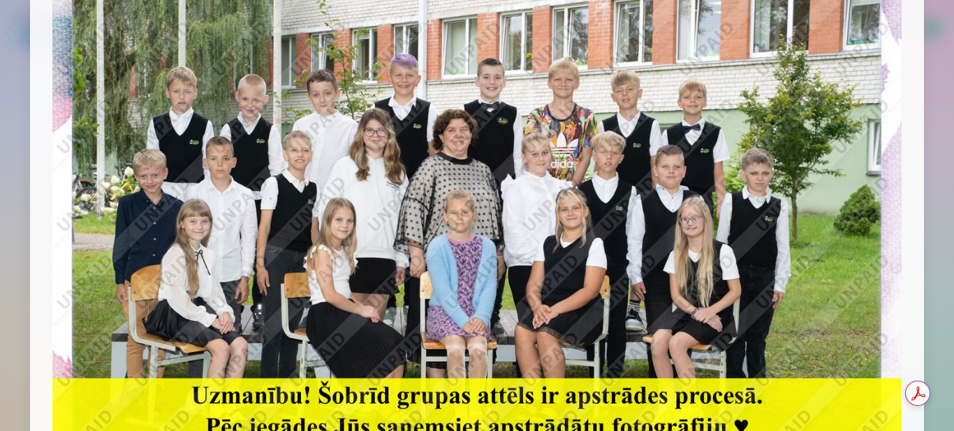
scroll to position [140, 0]
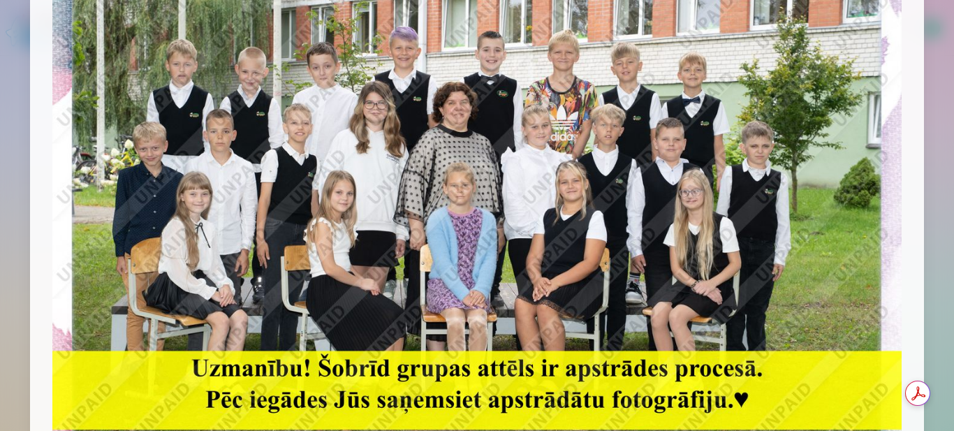
drag, startPoint x: 894, startPoint y: 339, endPoint x: 794, endPoint y: 324, distance: 100.9
click at [863, 337] on div at bounding box center [477, 193] width 894 height 611
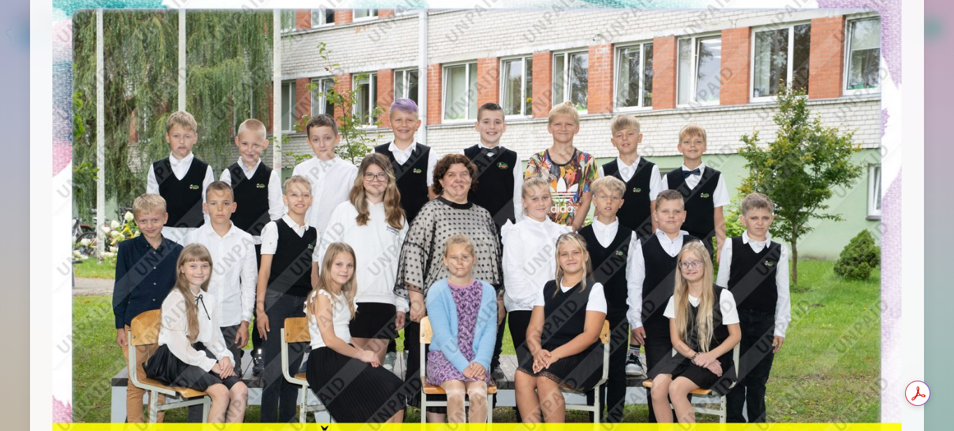
scroll to position [0, 0]
